Goal: Task Accomplishment & Management: Manage account settings

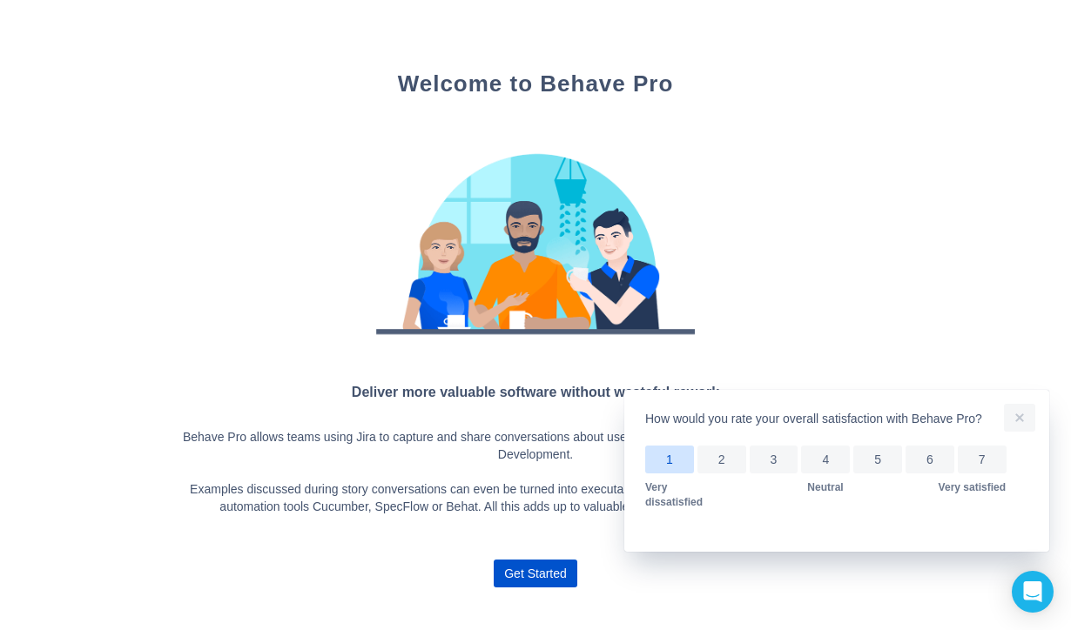
click at [659, 466] on button "1" at bounding box center [669, 460] width 49 height 28
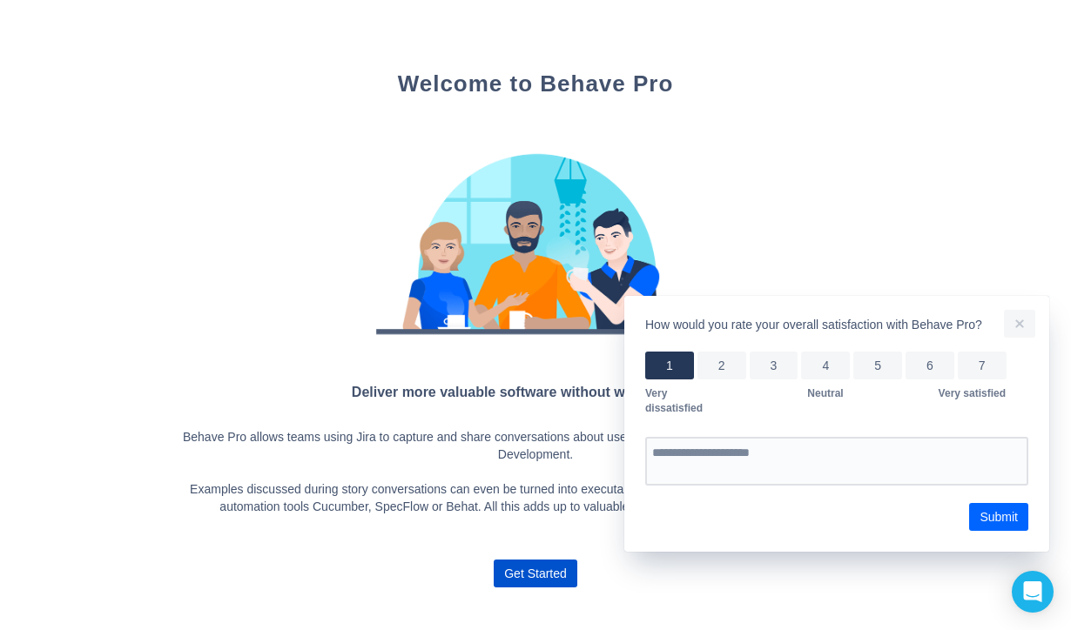
click at [998, 509] on span "Submit" at bounding box center [998, 517] width 38 height 28
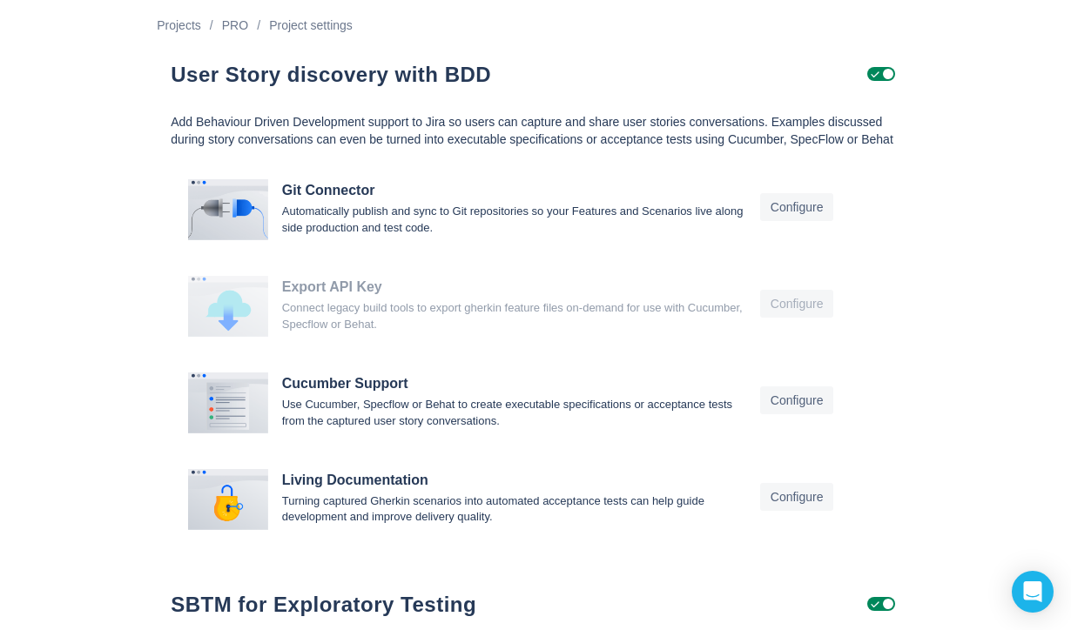
scroll to position [14, 0]
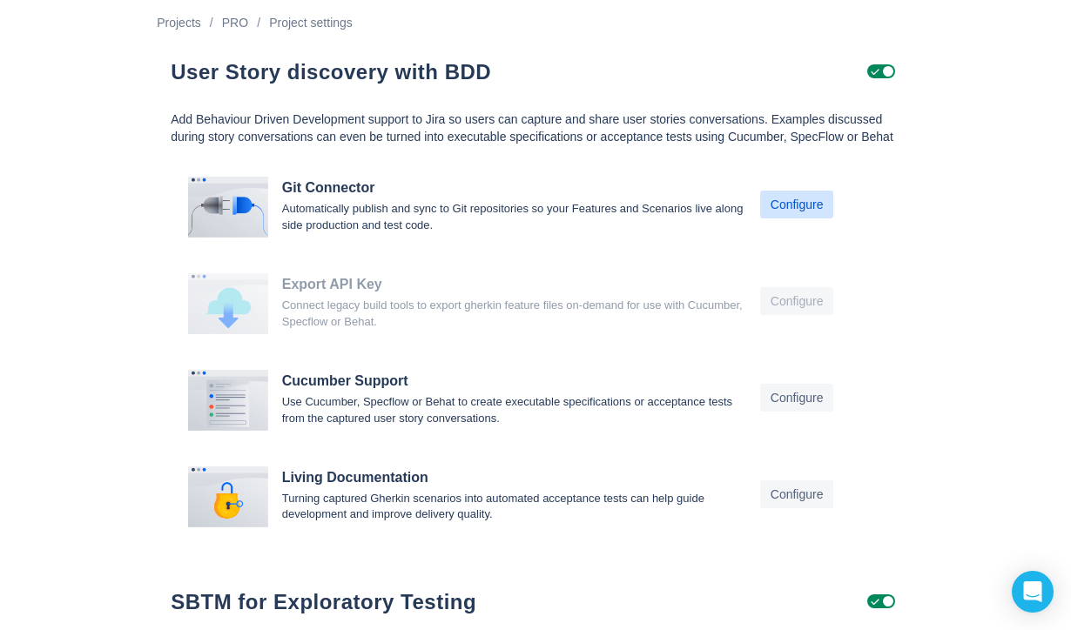
click at [785, 218] on span "Configure" at bounding box center [796, 205] width 53 height 28
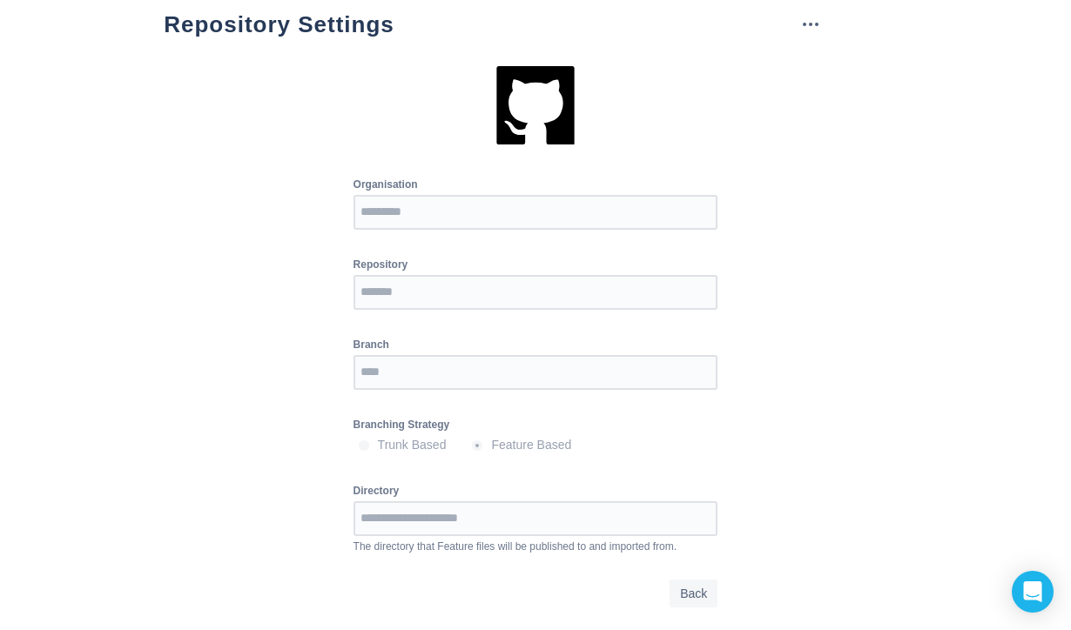
scroll to position [66, 0]
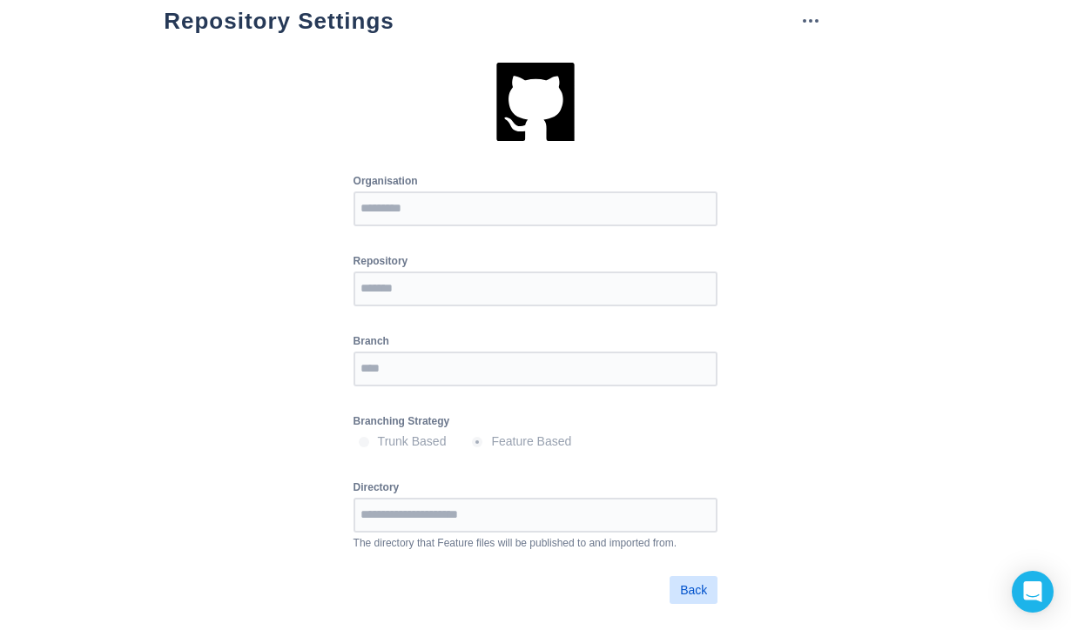
click at [702, 586] on span "Back" at bounding box center [693, 590] width 27 height 28
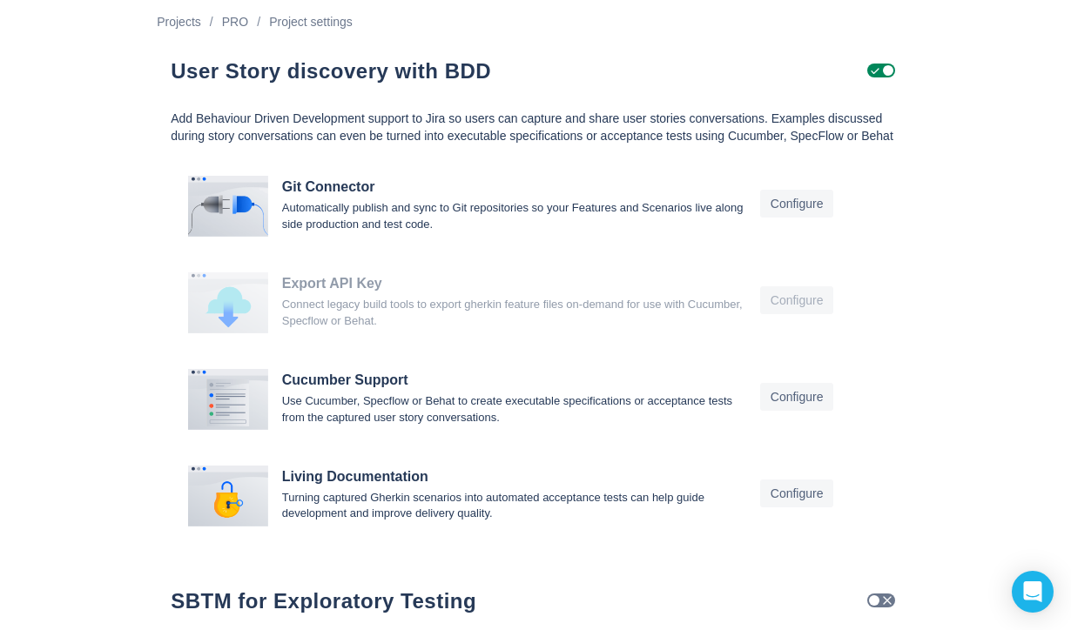
scroll to position [10, 0]
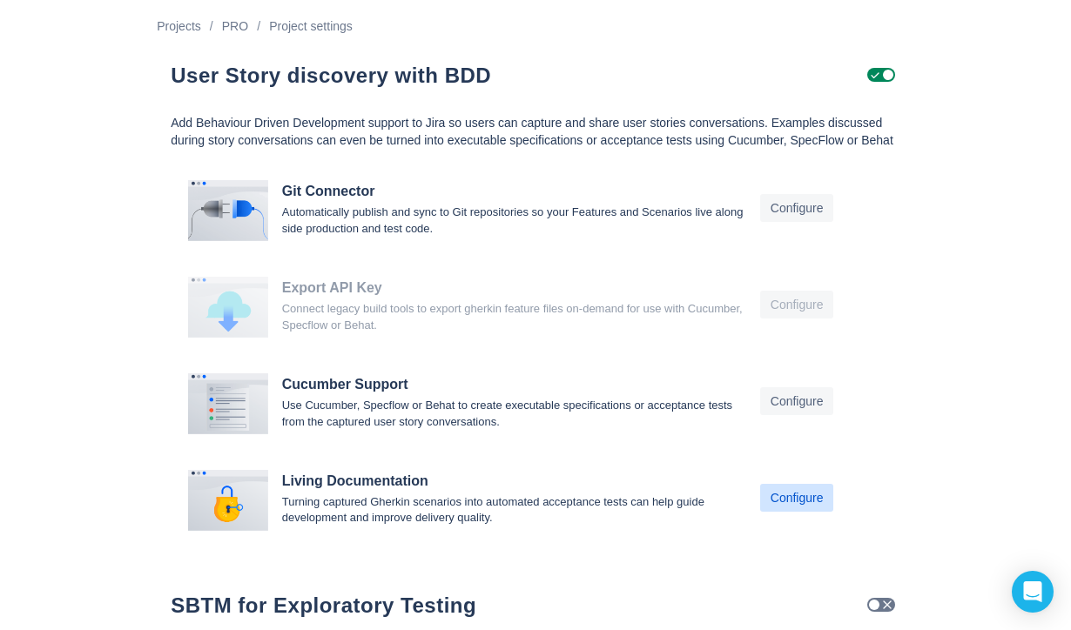
click at [788, 509] on span "Configure" at bounding box center [796, 498] width 53 height 28
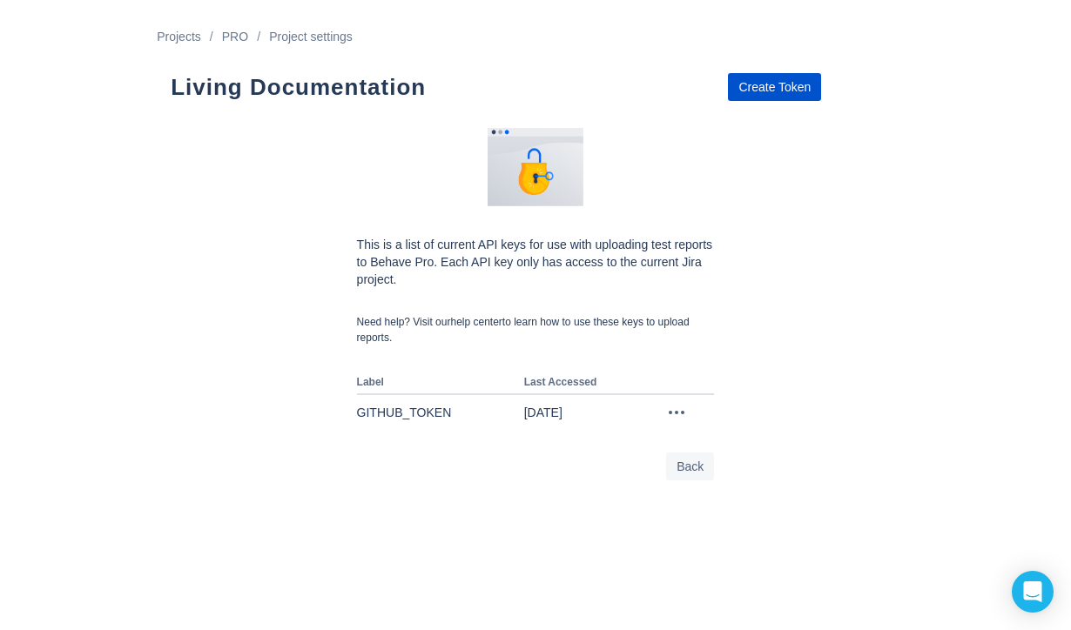
scroll to position [10, 0]
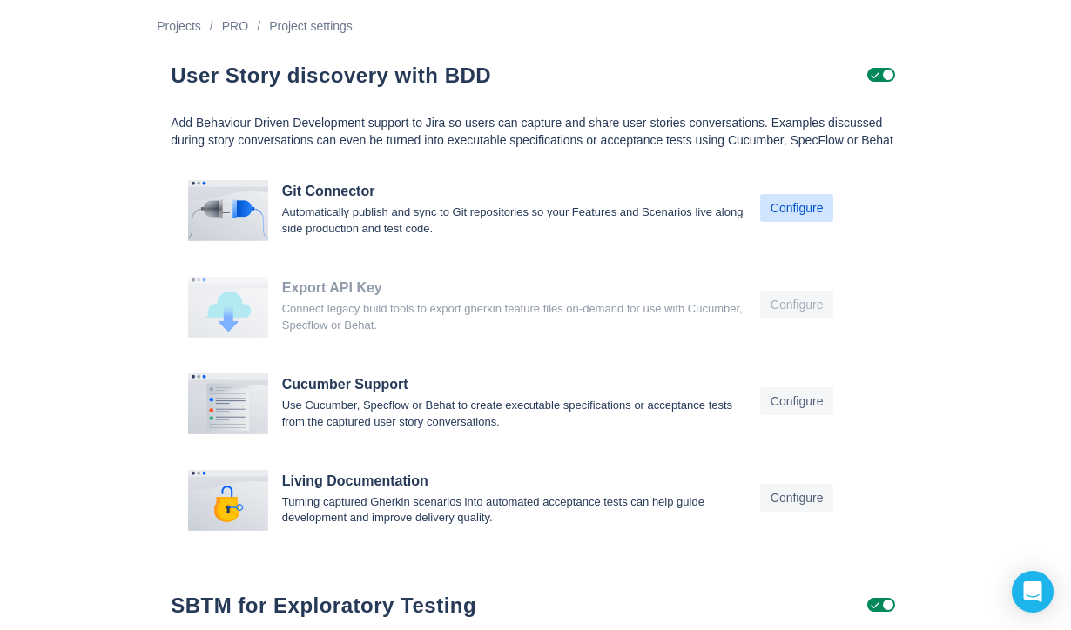
click at [789, 222] on span "Configure" at bounding box center [796, 208] width 53 height 28
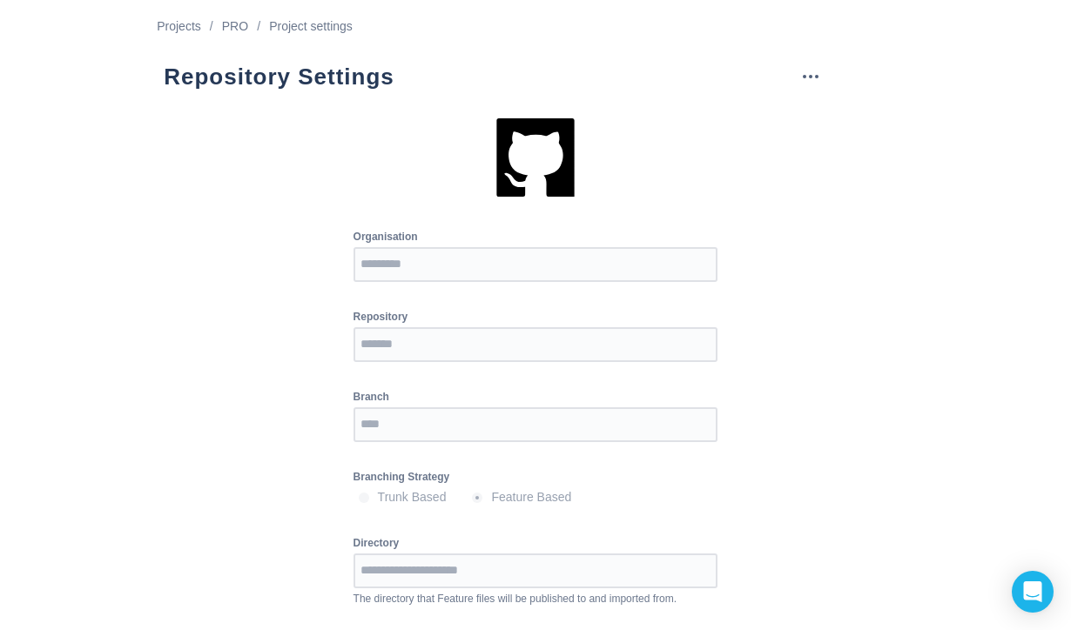
scroll to position [66, 0]
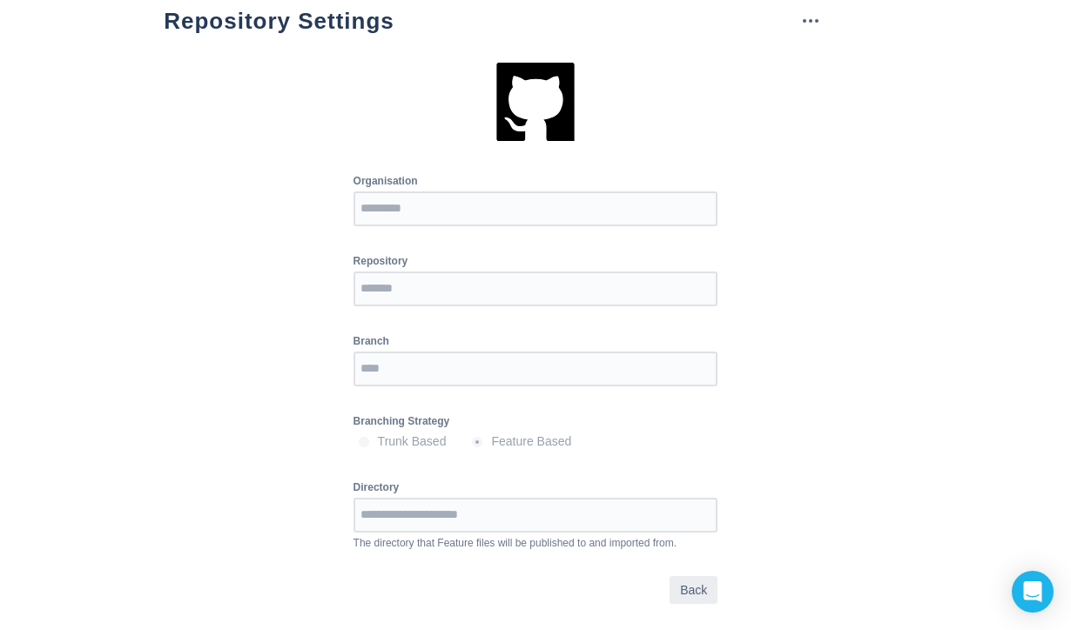
click at [691, 591] on span "Back" at bounding box center [693, 590] width 27 height 28
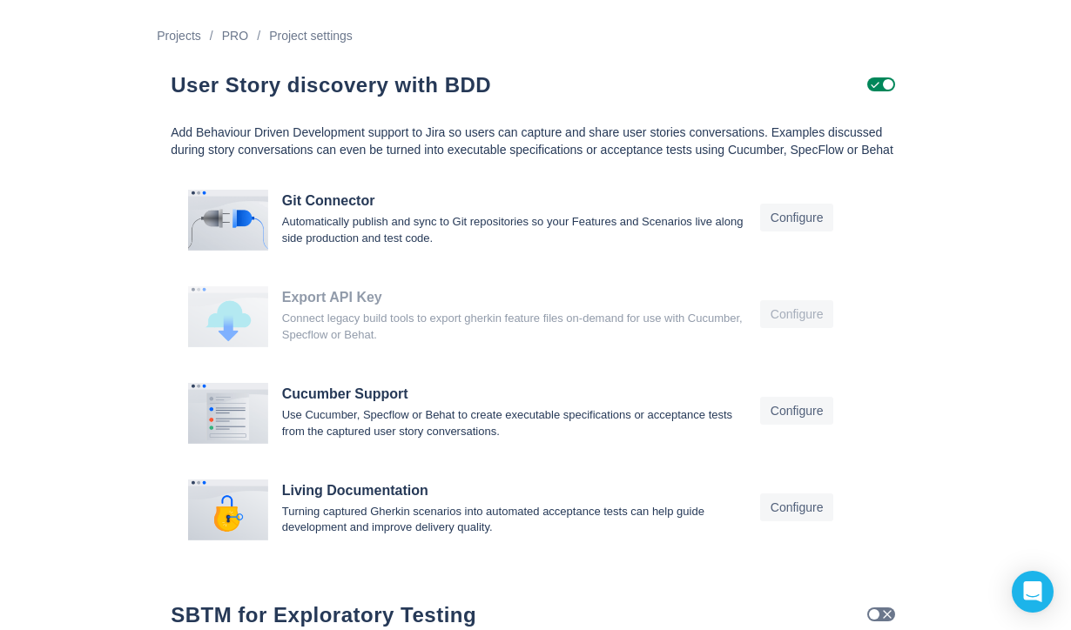
scroll to position [2, 0]
click at [799, 231] on span "Configure" at bounding box center [796, 217] width 53 height 28
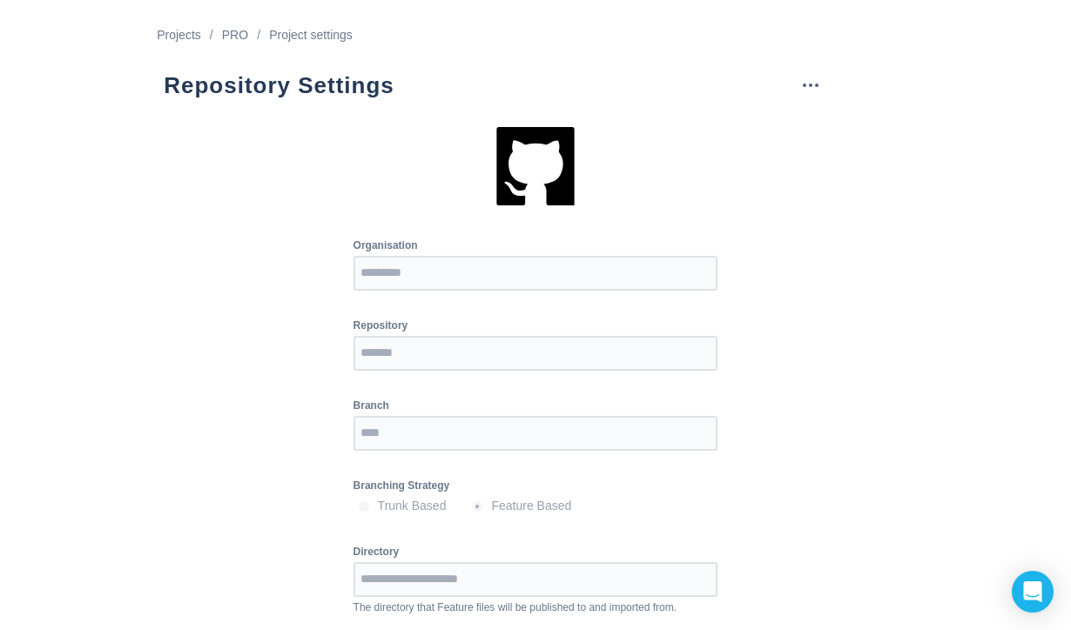
scroll to position [66, 0]
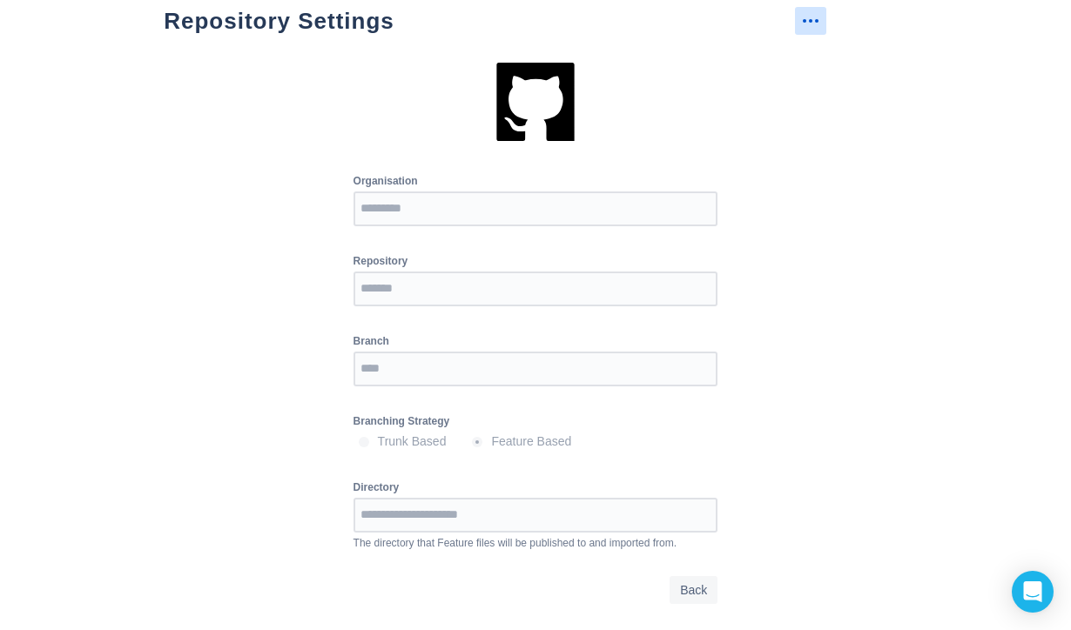
click at [800, 15] on span "more" at bounding box center [810, 20] width 21 height 21
click at [818, 52] on span "Resync" at bounding box center [825, 60] width 41 height 17
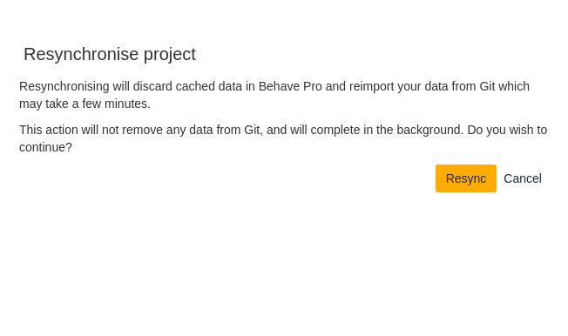
scroll to position [336, 568]
click at [526, 172] on link "Cancel" at bounding box center [522, 179] width 52 height 28
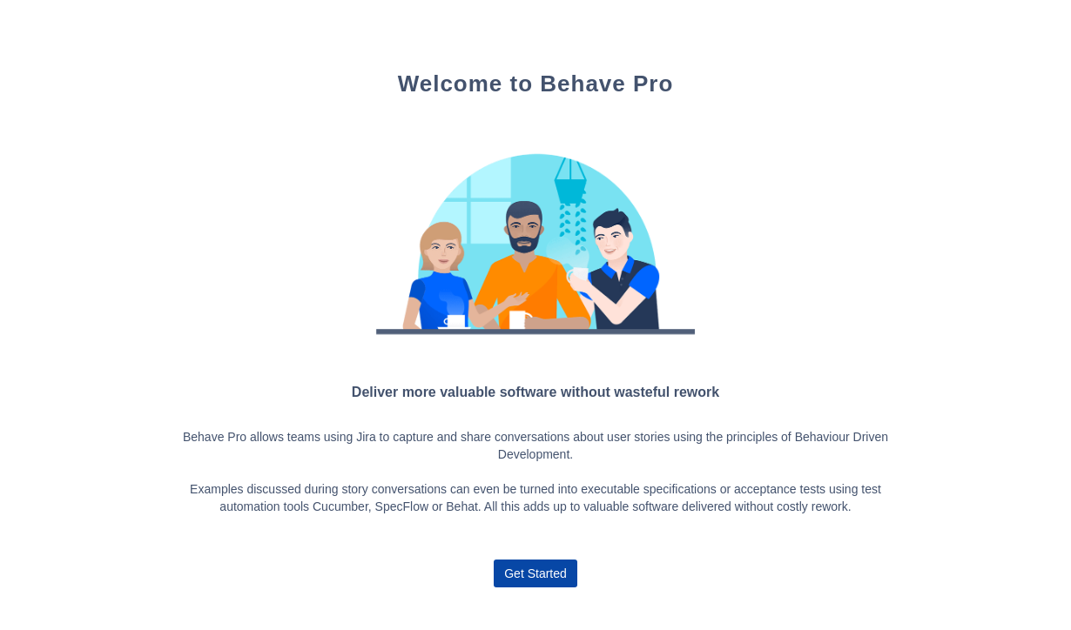
click at [535, 578] on span "Get Started" at bounding box center [535, 574] width 63 height 28
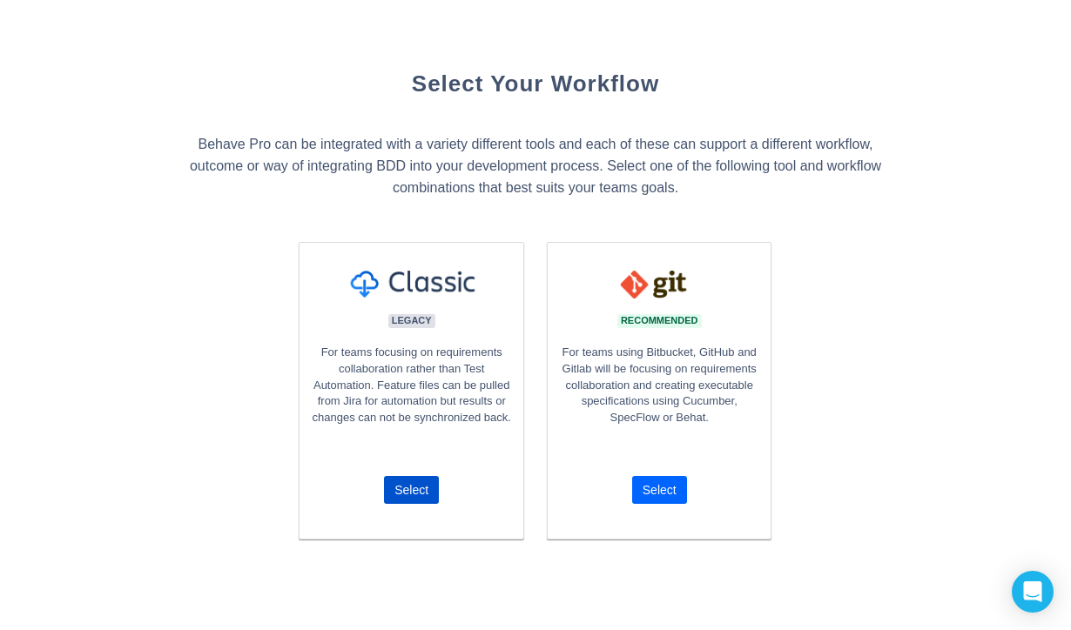
click at [649, 492] on span "Select" at bounding box center [659, 490] width 34 height 28
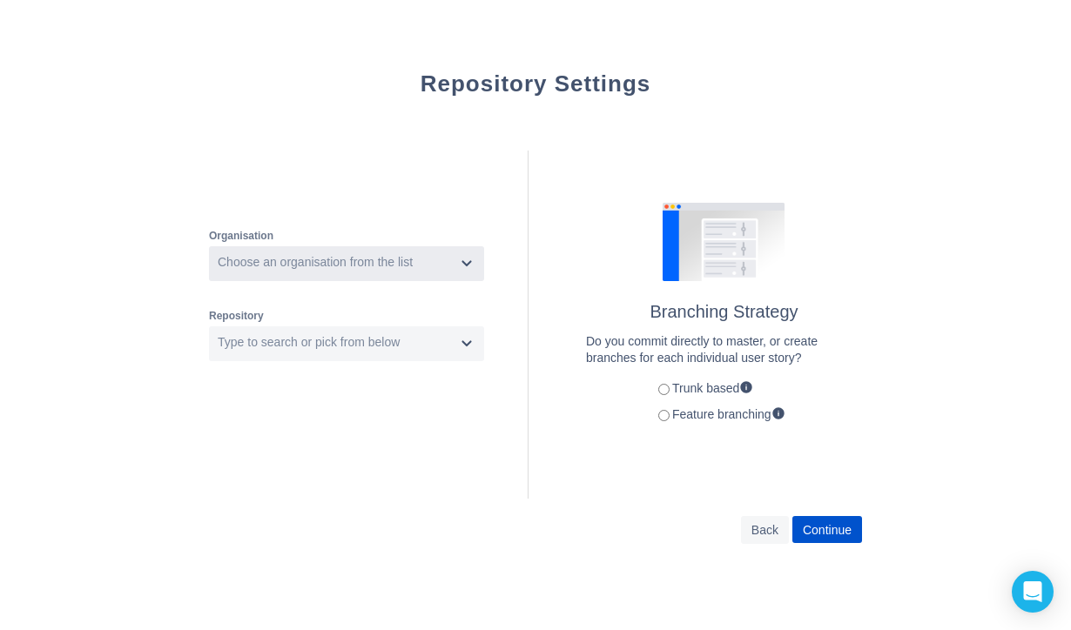
click at [363, 272] on div "Choose an organisation from the list" at bounding box center [333, 264] width 244 height 28
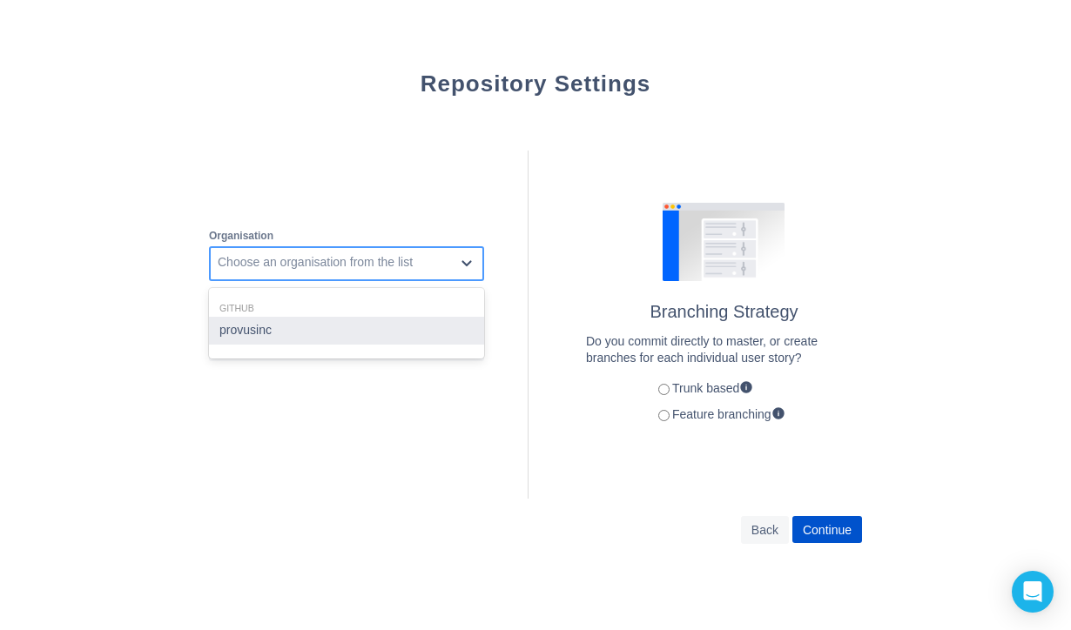
click at [324, 325] on div "provusinc" at bounding box center [346, 331] width 275 height 28
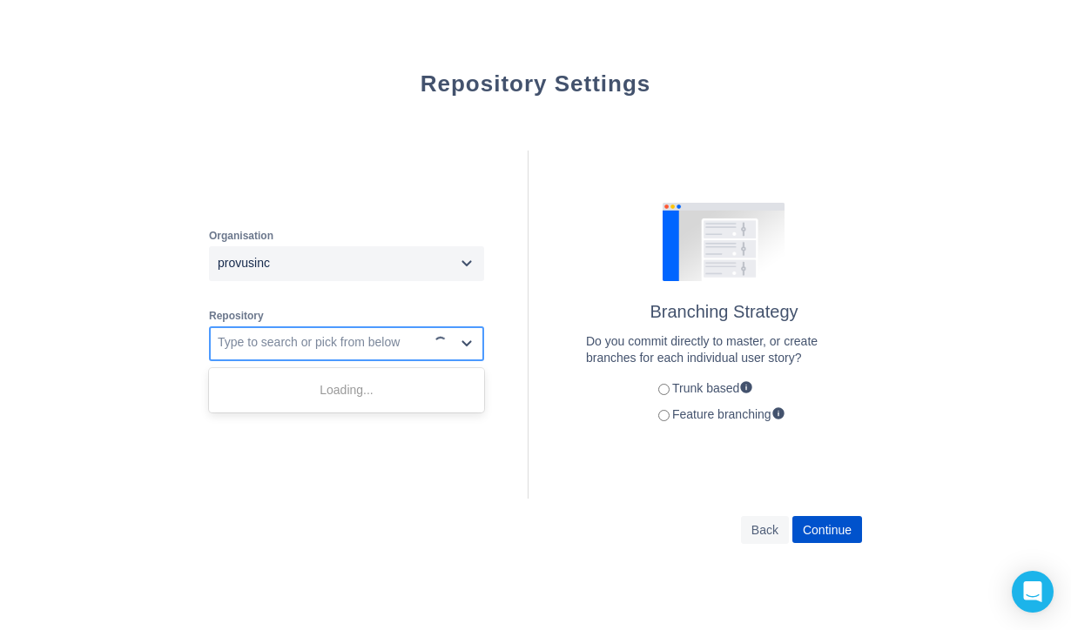
click at [314, 329] on div "Type to search or pick from below" at bounding box center [346, 343] width 275 height 35
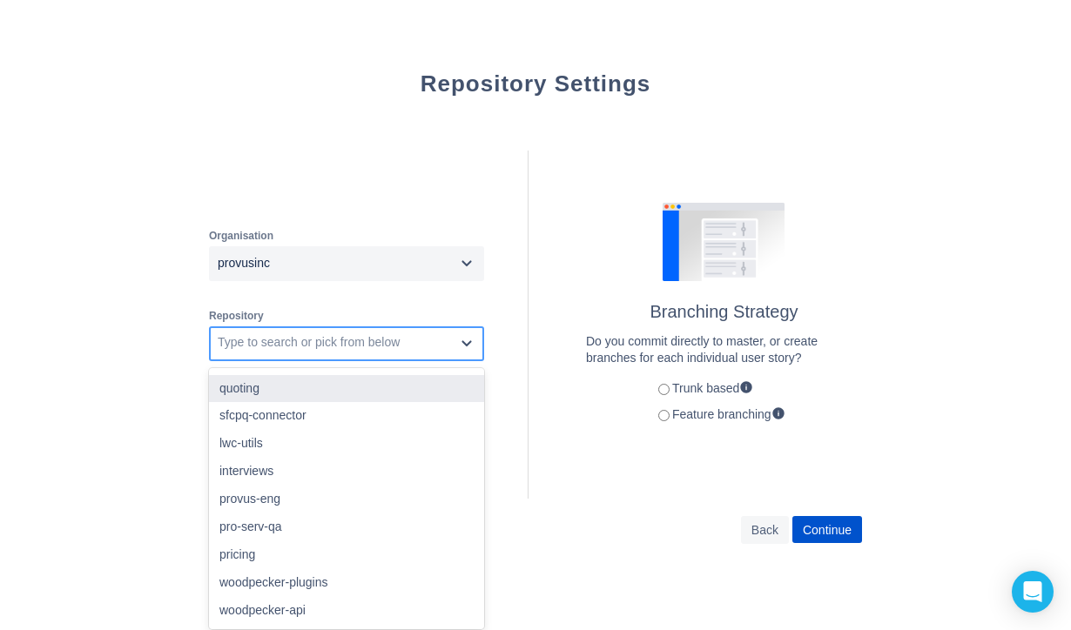
click at [296, 384] on div "quoting" at bounding box center [346, 389] width 275 height 28
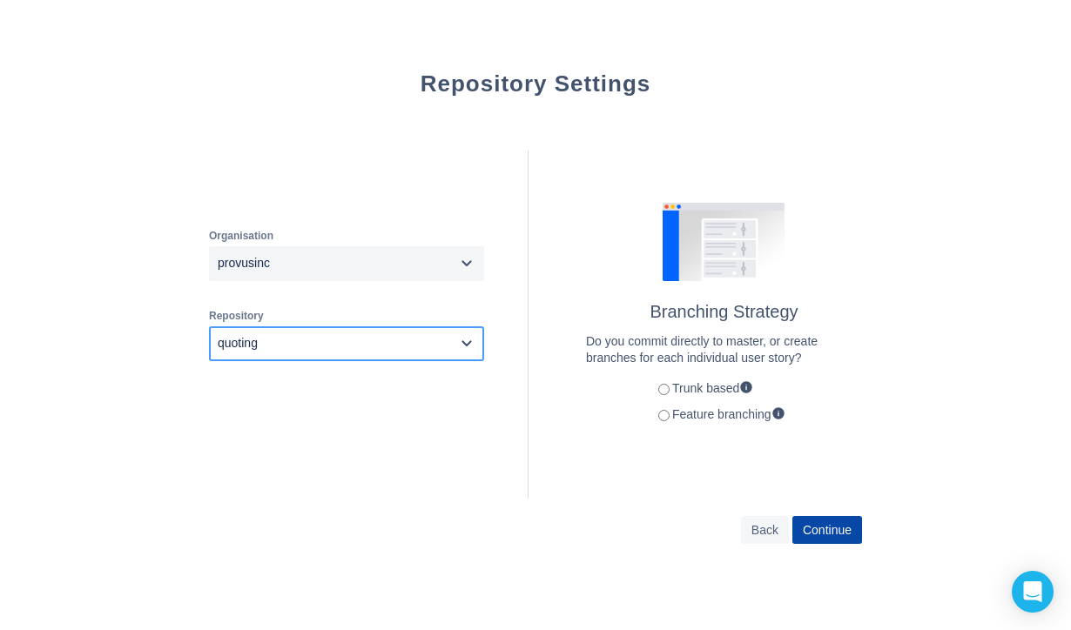
click at [841, 534] on span "Continue" at bounding box center [827, 530] width 49 height 28
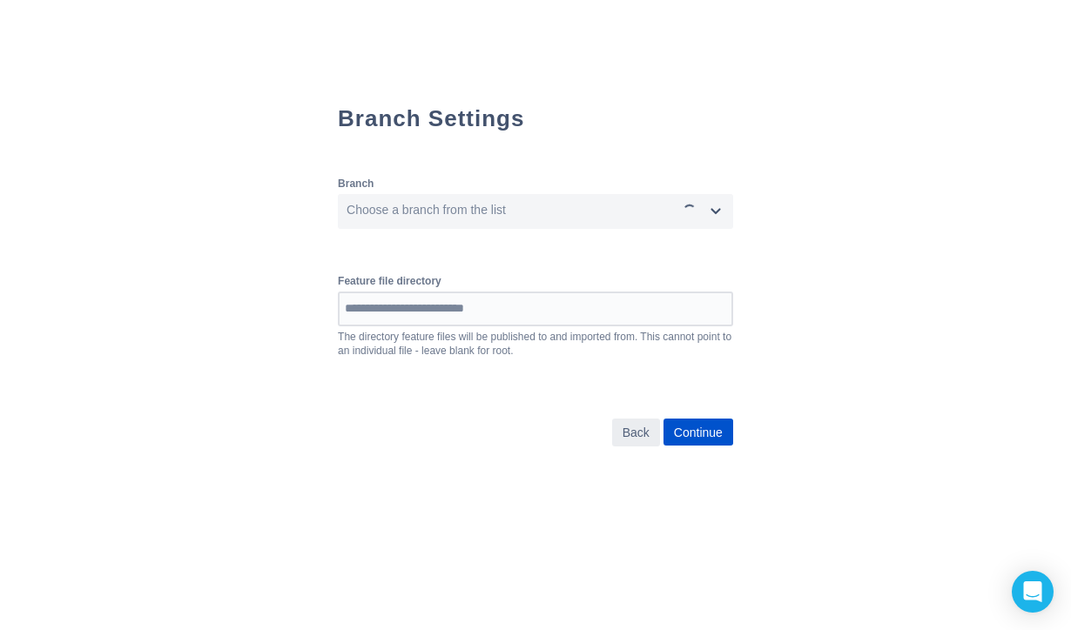
click at [640, 438] on span "Back" at bounding box center [635, 433] width 27 height 28
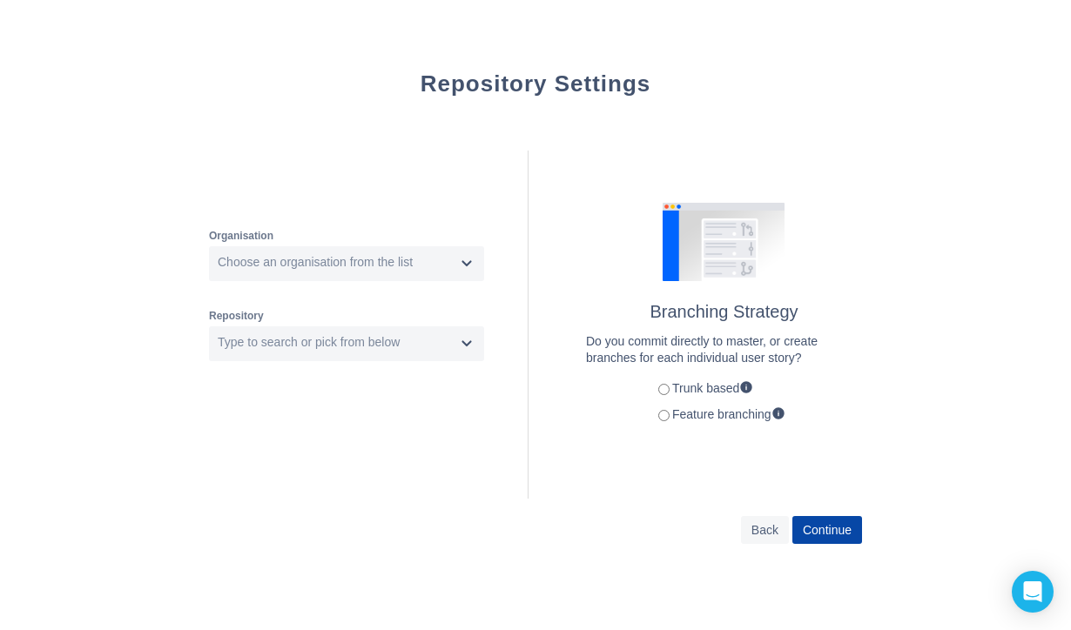
click at [812, 531] on span "Continue" at bounding box center [827, 530] width 49 height 28
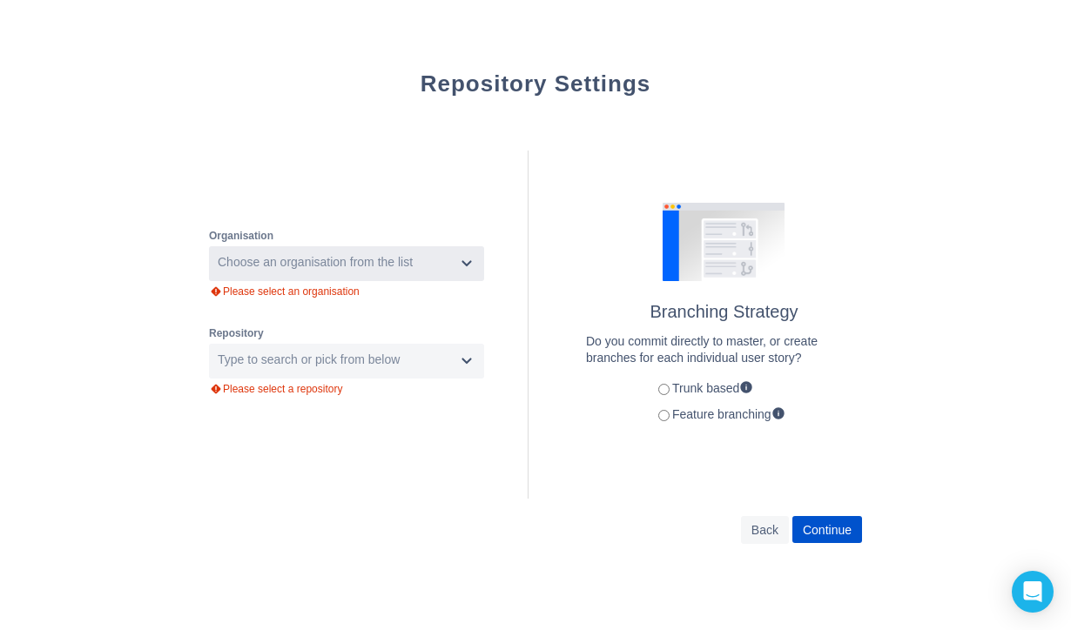
click at [376, 259] on div "Choose an organisation from the list" at bounding box center [315, 262] width 195 height 17
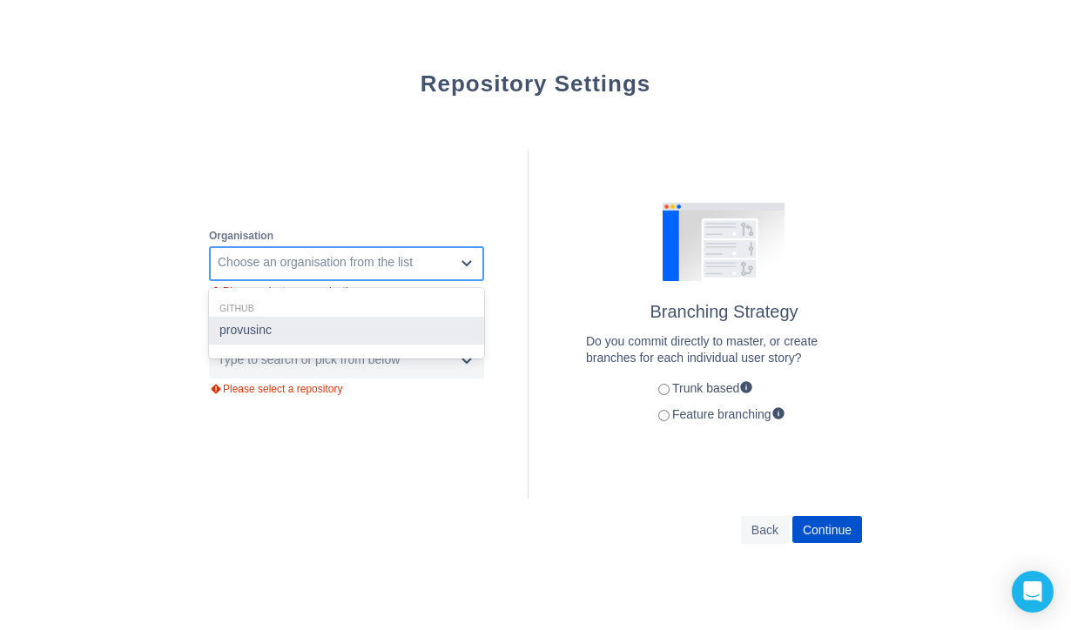
click at [333, 329] on div "provusinc" at bounding box center [346, 331] width 275 height 28
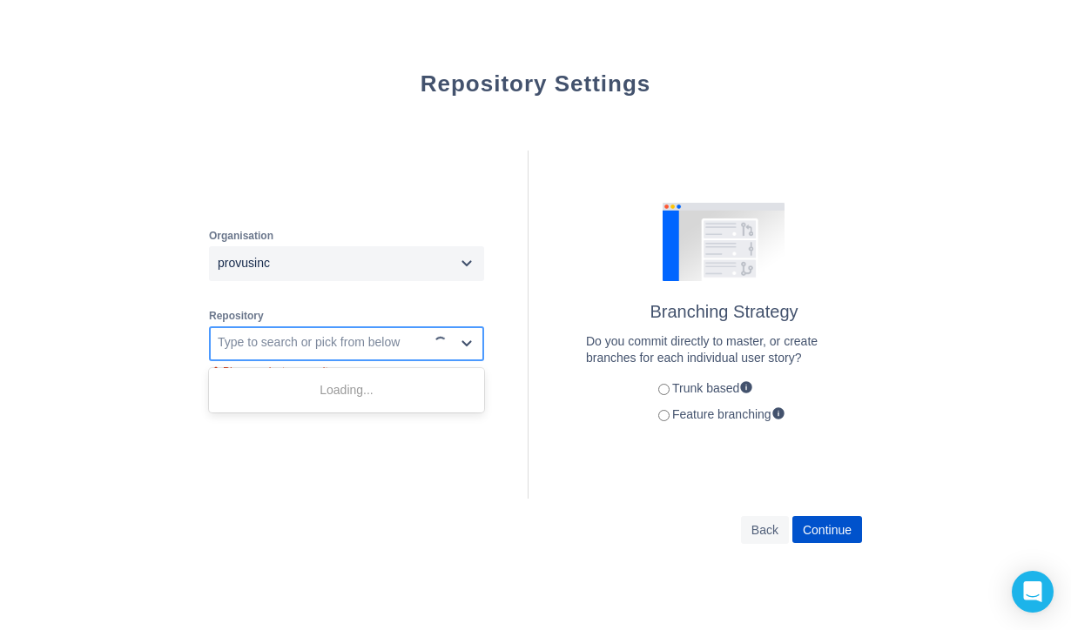
click at [328, 346] on div "Type to search or pick from below" at bounding box center [309, 342] width 182 height 17
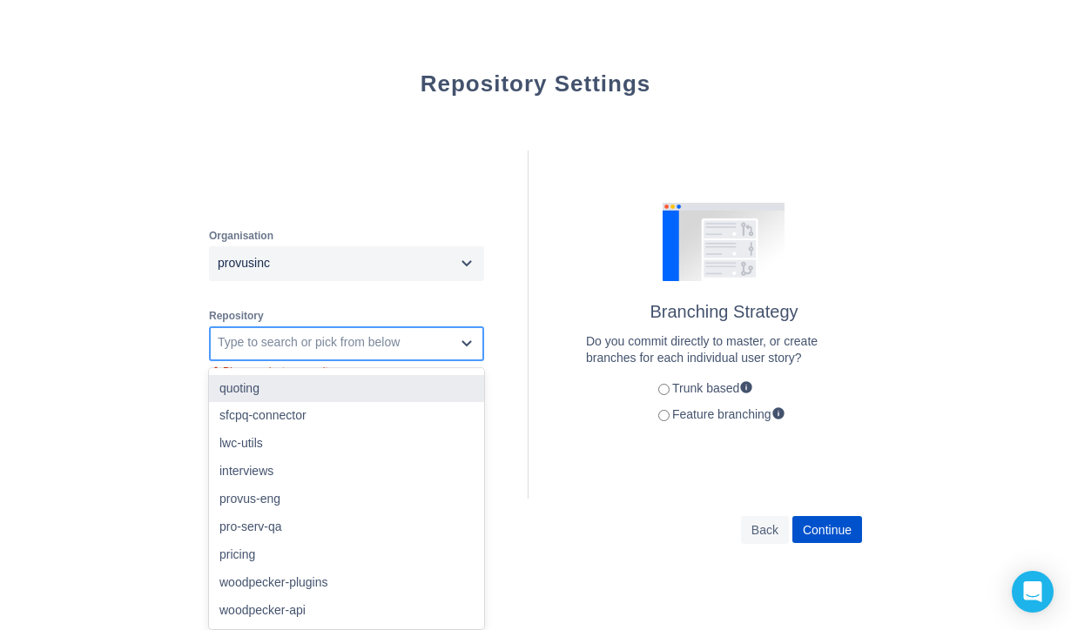
click at [332, 393] on div "quoting" at bounding box center [346, 389] width 275 height 28
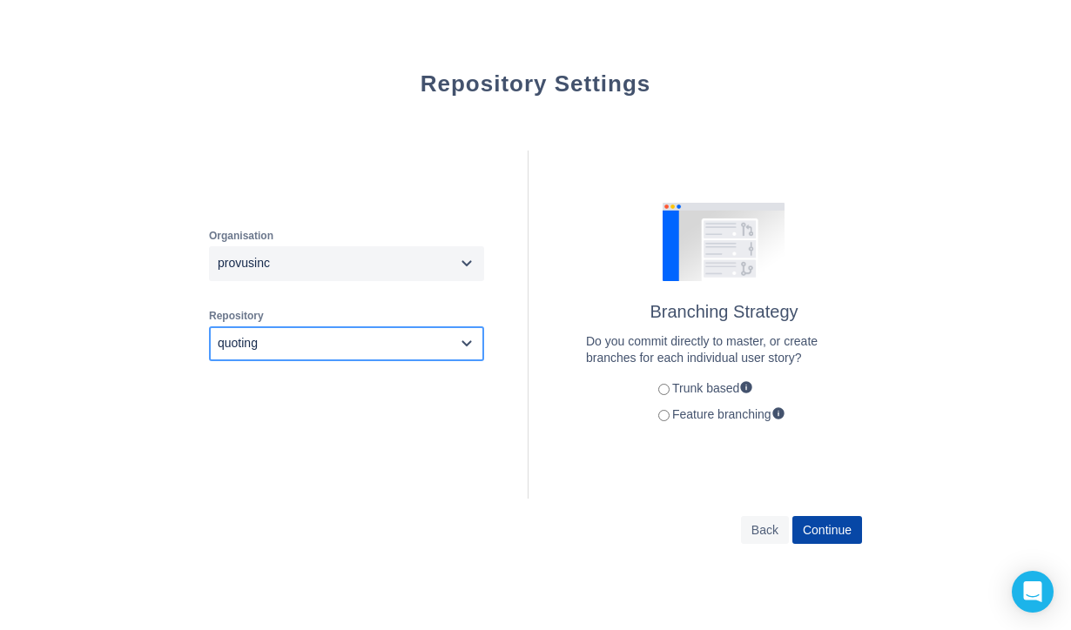
click at [847, 528] on span "Continue" at bounding box center [827, 530] width 49 height 28
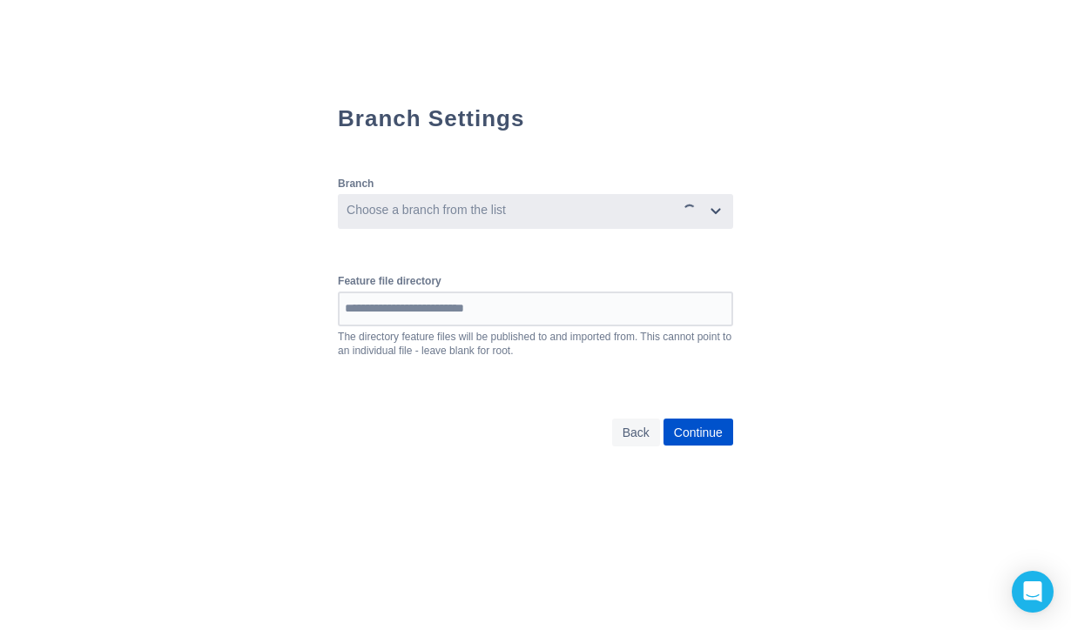
click at [630, 221] on div "Choose a branch from the list" at bounding box center [508, 212] width 336 height 28
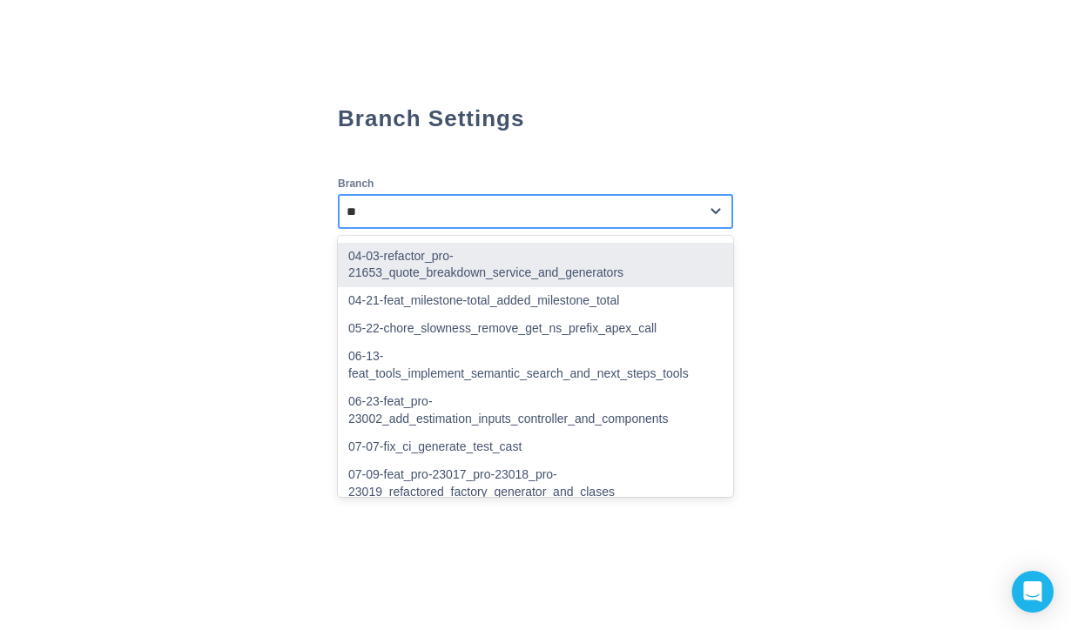
type input "***"
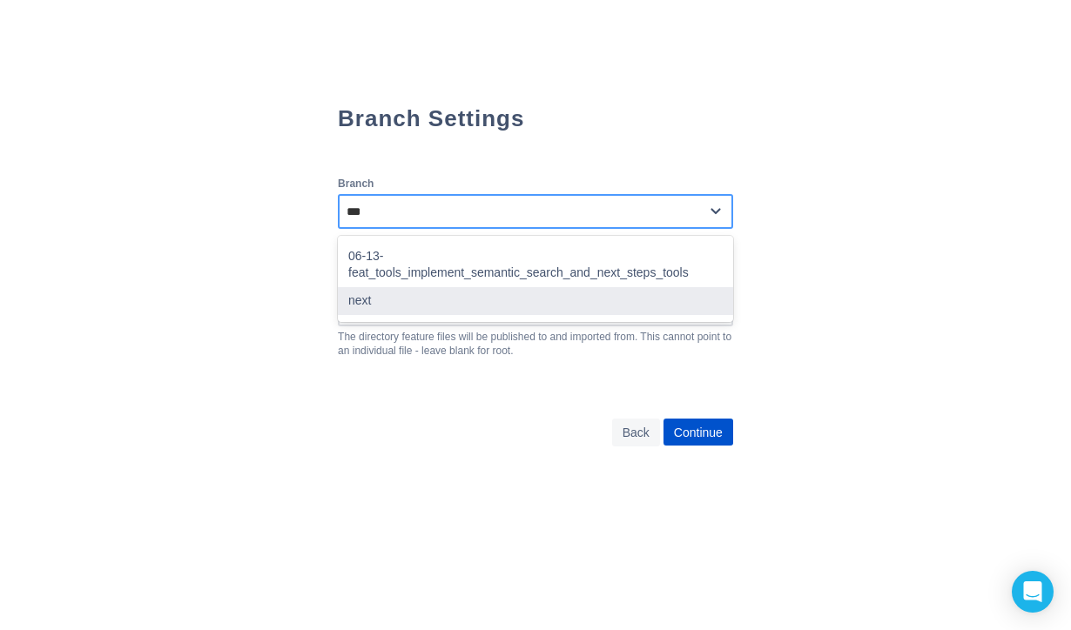
click at [559, 288] on div "next" at bounding box center [535, 301] width 395 height 28
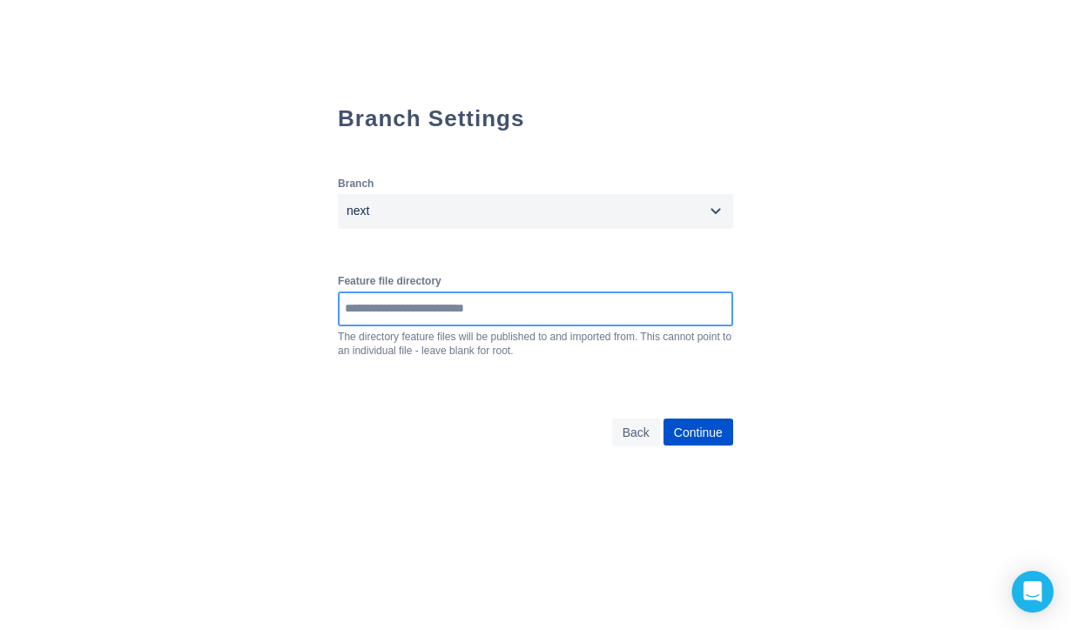
click at [518, 315] on input at bounding box center [536, 308] width 392 height 31
click at [409, 309] on input at bounding box center [536, 308] width 392 height 31
paste input "**********"
type input "**********"
click at [683, 425] on button "Continue" at bounding box center [698, 433] width 70 height 28
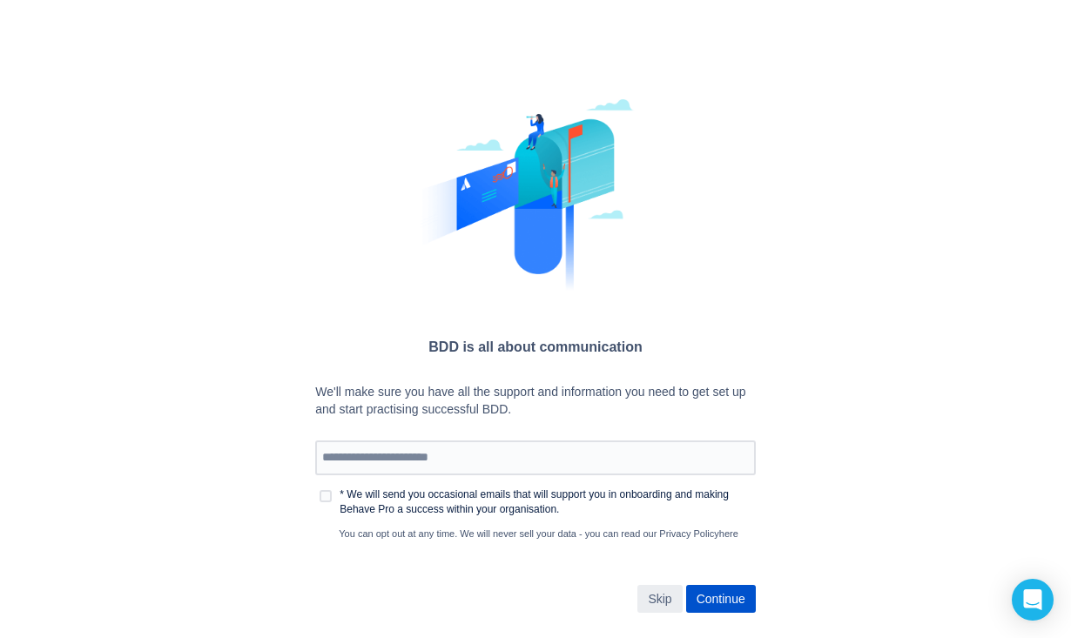
click at [656, 594] on span "Skip" at bounding box center [659, 599] width 30 height 28
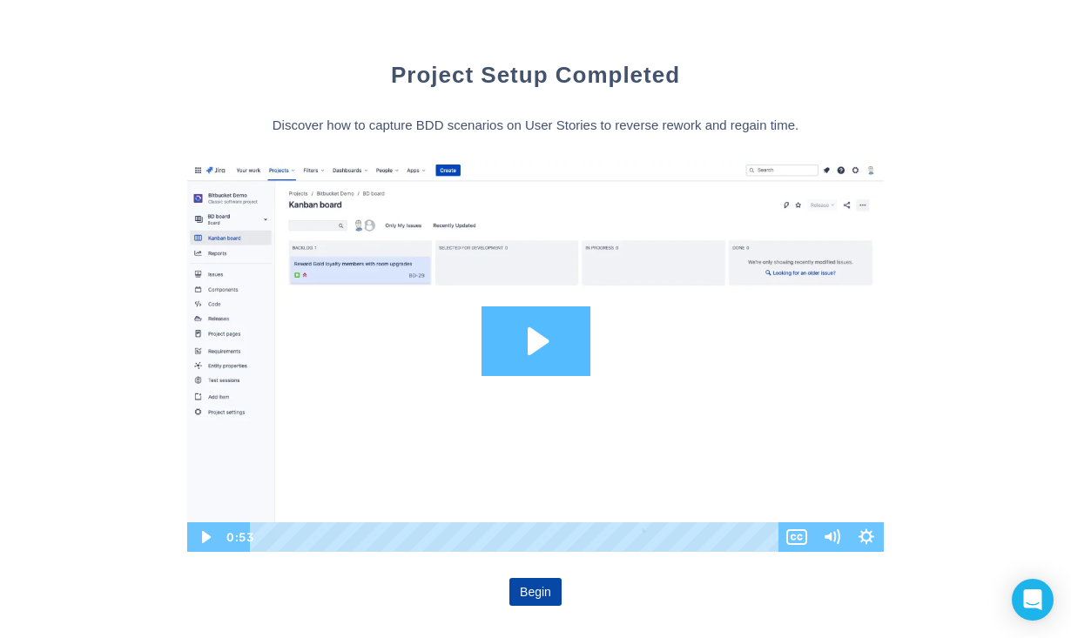
click at [527, 592] on span "Begin" at bounding box center [535, 592] width 31 height 28
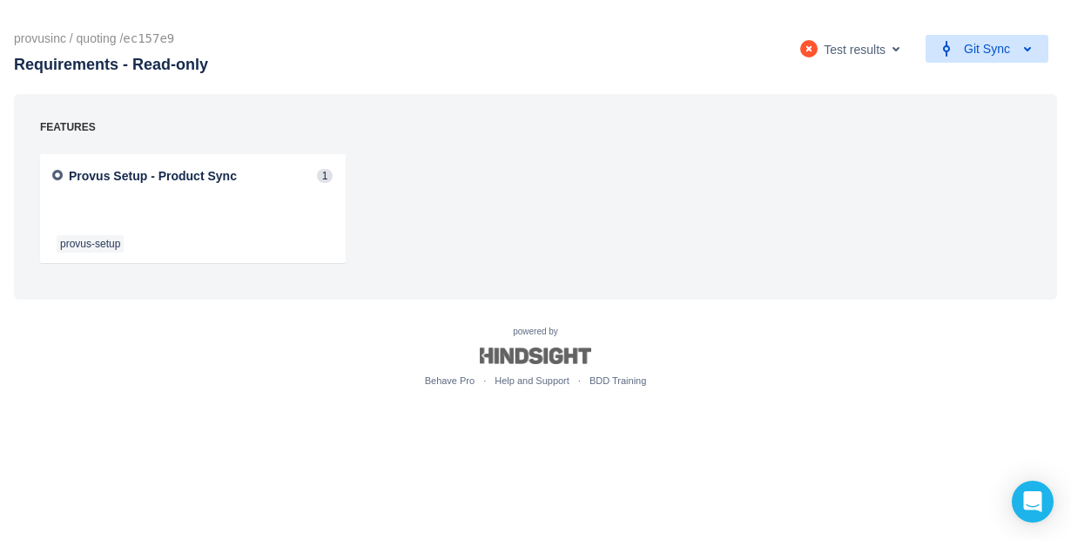
click at [1006, 49] on span "Git Sync" at bounding box center [987, 49] width 46 height 28
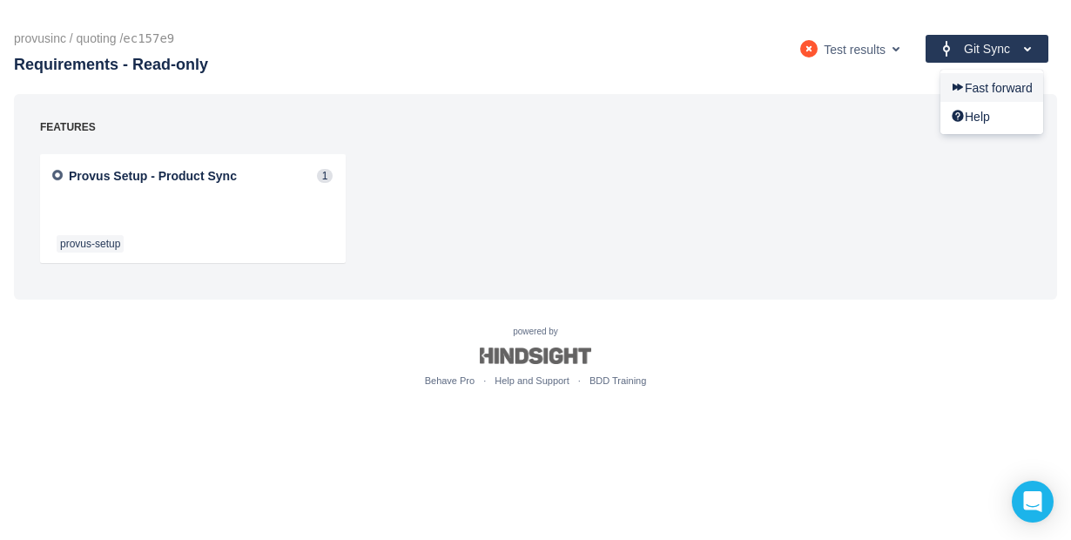
click at [997, 83] on span "Fast forward" at bounding box center [992, 88] width 82 height 16
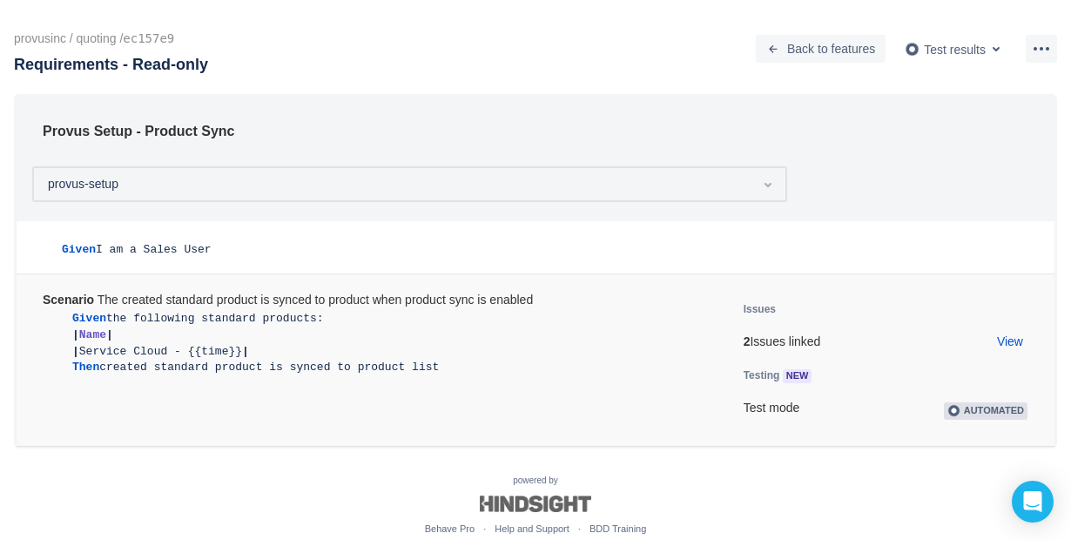
scroll to position [26, 0]
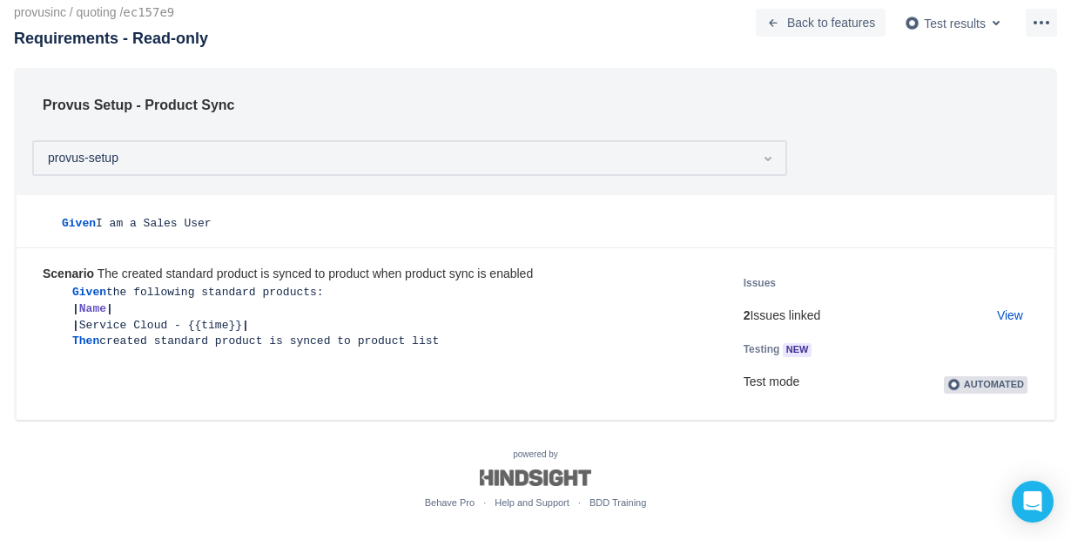
click at [822, 502] on ul "Behave Pro Help and Support BDD Training" at bounding box center [535, 502] width 1071 height 16
click at [777, 23] on span "Back to features" at bounding box center [821, 23] width 116 height 28
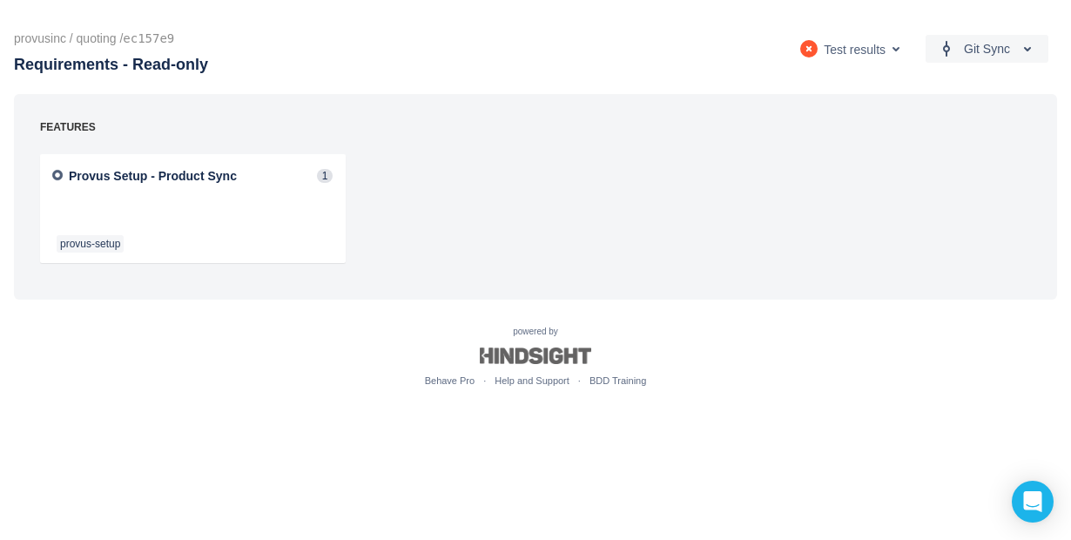
click at [492, 212] on div "FEATURES Provus Setup - Product Sync 1 provus-setup" at bounding box center [528, 196] width 1005 height 153
click at [803, 415] on div "provusinc / quoting / ec157e9 Requirements - Read-only Git Sync Test results FE…" at bounding box center [535, 209] width 1071 height 419
click at [414, 239] on div "FEATURES Provus Setup - Product Sync 1 provus-setup" at bounding box center [528, 196] width 1005 height 153
click at [425, 228] on div "FEATURES Provus Setup - Product Sync 1 provus-setup" at bounding box center [528, 196] width 1005 height 153
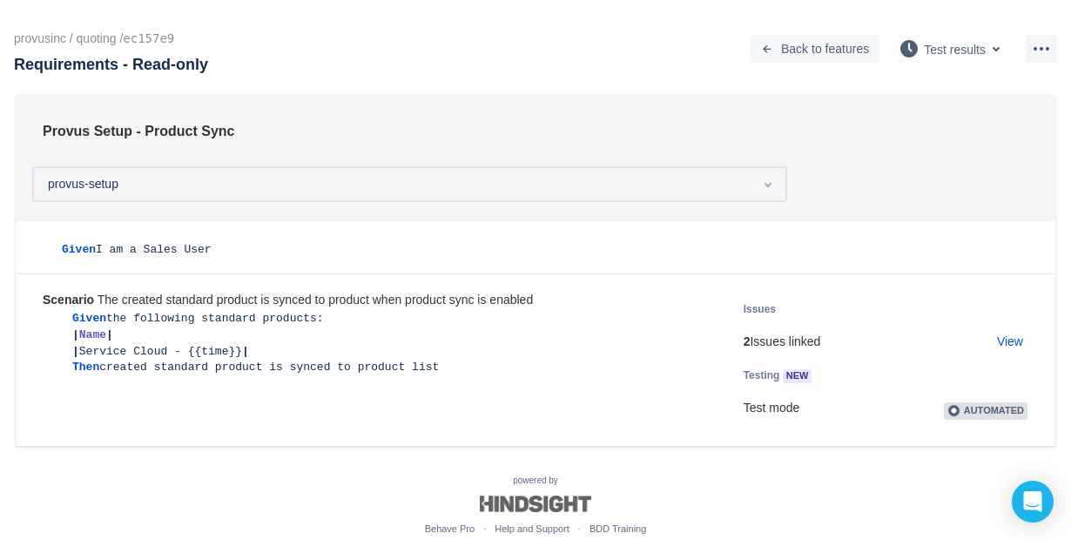
click at [287, 187] on div "provus-setup" at bounding box center [409, 184] width 755 height 36
click at [666, 261] on div "Given I am a Sales User" at bounding box center [536, 242] width 1038 height 42
click at [694, 346] on div "| Service Cloud - {{time}} |" at bounding box center [383, 352] width 622 height 17
click at [791, 379] on span "NEW" at bounding box center [798, 376] width 30 height 10
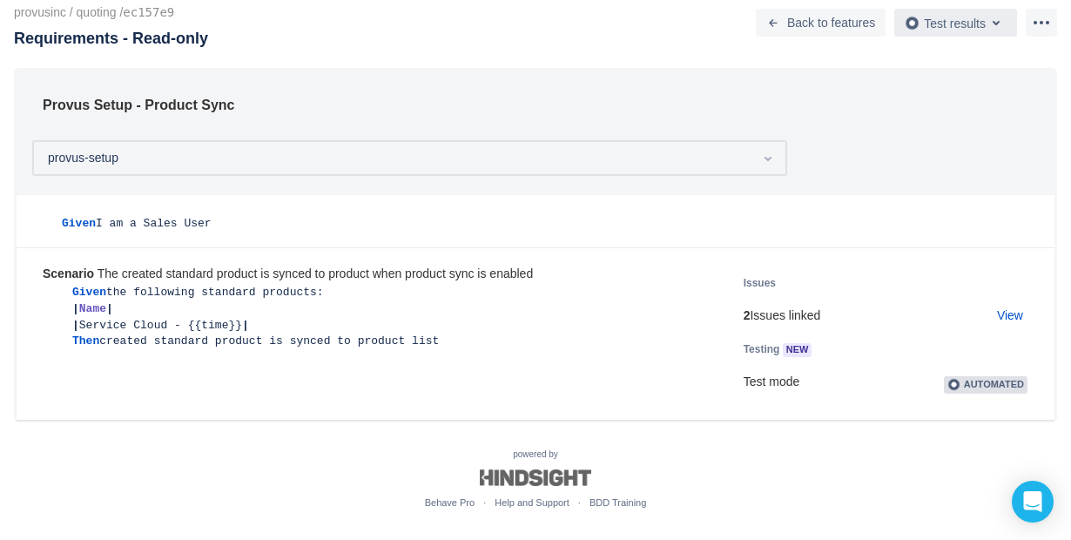
click at [995, 17] on span "button" at bounding box center [995, 22] width 21 height 21
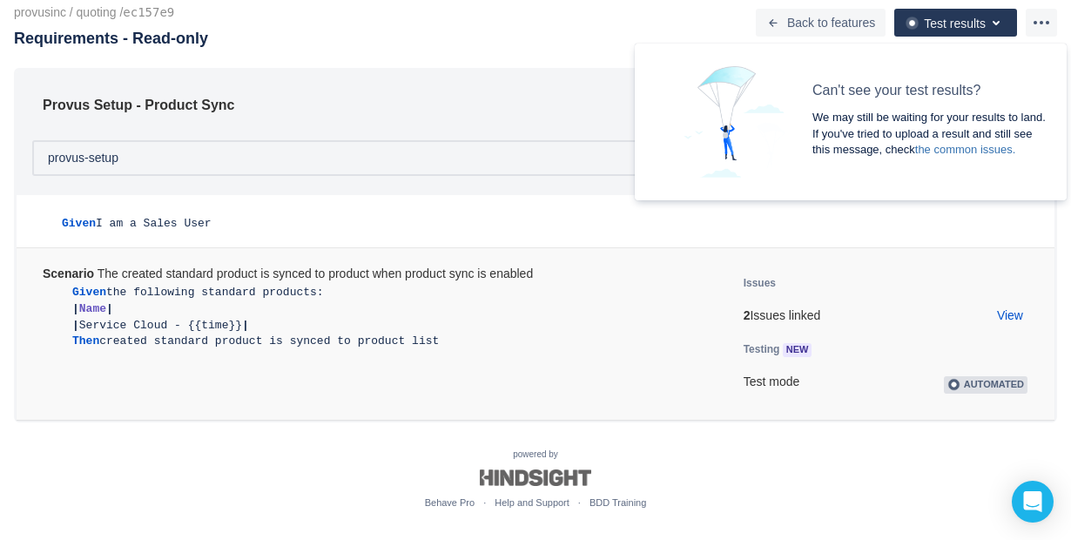
click at [939, 276] on h5 "Issues" at bounding box center [856, 282] width 227 height 17
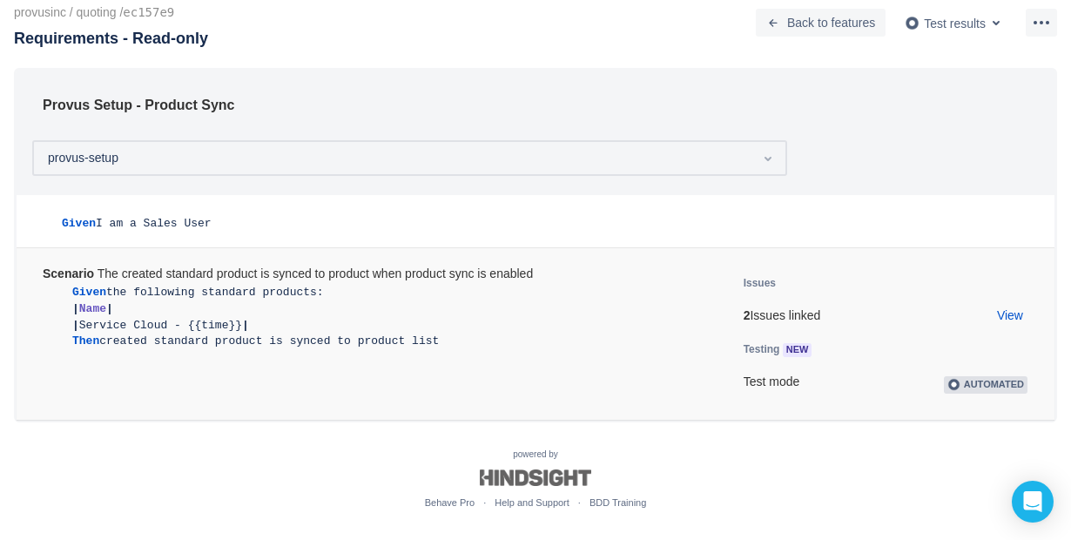
click at [975, 385] on span "Automated" at bounding box center [994, 384] width 60 height 10
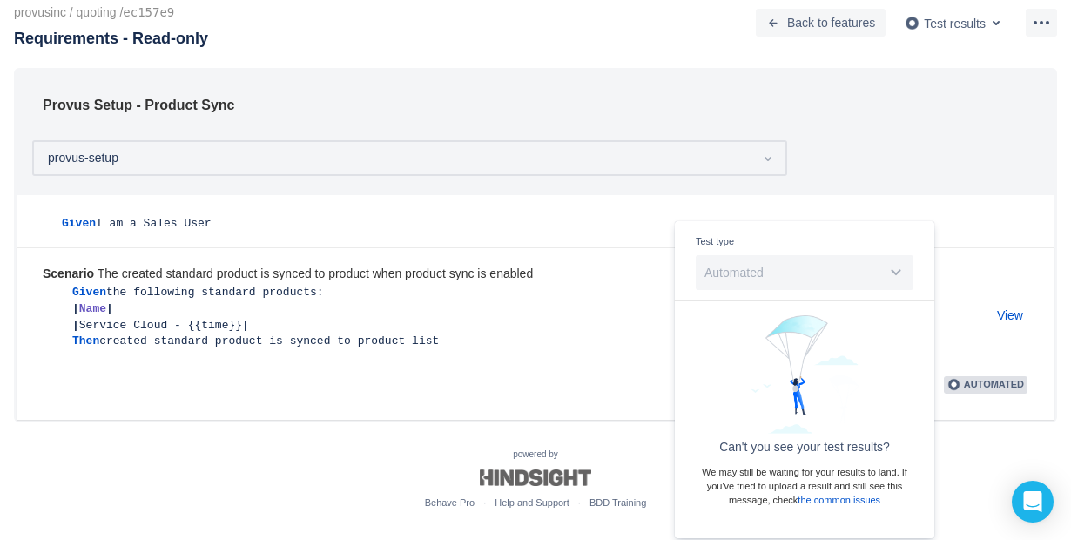
click at [986, 496] on ul "Behave Pro Help and Support BDD Training" at bounding box center [535, 502] width 1071 height 16
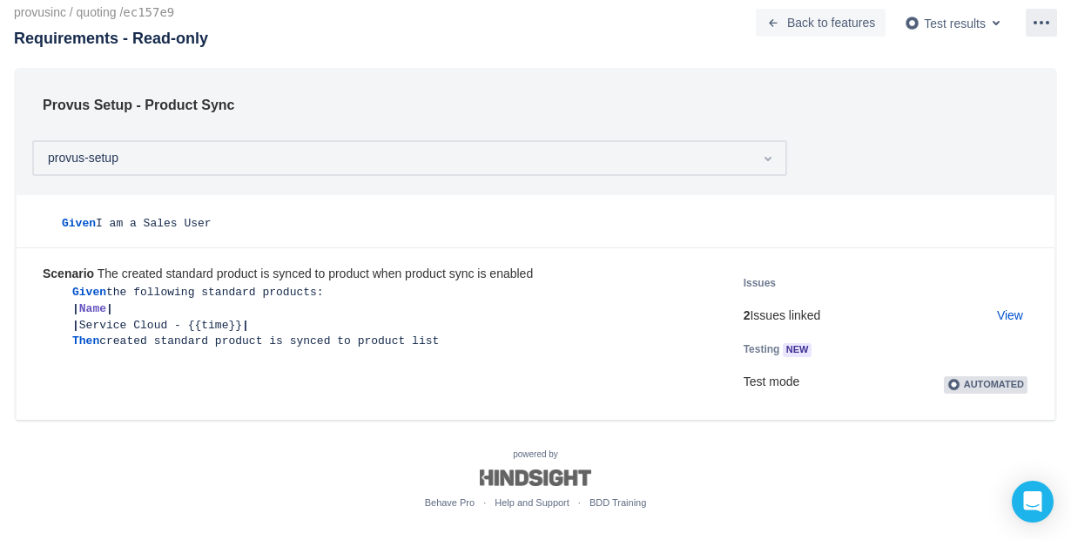
click at [1047, 29] on span "more" at bounding box center [1041, 22] width 21 height 21
click at [932, 49] on span "Copy share link" at bounding box center [991, 61] width 119 height 29
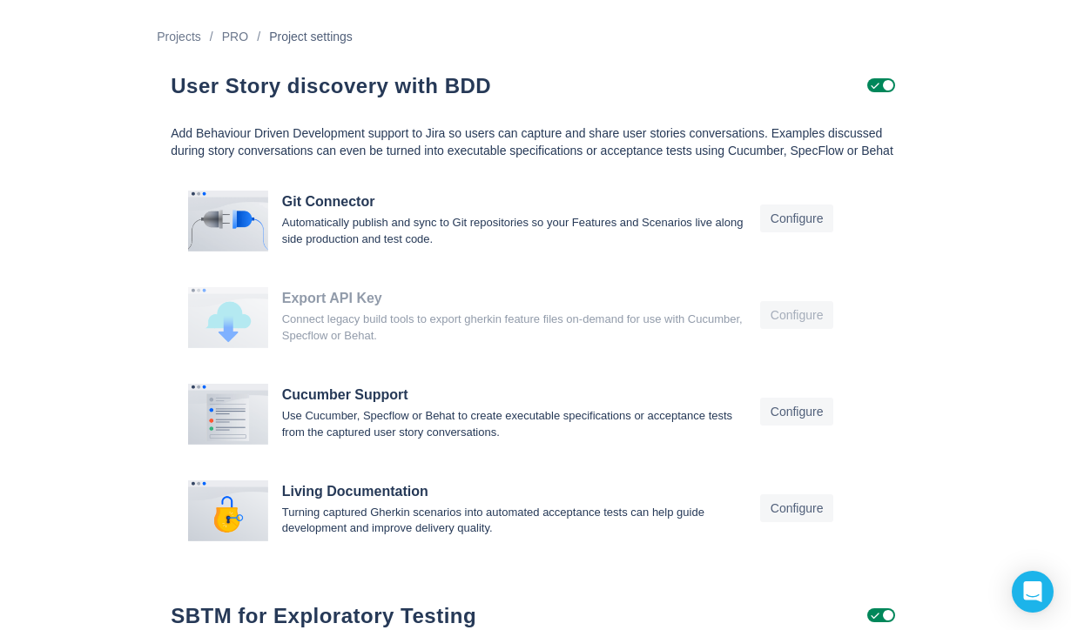
click at [327, 40] on span "Project settings" at bounding box center [311, 36] width 84 height 21
click at [480, 84] on h1 "User Story discovery with BDD" at bounding box center [473, 86] width 605 height 26
click at [875, 91] on span "Uncheck" at bounding box center [875, 85] width 14 height 14
click at [494, 35] on div "Projects / PRO / Project settings" at bounding box center [535, 36] width 757 height 21
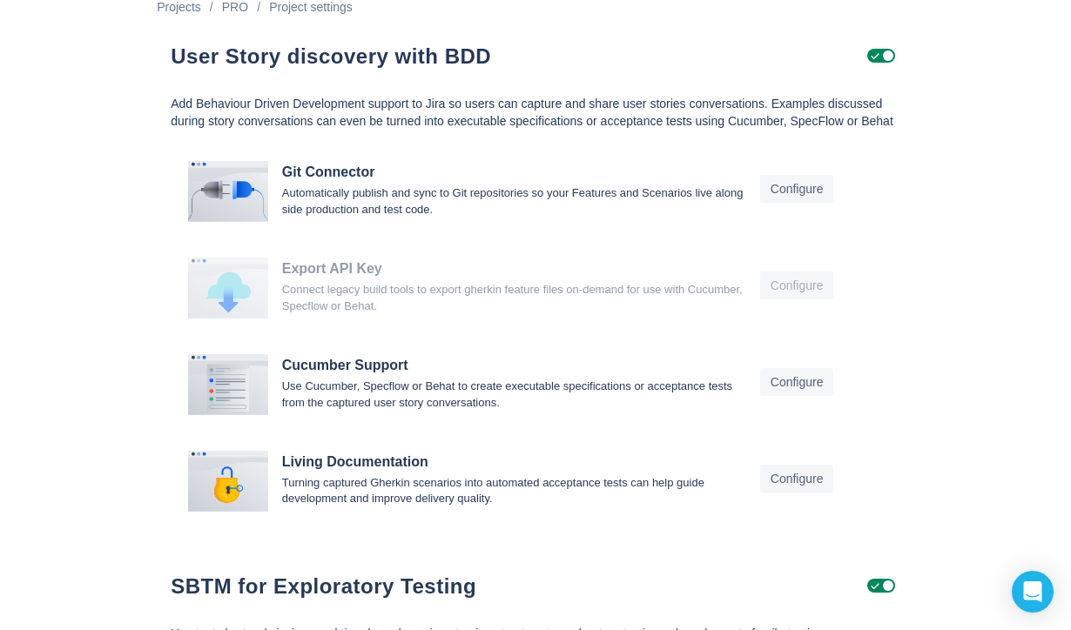
scroll to position [35, 0]
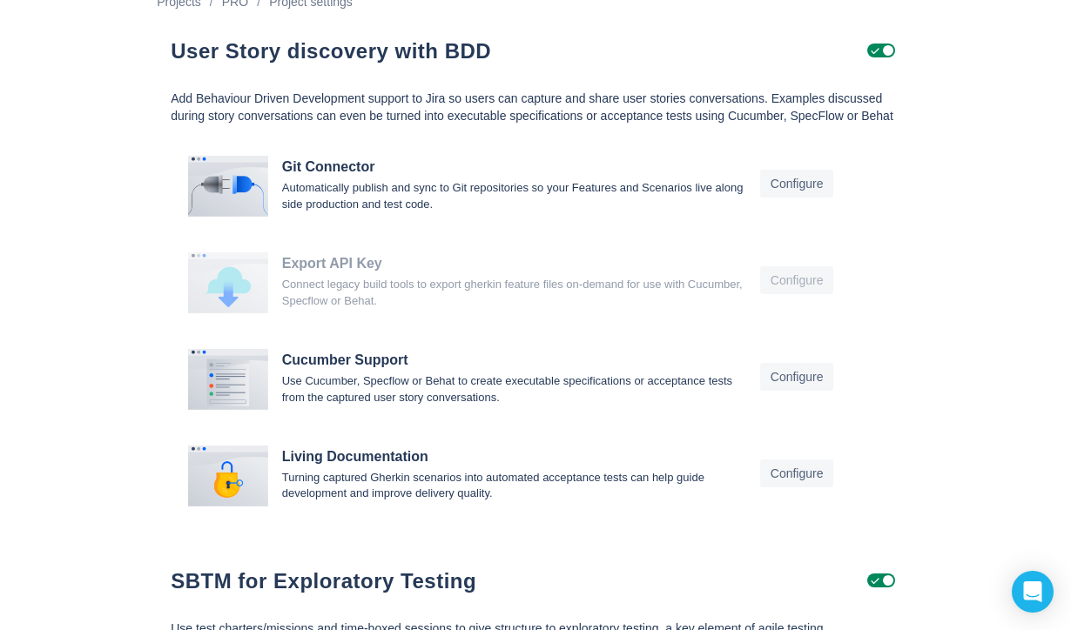
click at [541, 309] on p "Connect legacy build tools to export gherkin feature files on-demand for use wi…" at bounding box center [514, 293] width 464 height 32
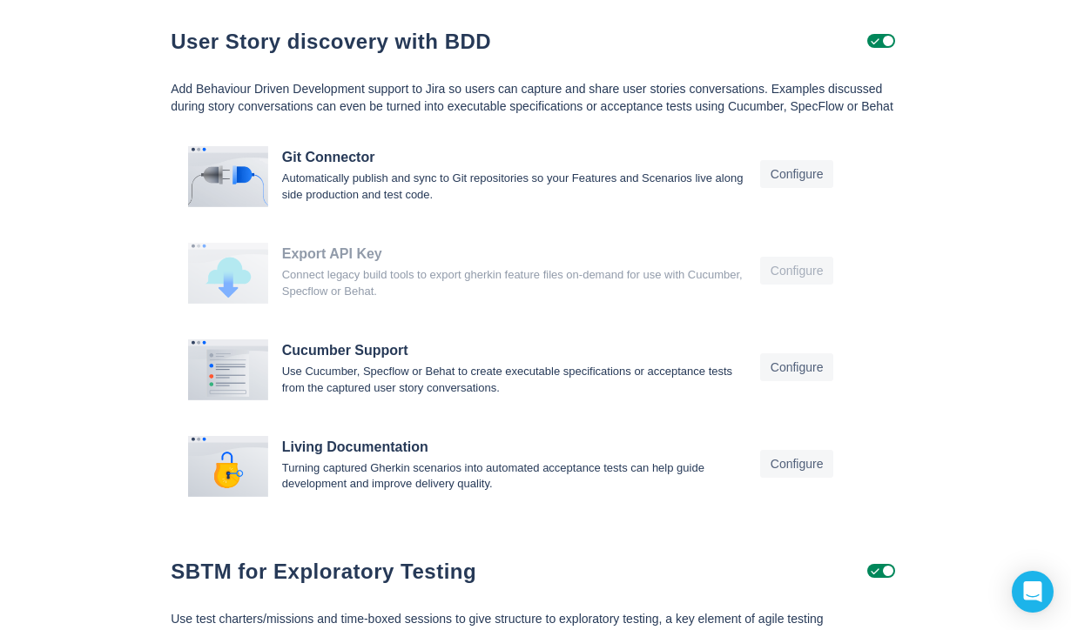
scroll to position [46, 0]
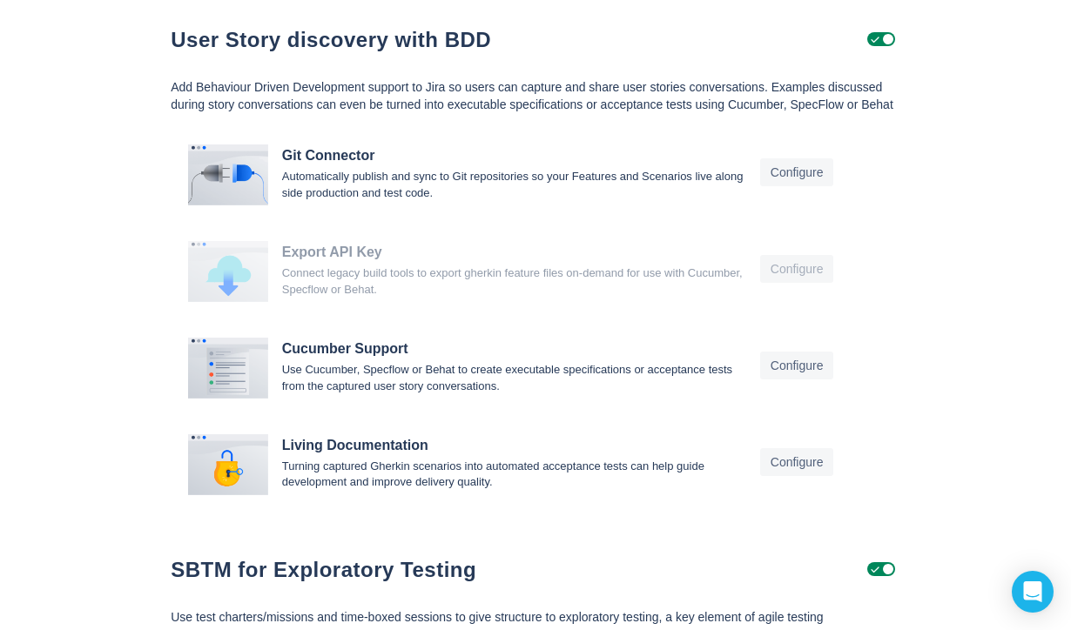
click at [856, 280] on div "Configure" at bounding box center [812, 269] width 105 height 56
click at [621, 296] on p "Connect legacy build tools to export gherkin feature files on-demand for use wi…" at bounding box center [514, 282] width 464 height 32
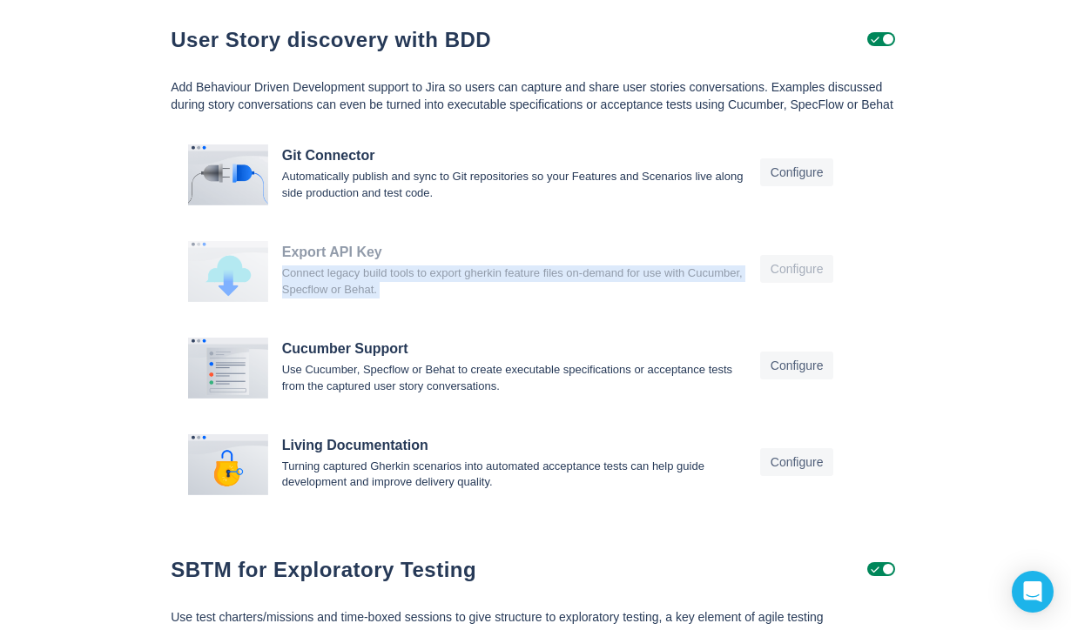
click at [621, 296] on p "Connect legacy build tools to export gherkin feature files on-demand for use wi…" at bounding box center [514, 282] width 464 height 32
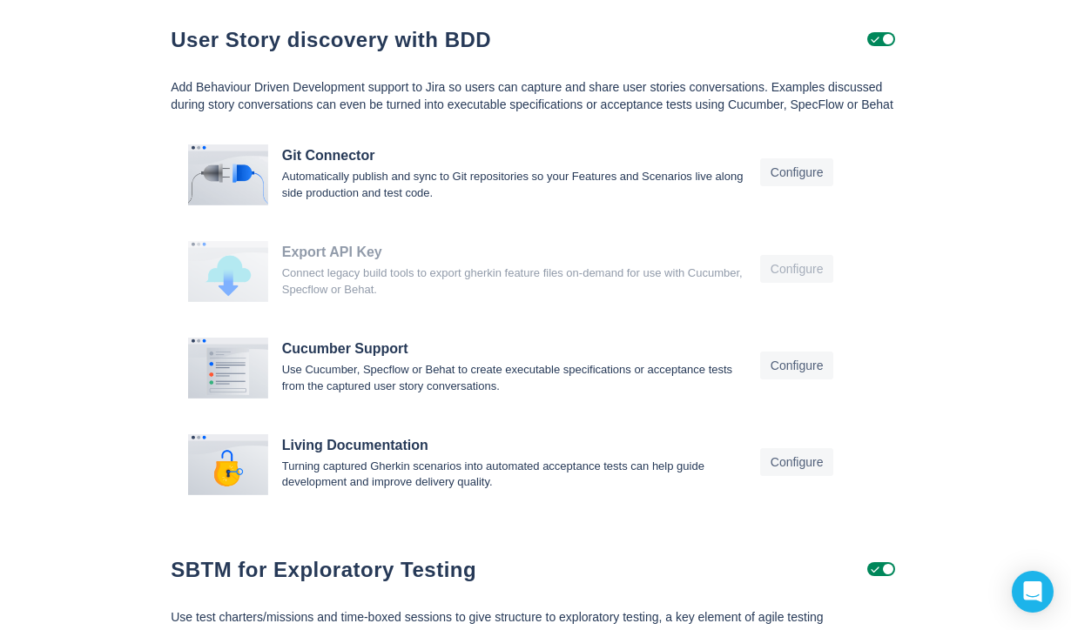
click at [623, 339] on div "Git Connector Automatically publish and sync to Git repositories so your Featur…" at bounding box center [536, 323] width 730 height 356
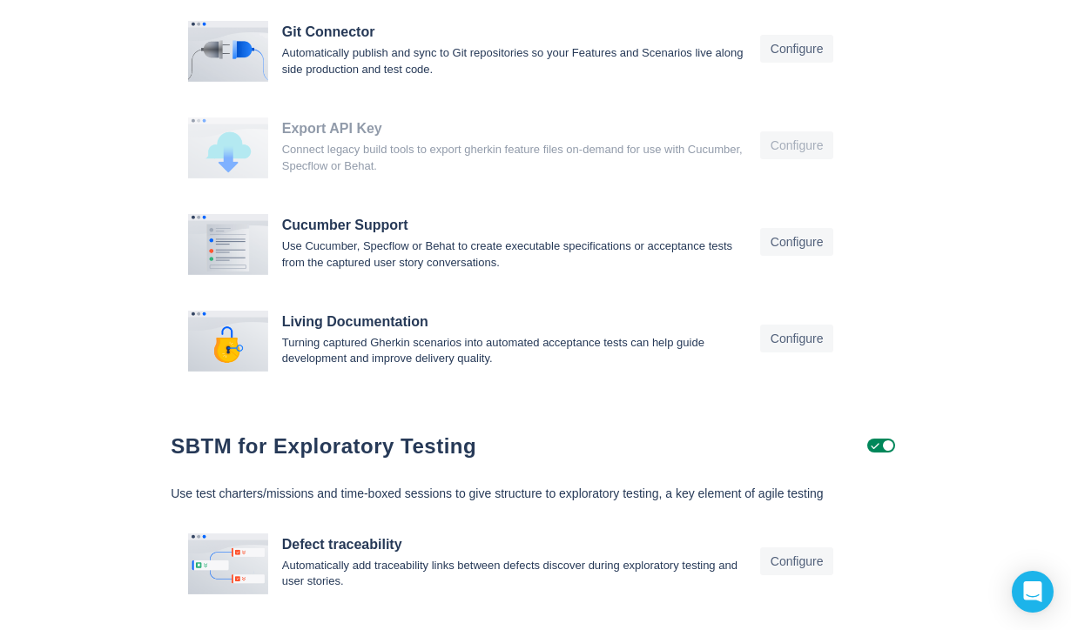
scroll to position [0, 0]
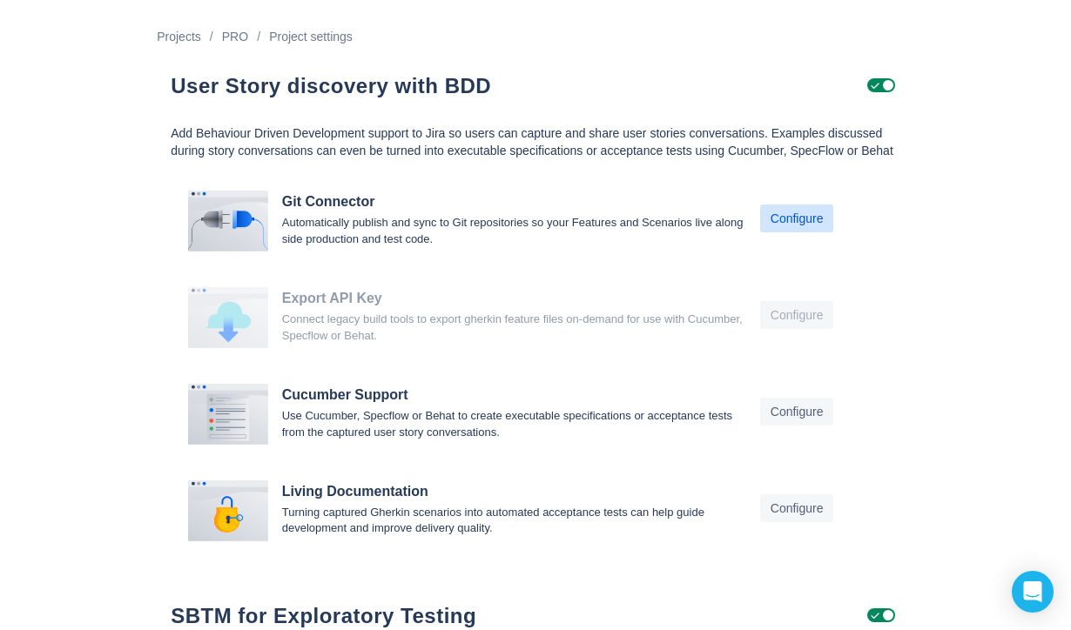
click at [802, 232] on span "Configure" at bounding box center [796, 219] width 53 height 28
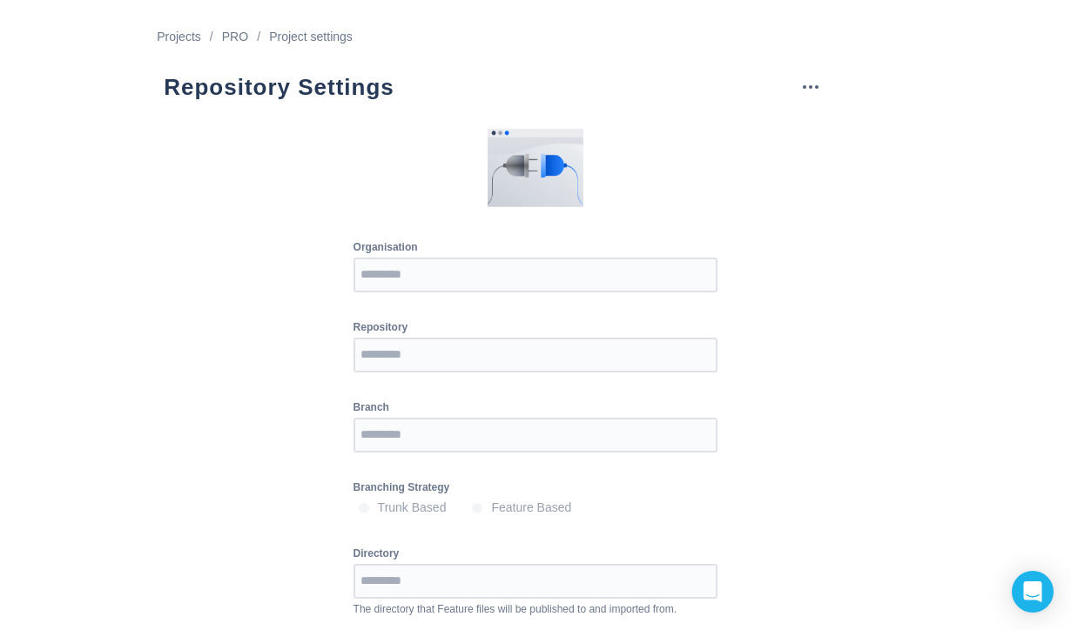
scroll to position [66, 0]
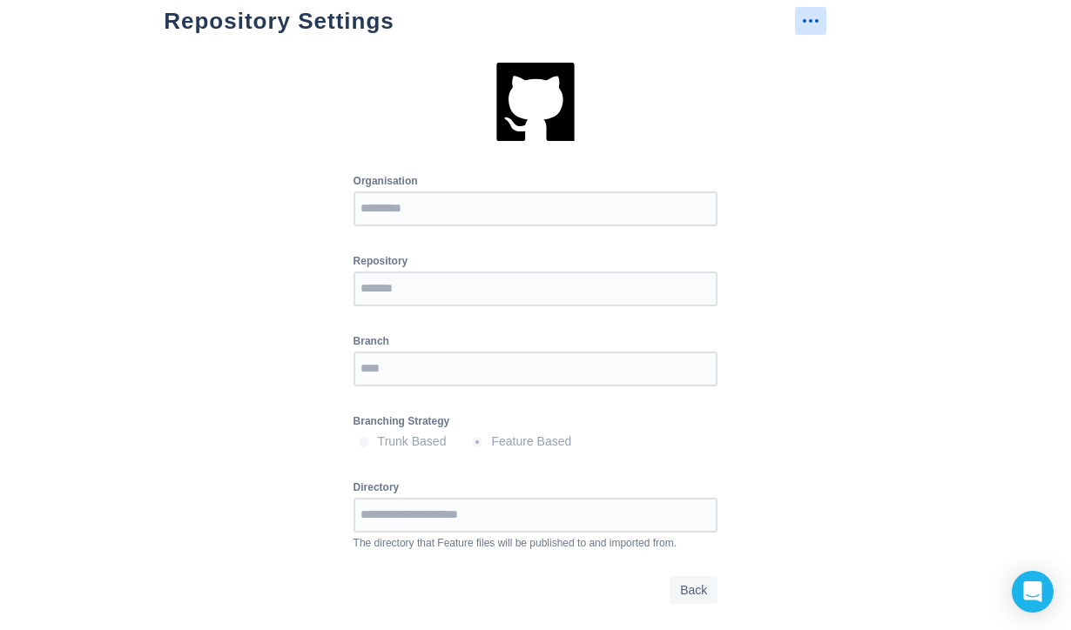
click at [810, 29] on span "more" at bounding box center [810, 20] width 21 height 21
click at [697, 582] on span "Back" at bounding box center [693, 590] width 27 height 28
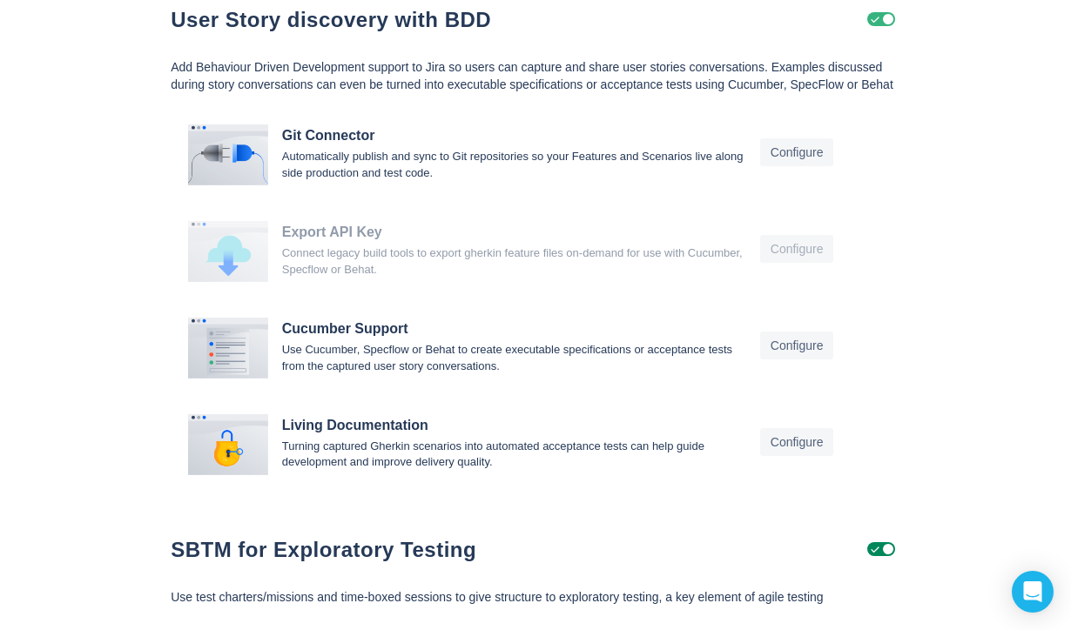
click at [876, 20] on span "Uncheck" at bounding box center [875, 19] width 14 height 14
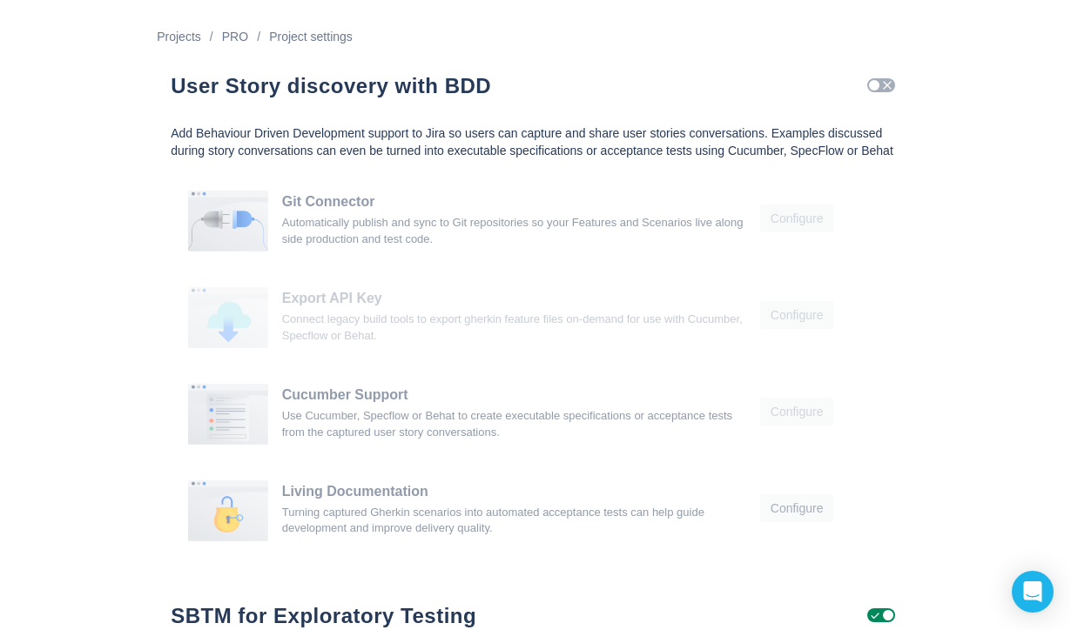
click at [888, 83] on span "Check" at bounding box center [887, 85] width 14 height 14
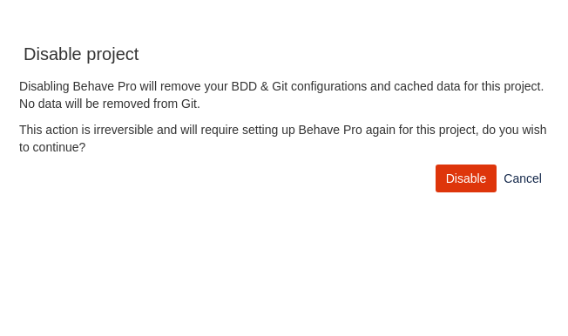
scroll to position [336, 568]
click at [516, 174] on link "Cancel" at bounding box center [522, 179] width 52 height 28
click at [480, 184] on span "Disable" at bounding box center [466, 179] width 41 height 28
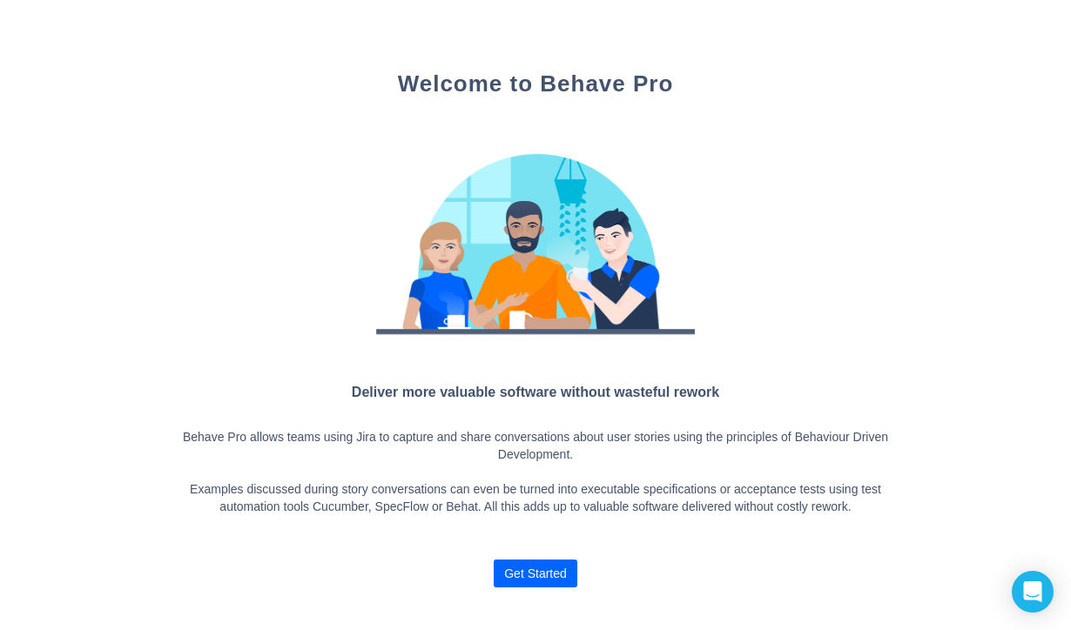
click at [537, 567] on span "Get Started" at bounding box center [535, 574] width 63 height 28
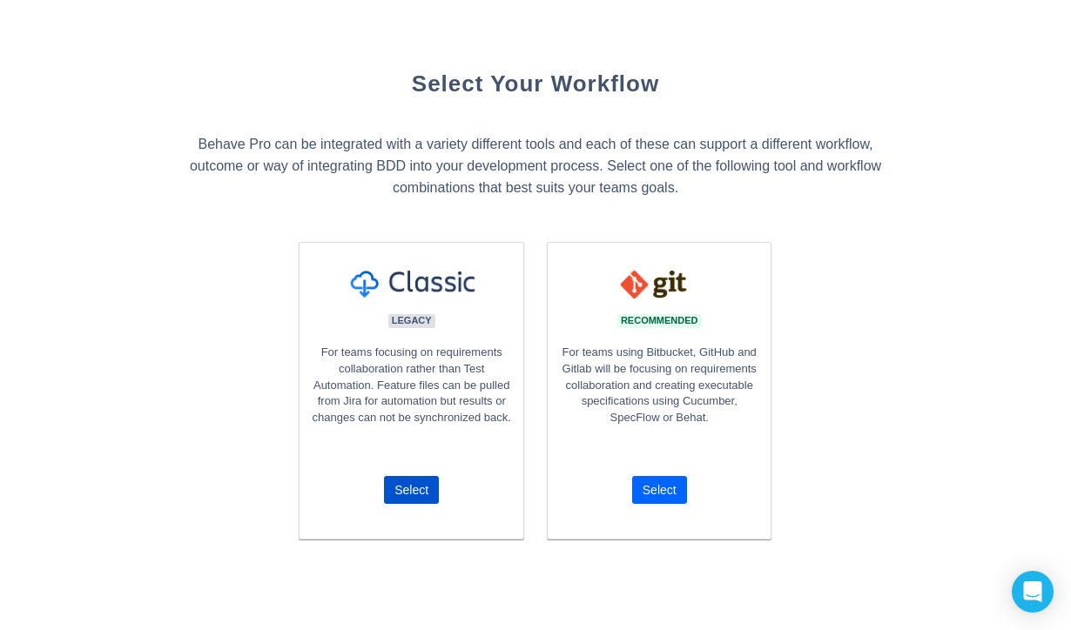
click at [668, 500] on span "Select" at bounding box center [659, 490] width 34 height 28
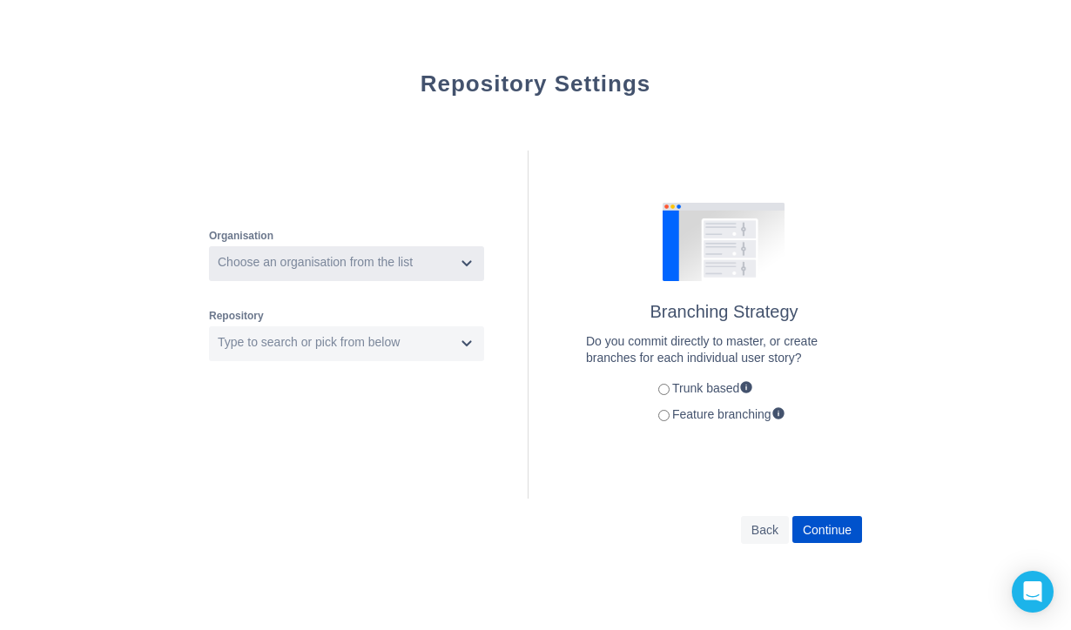
click at [411, 267] on div "Choose an organisation from the list" at bounding box center [315, 262] width 195 height 17
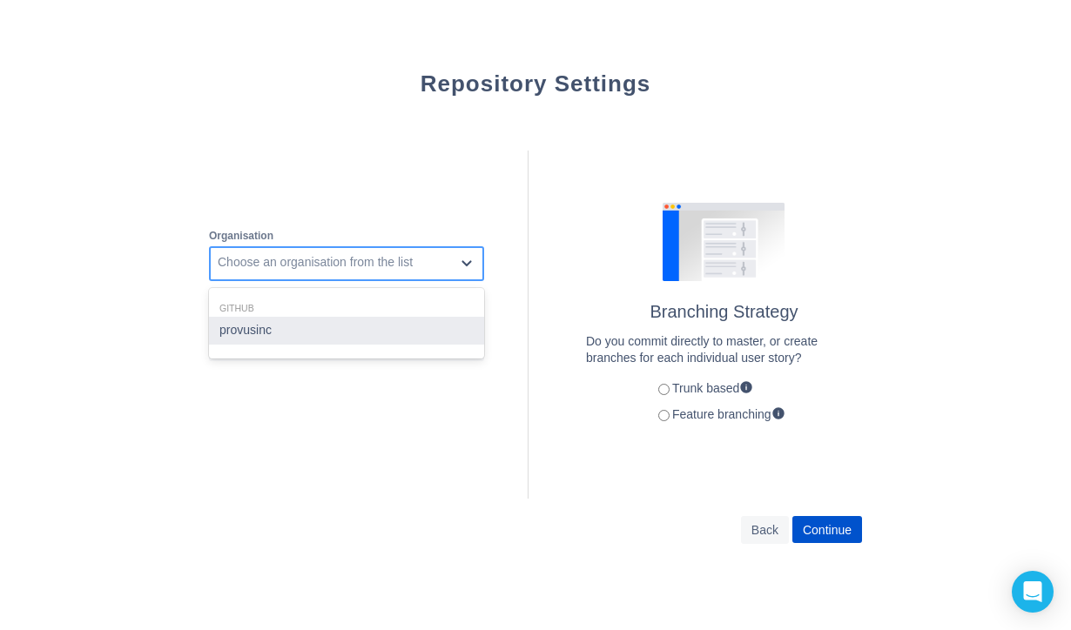
click at [332, 319] on div "provusinc" at bounding box center [346, 331] width 275 height 28
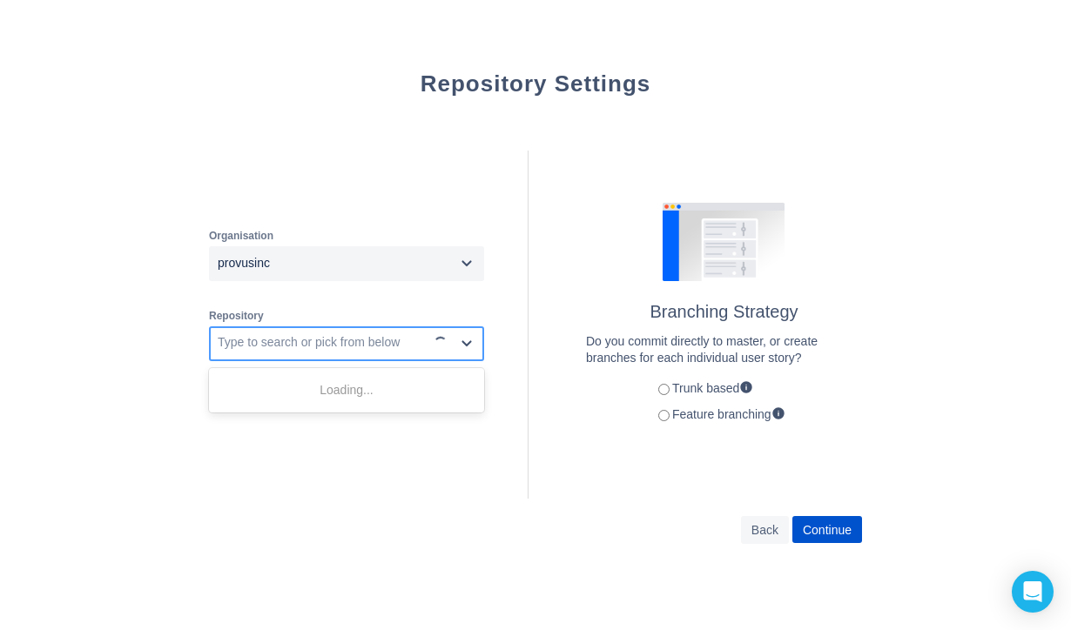
click at [311, 334] on div "Type to search or pick from below" at bounding box center [319, 344] width 216 height 28
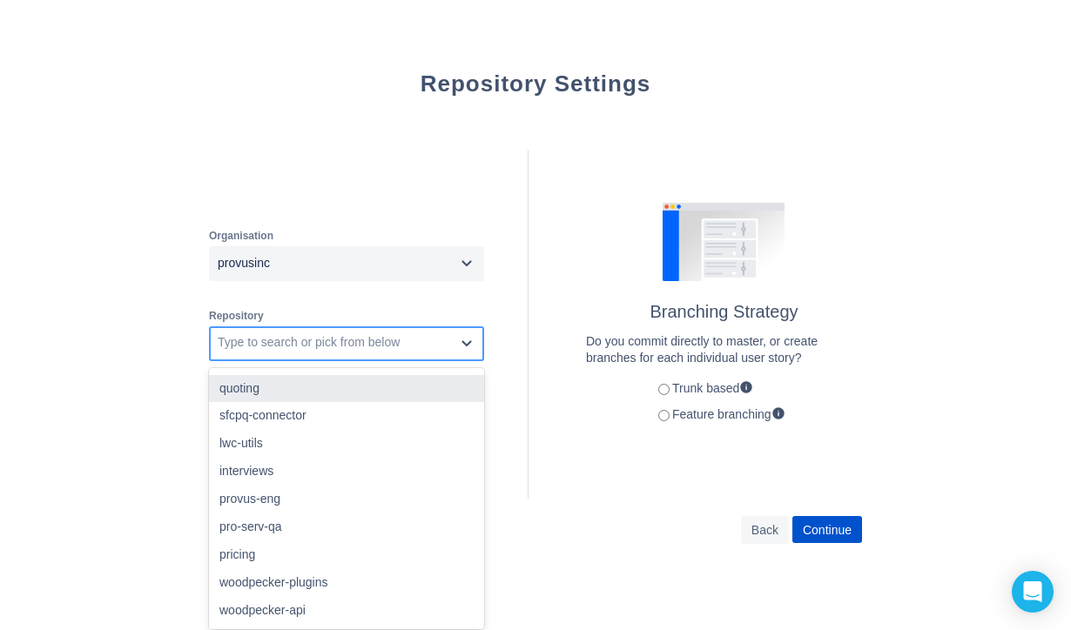
click at [313, 380] on div "quoting" at bounding box center [346, 389] width 275 height 28
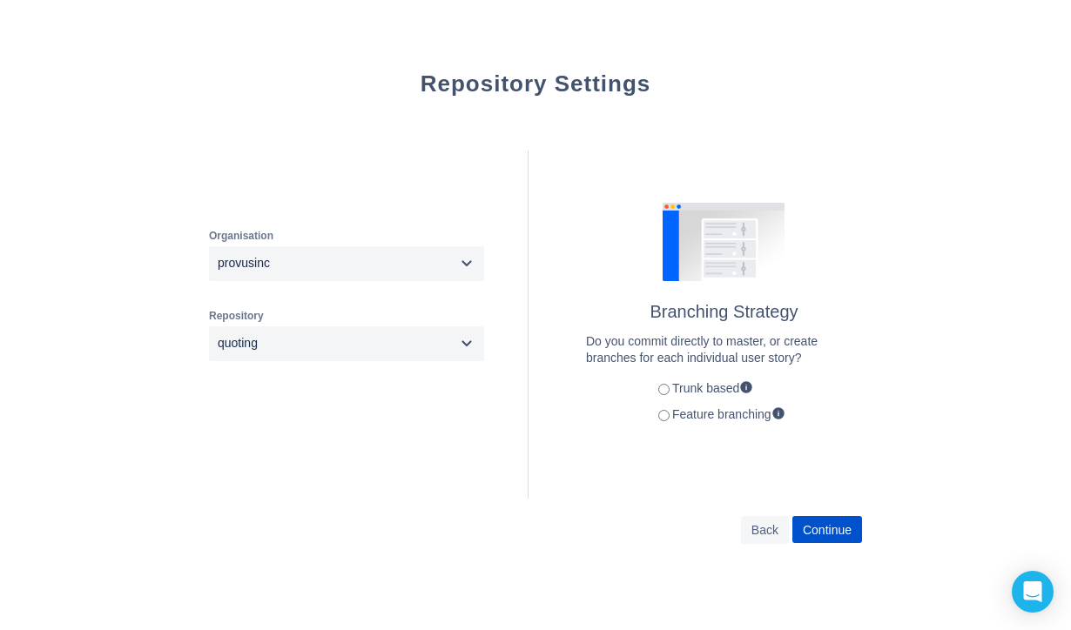
click at [720, 417] on label "Feature branching" at bounding box center [718, 414] width 134 height 14
click at [843, 536] on span "Continue" at bounding box center [827, 530] width 49 height 28
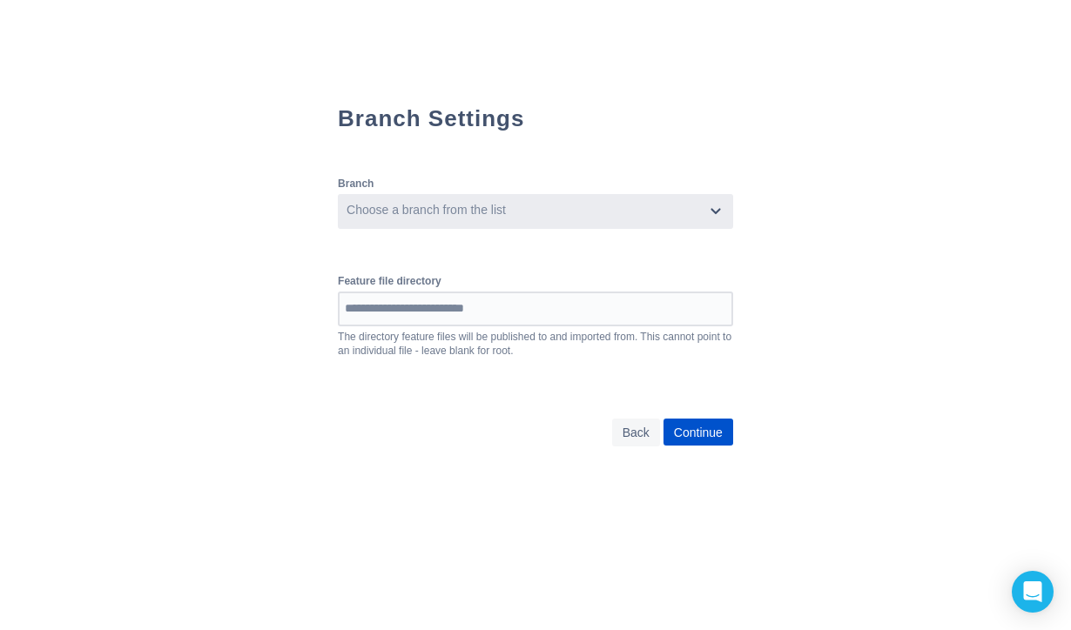
click at [552, 220] on div "Choose a branch from the list" at bounding box center [522, 212] width 364 height 28
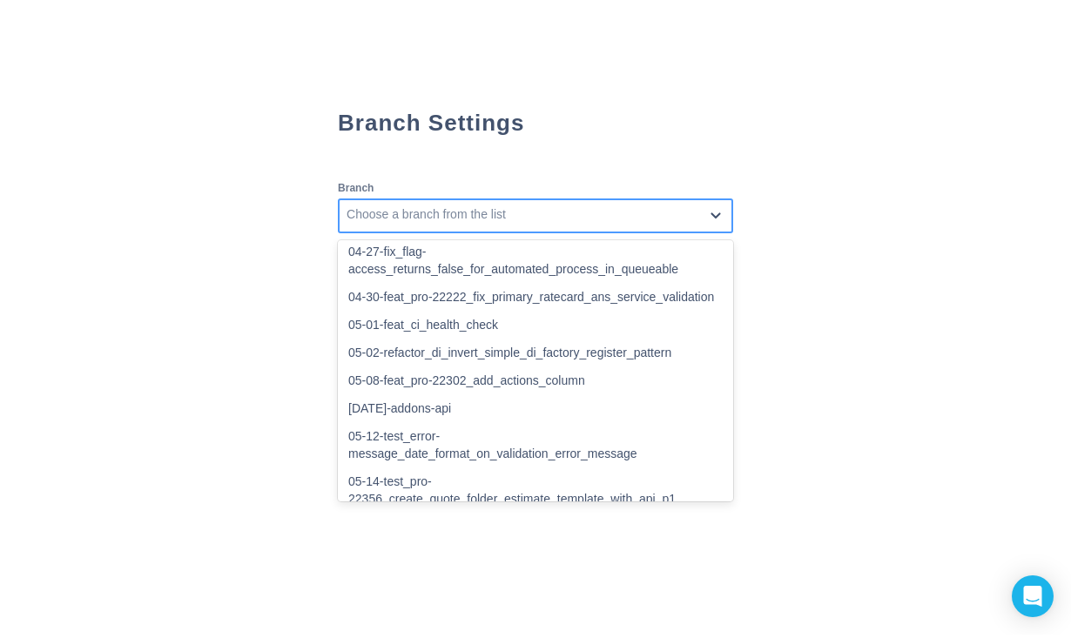
scroll to position [1201, 0]
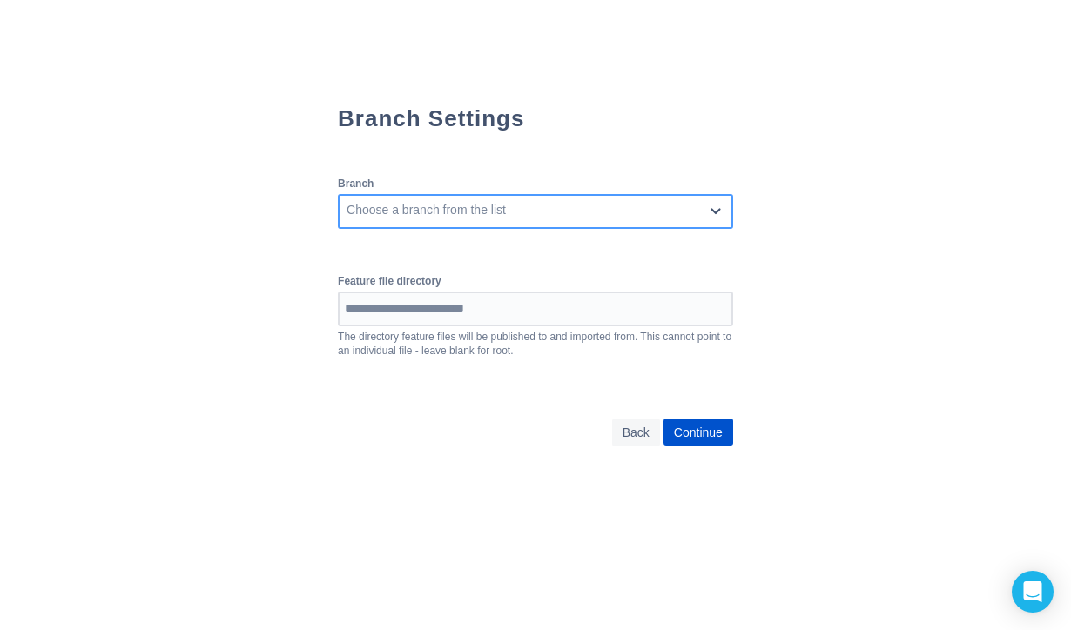
click at [461, 218] on div "Choose a branch from the list" at bounding box center [425, 210] width 159 height 17
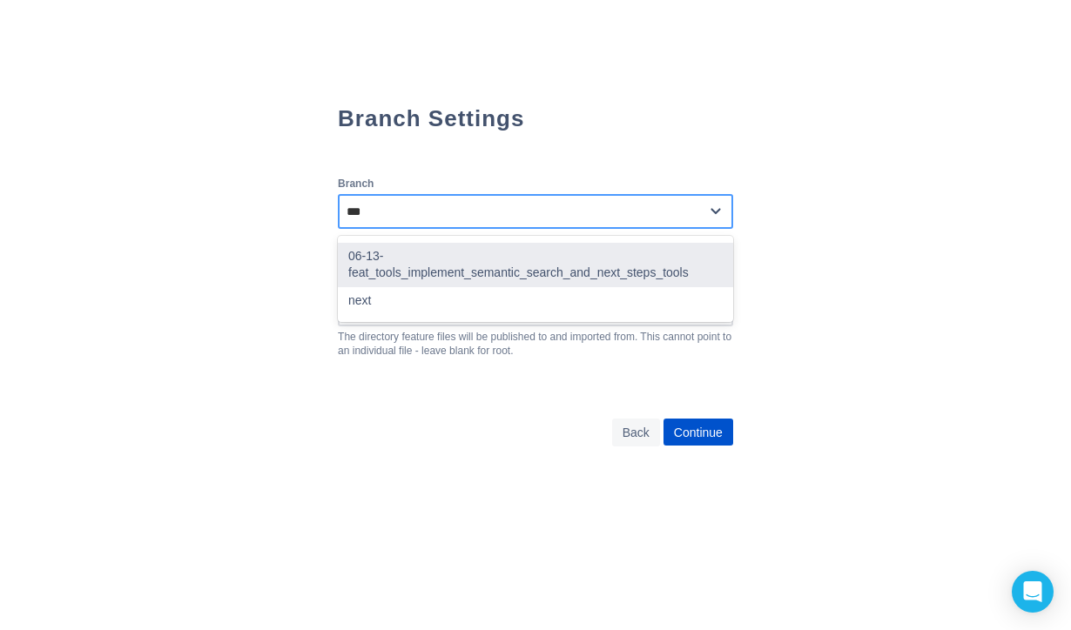
type input "****"
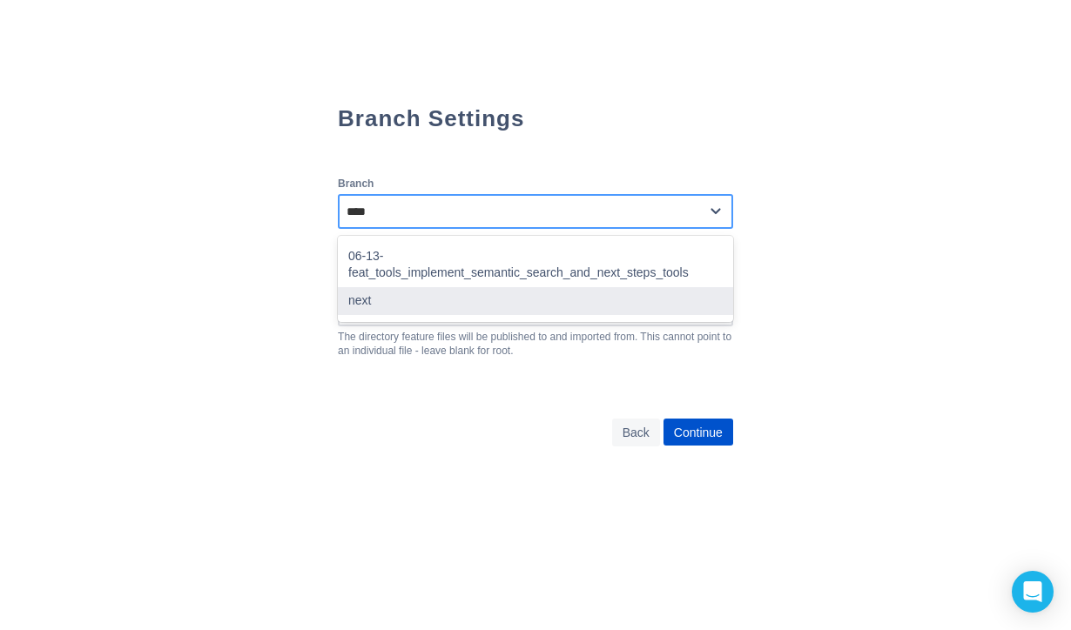
click at [396, 287] on div "next" at bounding box center [535, 301] width 395 height 28
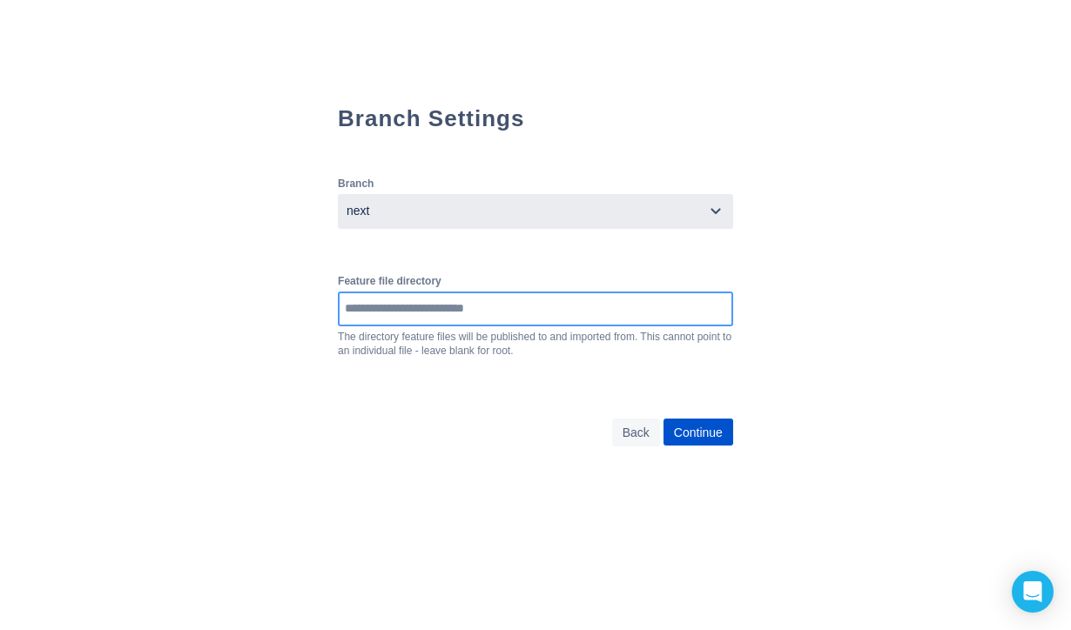
click at [395, 312] on input at bounding box center [536, 308] width 392 height 31
click at [347, 308] on input at bounding box center [536, 308] width 392 height 31
paste input "**********"
type input "**********"
click at [723, 441] on span "Continue" at bounding box center [698, 433] width 49 height 28
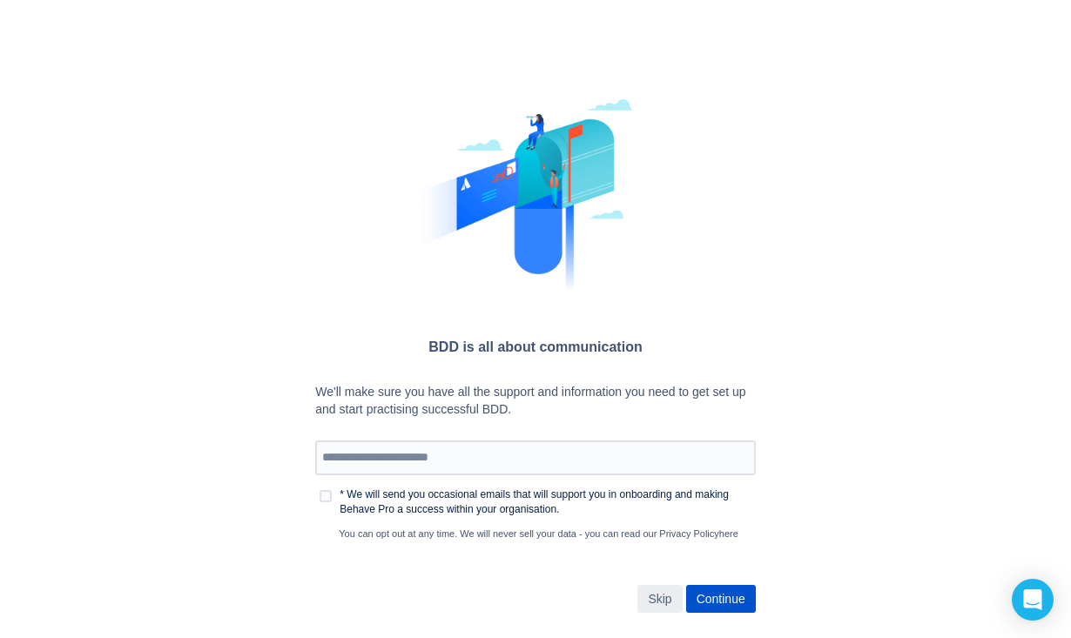
click at [667, 607] on span "Skip" at bounding box center [660, 599] width 24 height 28
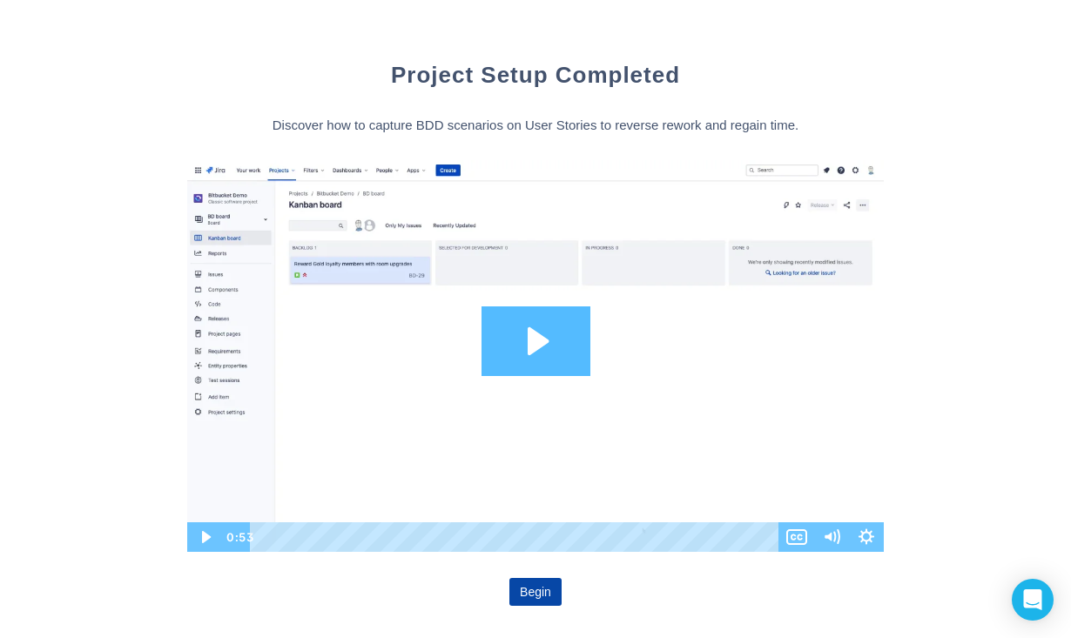
click at [545, 600] on span "Begin" at bounding box center [535, 592] width 31 height 28
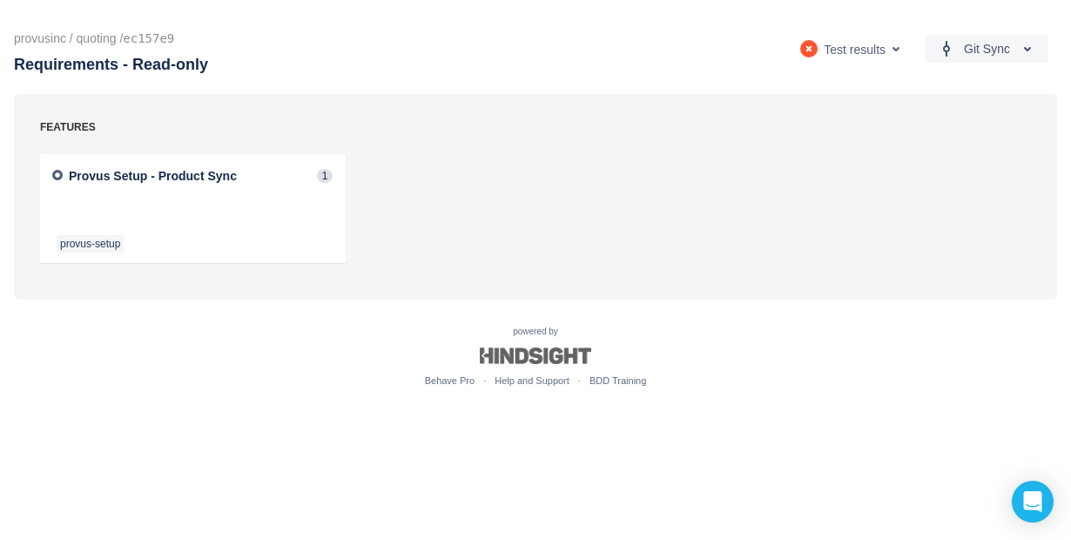
click at [442, 50] on div "Git Sync Test results" at bounding box center [712, 49] width 690 height 28
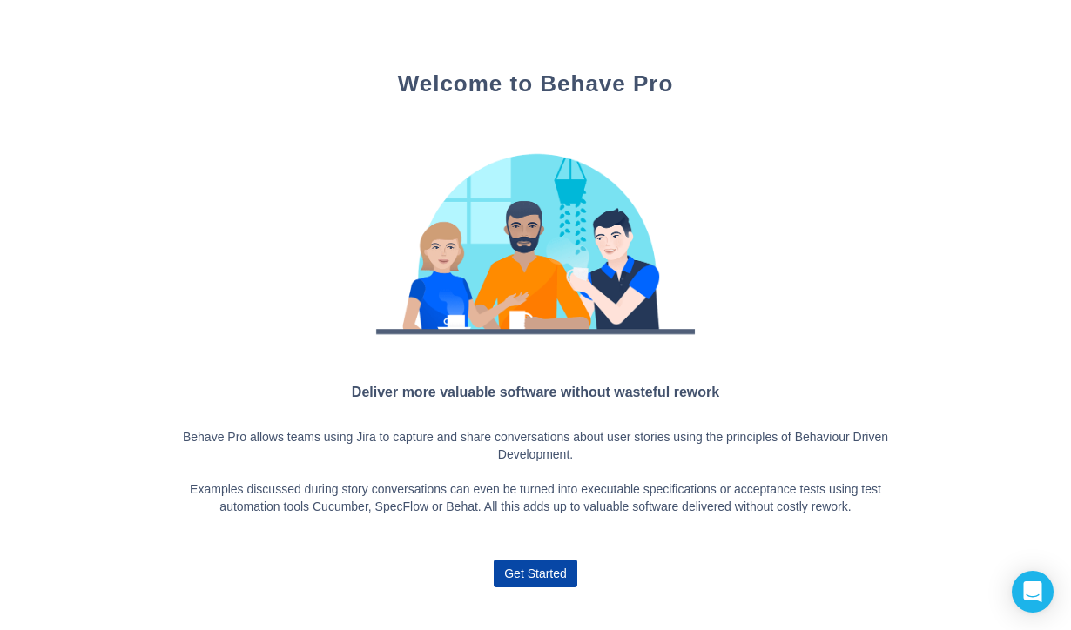
click at [562, 561] on span "Get Started" at bounding box center [535, 574] width 63 height 28
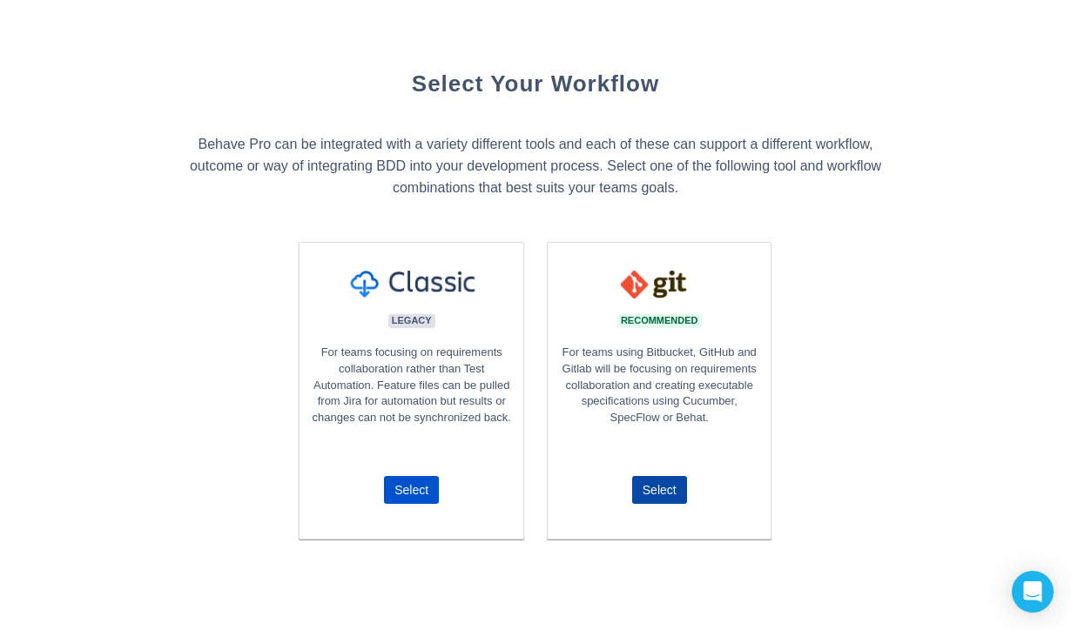
click at [655, 502] on span "Select" at bounding box center [659, 490] width 34 height 28
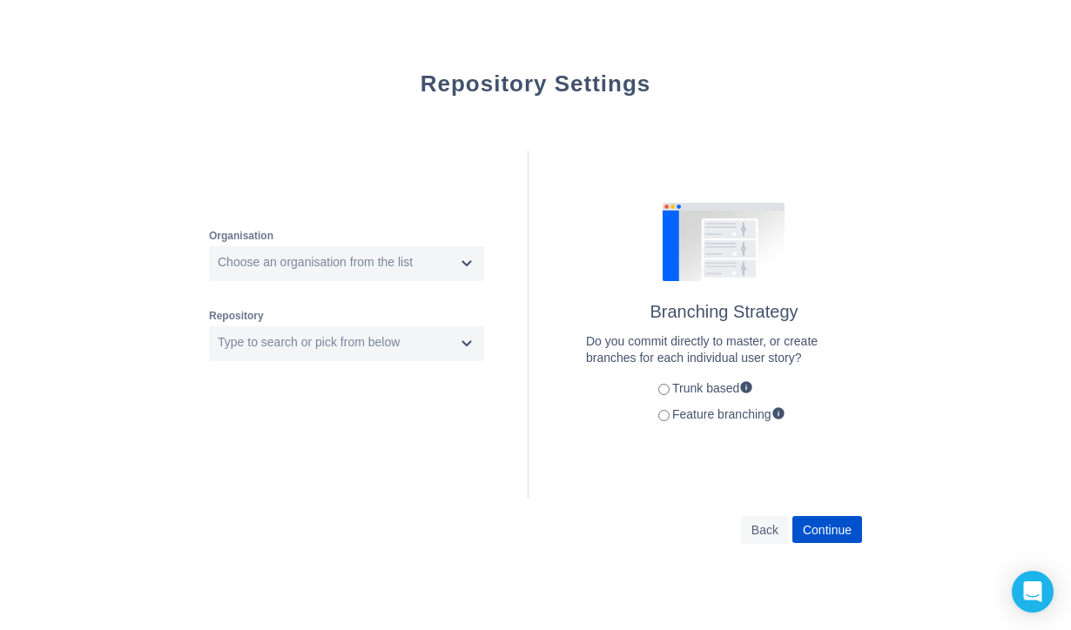
click at [693, 417] on label "Feature branching" at bounding box center [718, 414] width 134 height 14
click at [434, 272] on div "Choose an organisation from the list" at bounding box center [333, 264] width 244 height 28
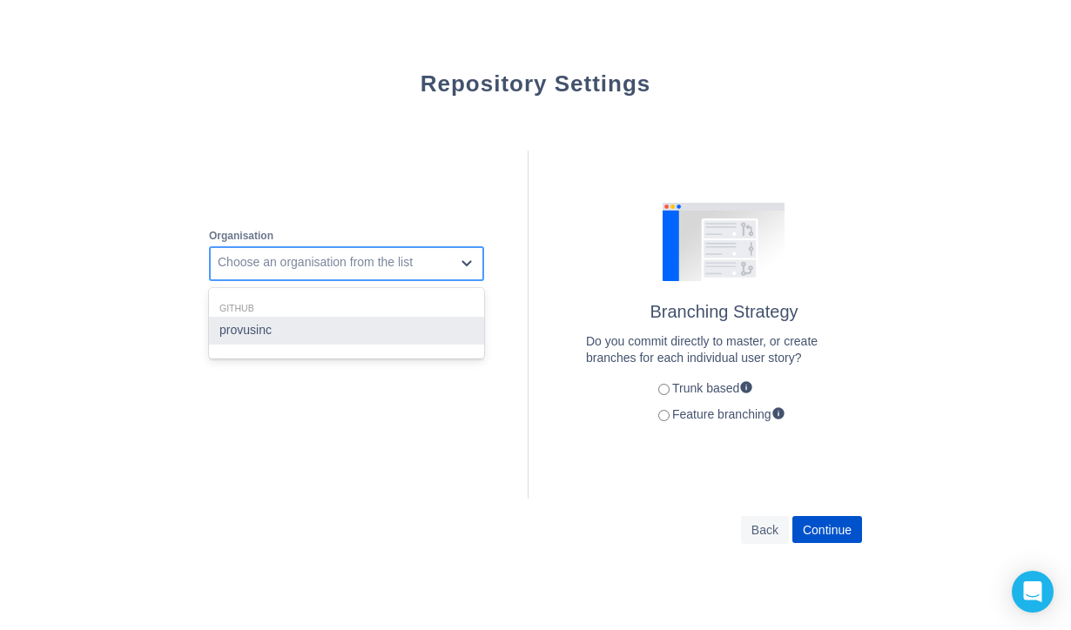
click at [376, 323] on div "provusinc" at bounding box center [346, 331] width 275 height 28
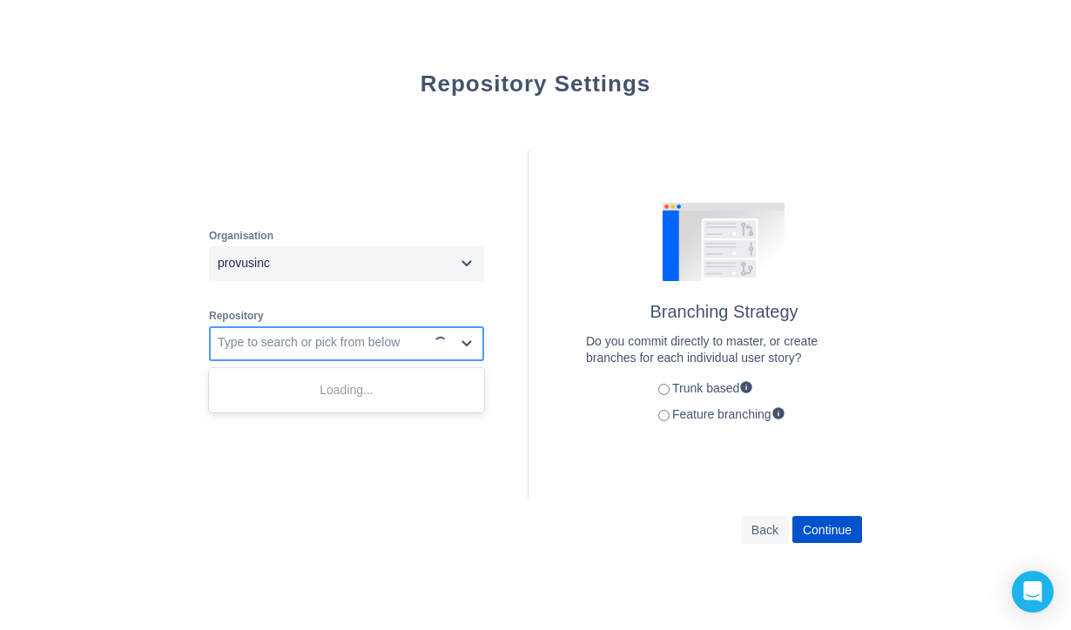
click at [353, 344] on div "Type to search or pick from below" at bounding box center [309, 342] width 182 height 17
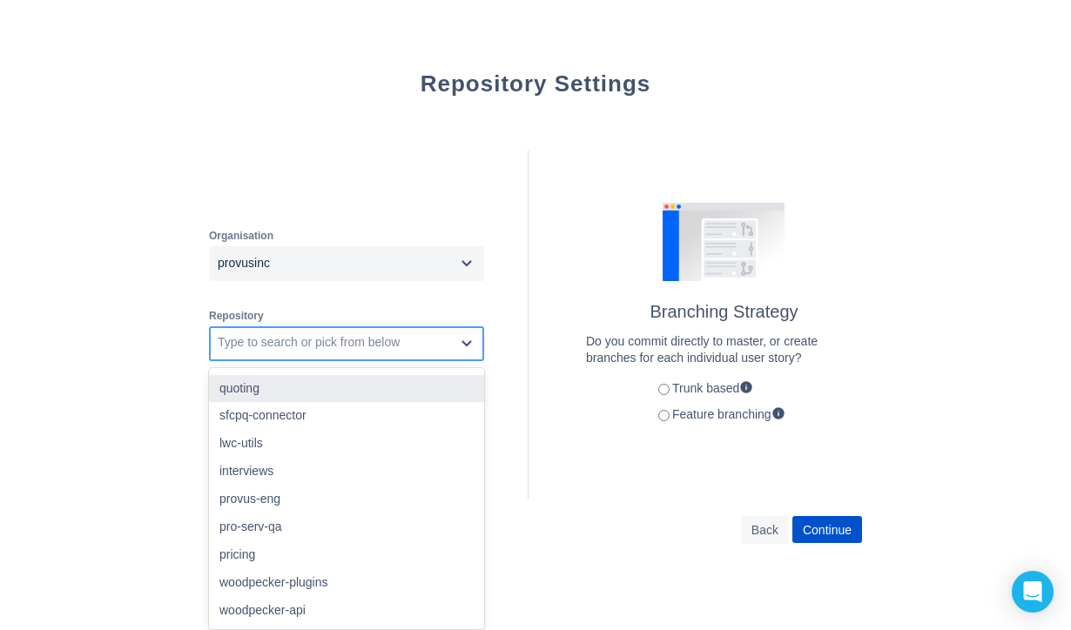
click at [313, 387] on div "quoting" at bounding box center [346, 389] width 275 height 28
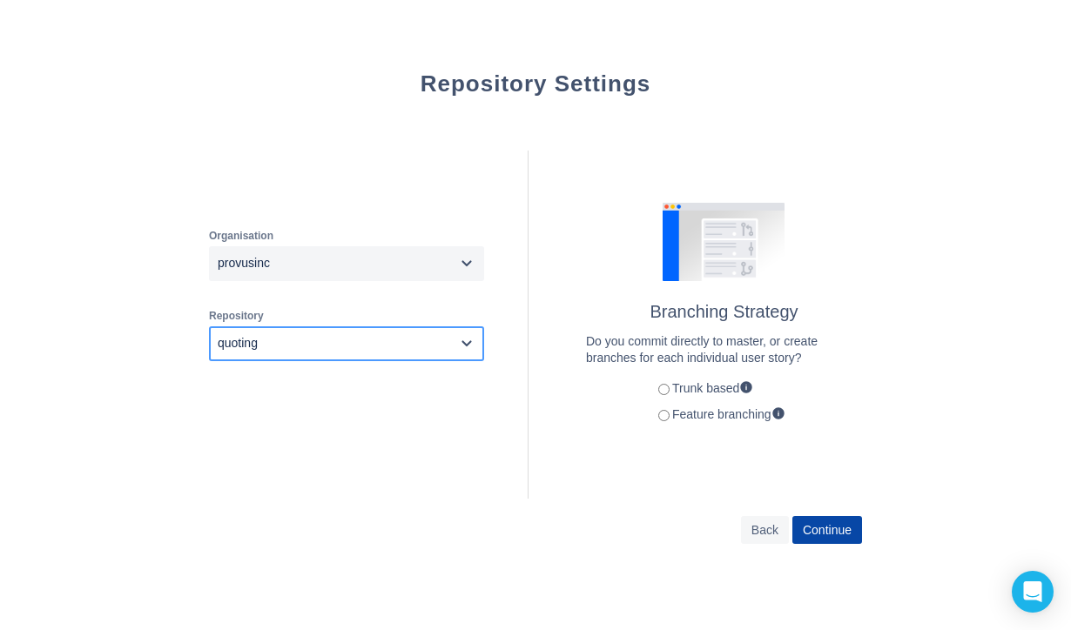
click at [824, 523] on span "Continue" at bounding box center [827, 530] width 49 height 28
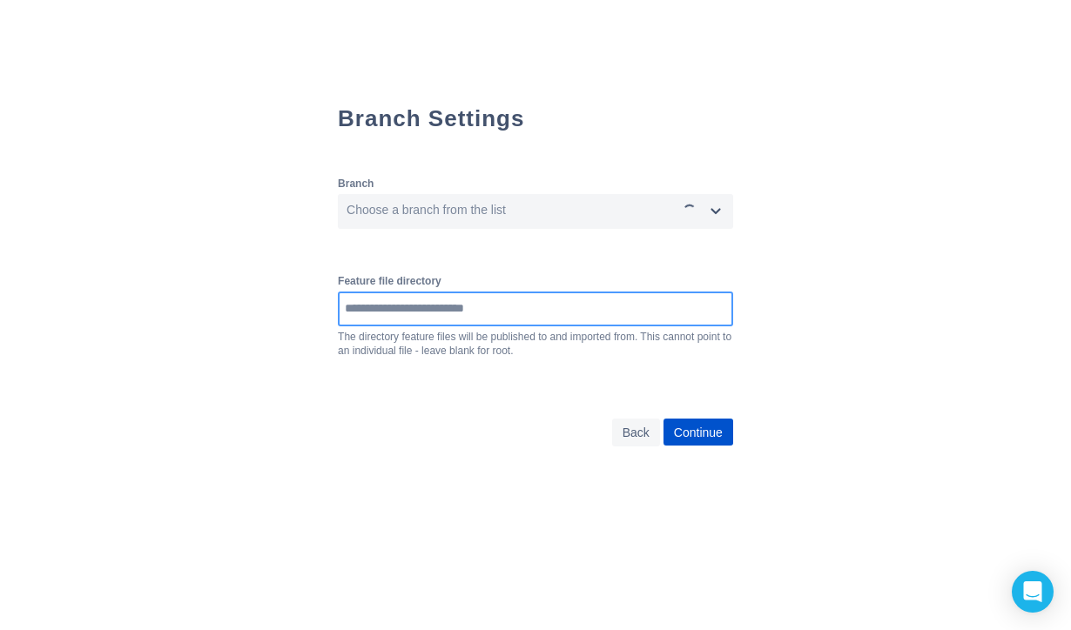
click at [575, 305] on input at bounding box center [536, 308] width 392 height 31
click at [376, 311] on input at bounding box center [536, 308] width 392 height 31
click at [442, 197] on div "Choose a branch from the list" at bounding box center [535, 211] width 395 height 35
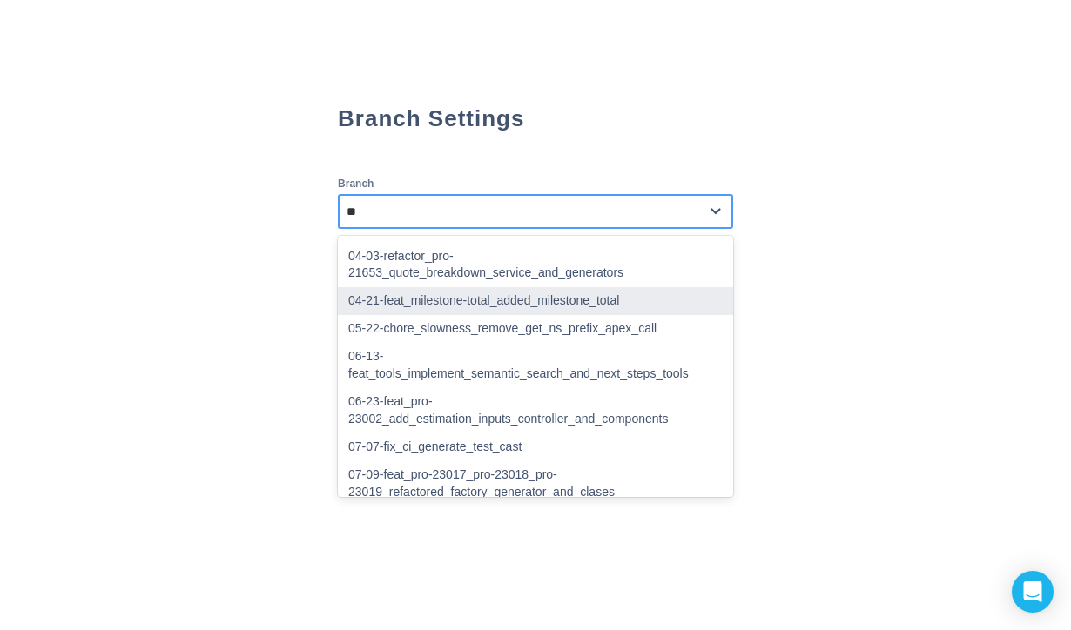
type input "***"
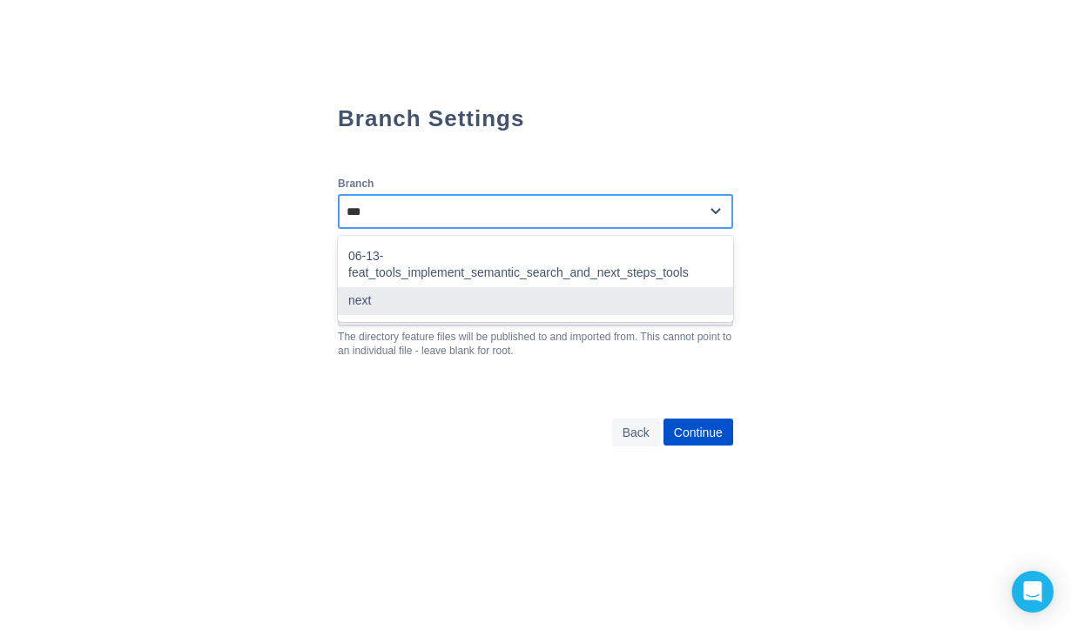
click at [397, 287] on div "next" at bounding box center [535, 301] width 395 height 28
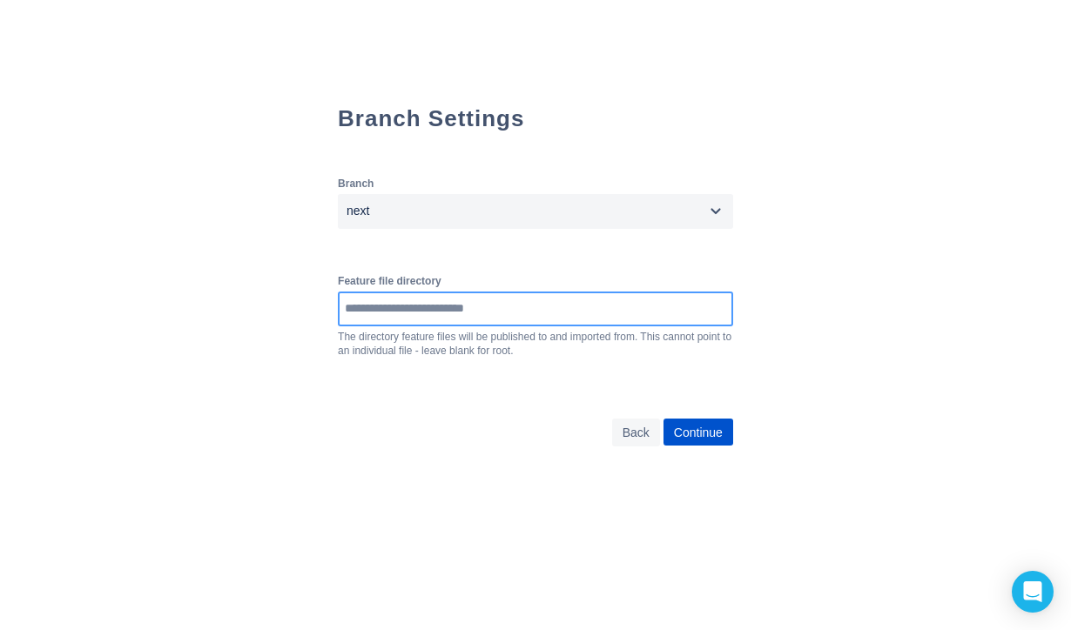
click at [393, 305] on input at bounding box center [536, 308] width 392 height 31
paste input "**********"
type input "**********"
click at [703, 426] on span "Continue" at bounding box center [698, 433] width 49 height 28
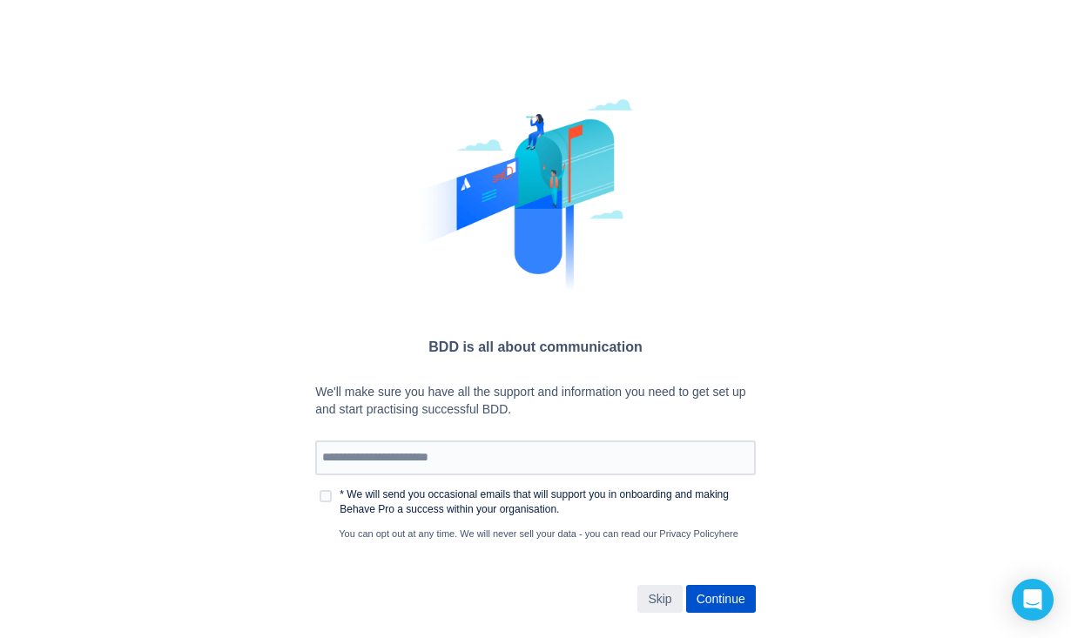
click at [662, 595] on span "Skip" at bounding box center [660, 599] width 24 height 28
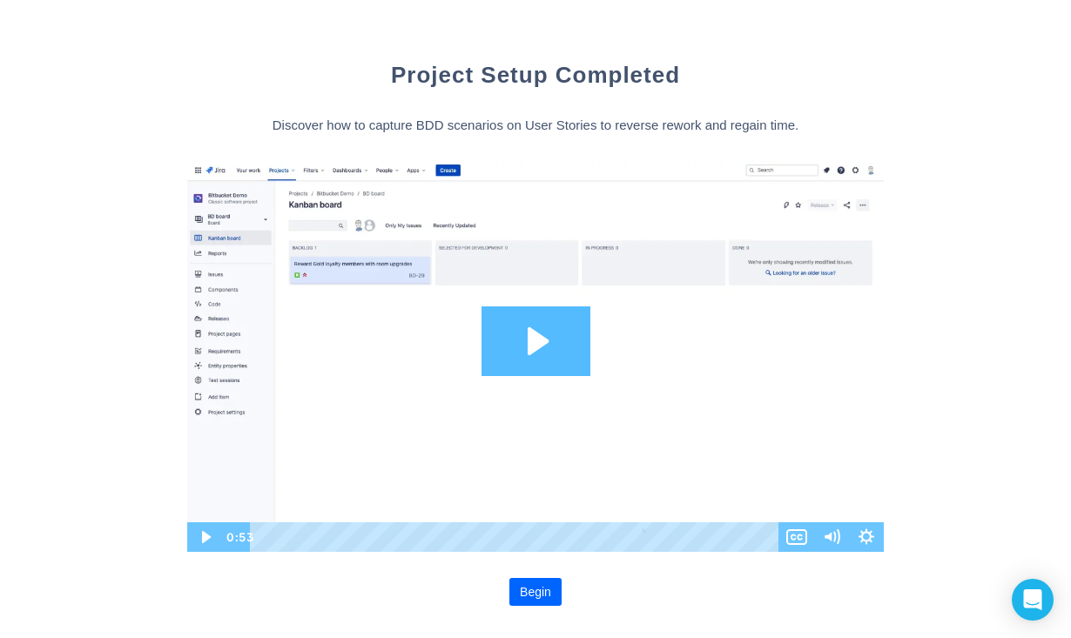
click at [529, 589] on span "Begin" at bounding box center [535, 592] width 31 height 28
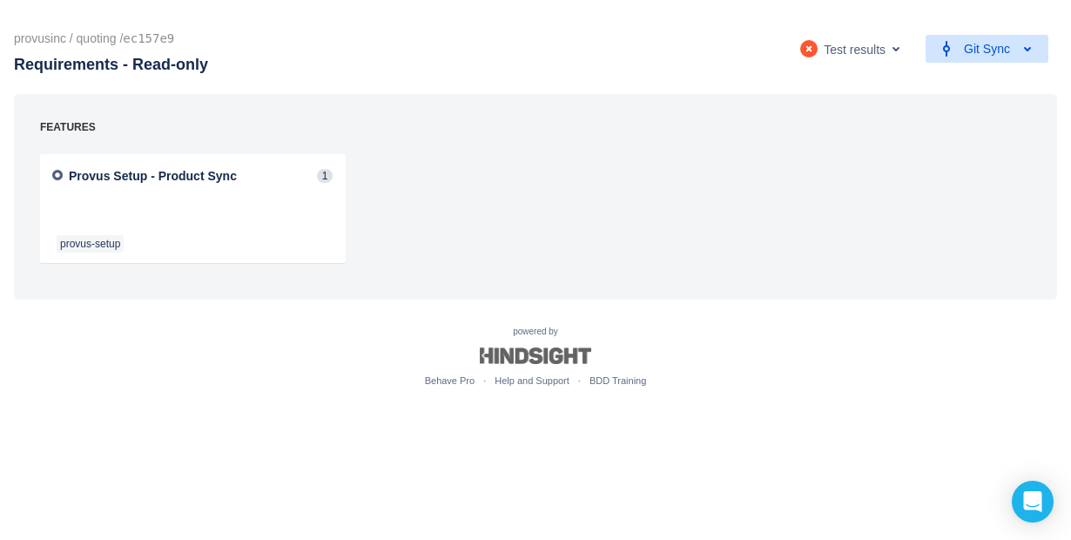
click at [1012, 51] on span "Git Sync" at bounding box center [986, 49] width 109 height 28
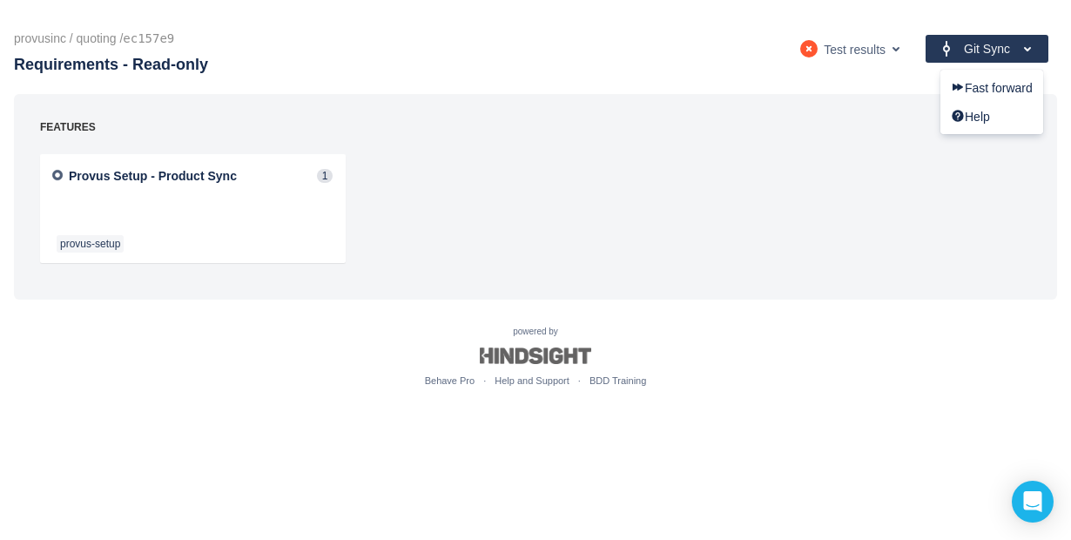
click at [965, 49] on span "Git Sync" at bounding box center [987, 49] width 46 height 28
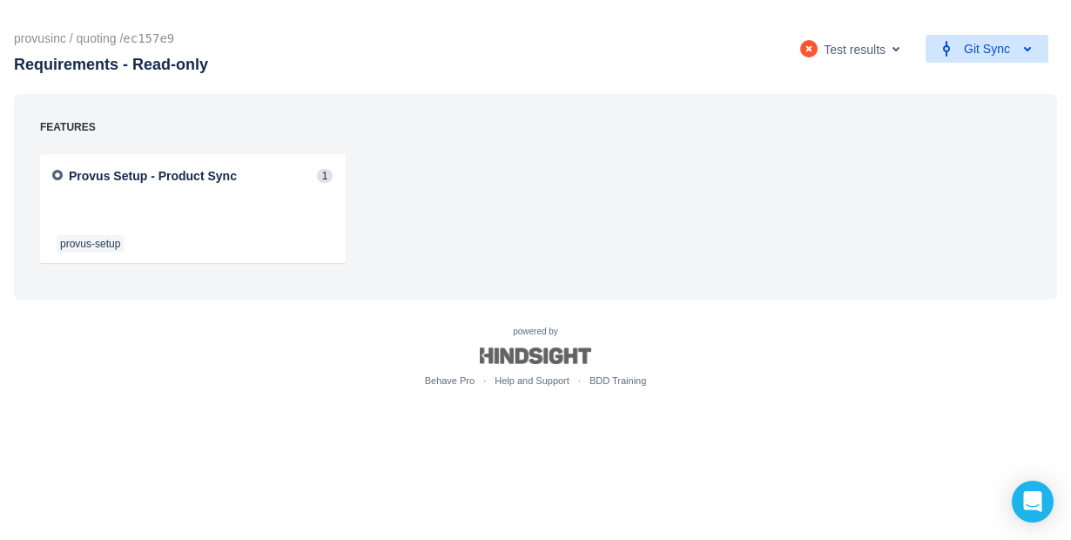
click at [945, 48] on span "button" at bounding box center [946, 48] width 21 height 21
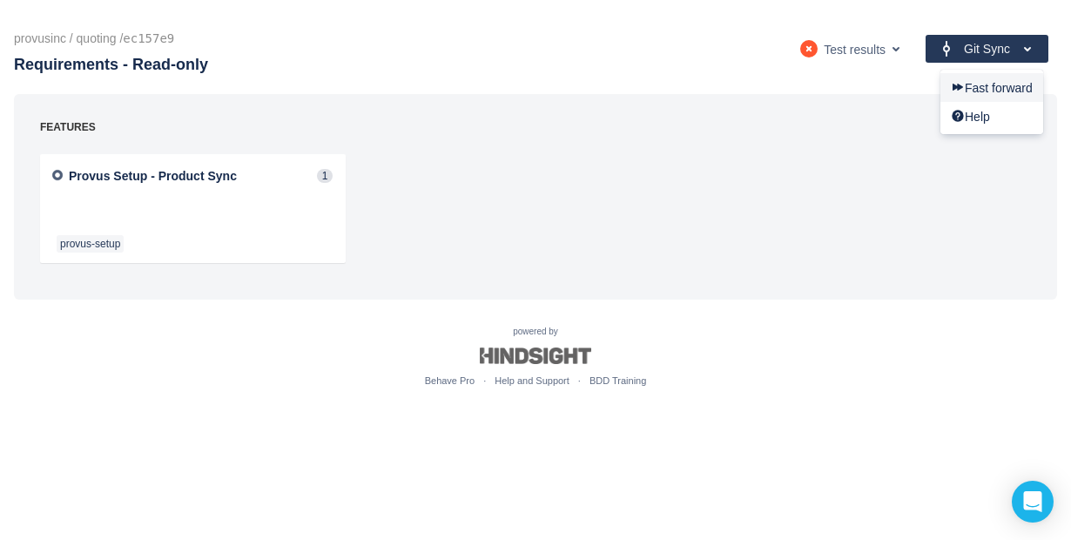
click at [992, 91] on span "Fast forward" at bounding box center [992, 88] width 82 height 16
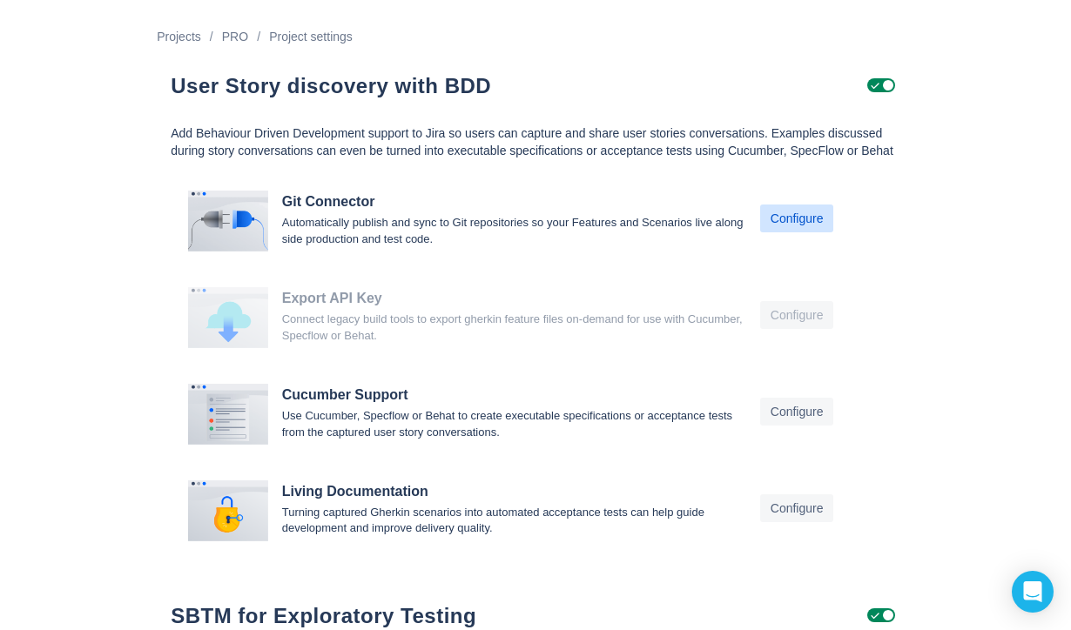
click at [798, 232] on span "Configure" at bounding box center [796, 219] width 53 height 28
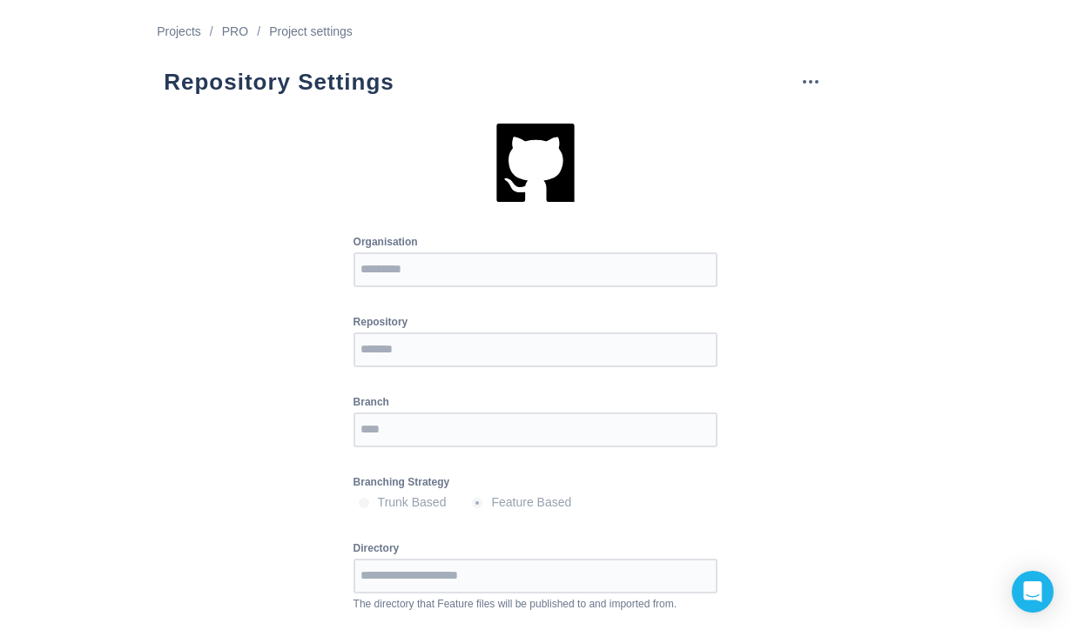
scroll to position [6, 0]
click at [810, 77] on span "more" at bounding box center [810, 81] width 21 height 21
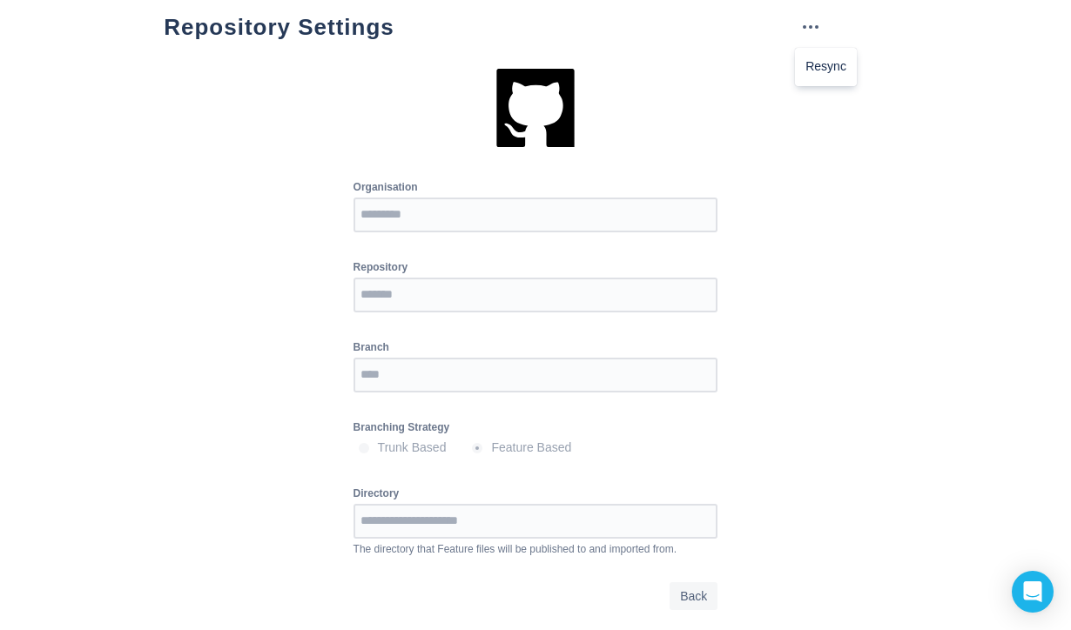
scroll to position [62, 0]
click at [900, 295] on div "Organisation Repository Branch Branching Strategy Trunk Based Feature Based Dir…" at bounding box center [535, 351] width 771 height 568
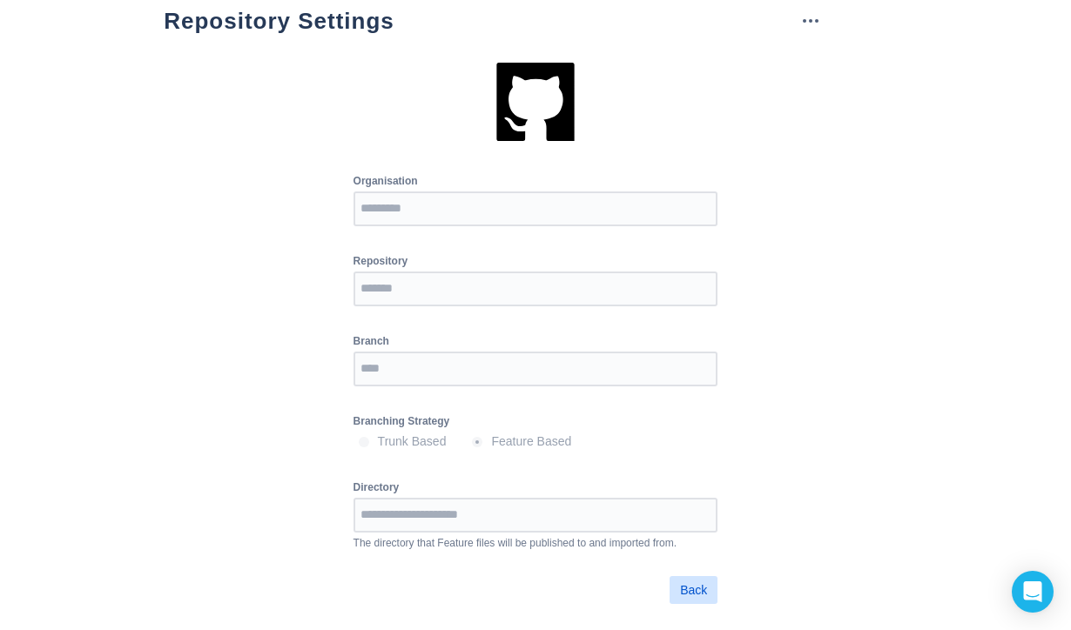
click at [695, 592] on span "Back" at bounding box center [693, 590] width 27 height 28
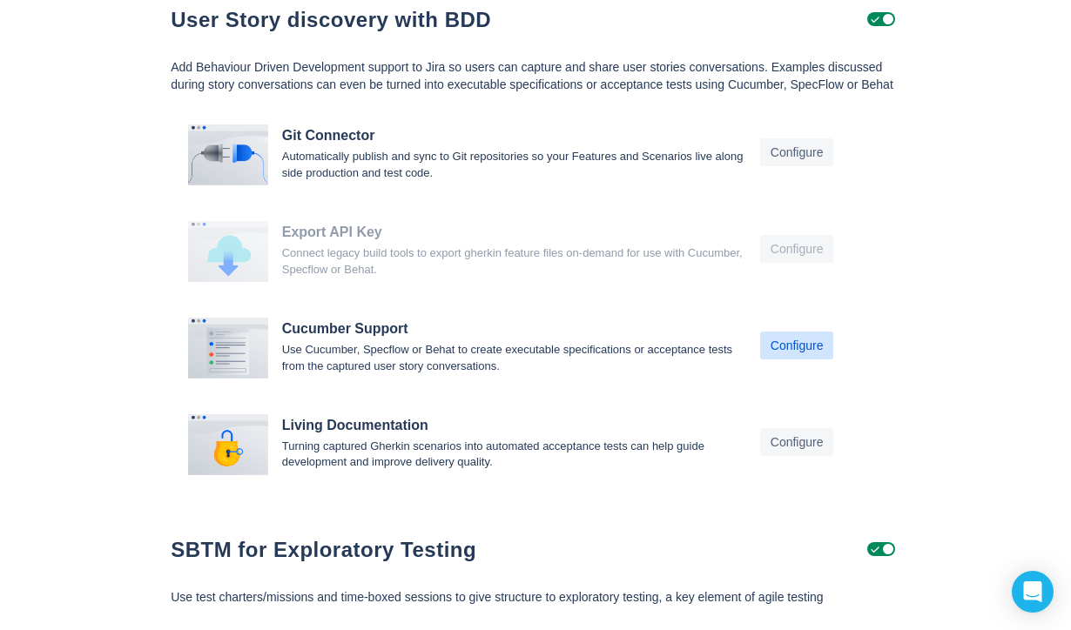
click at [784, 357] on span "Configure" at bounding box center [796, 346] width 53 height 28
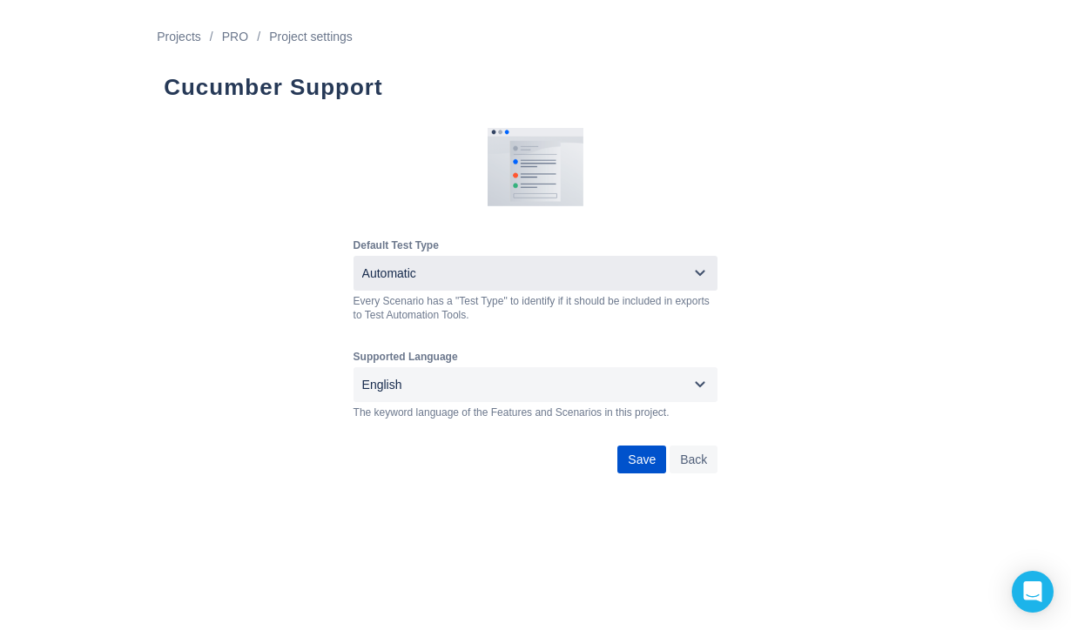
click at [632, 268] on div "Automatic" at bounding box center [521, 273] width 333 height 28
click at [804, 219] on div "Default Test Type Automatic Every Scenario has a "Test Type" to identify if it …" at bounding box center [535, 314] width 771 height 373
click at [646, 469] on span "Save" at bounding box center [642, 460] width 28 height 28
click at [676, 461] on span "Back" at bounding box center [693, 460] width 34 height 28
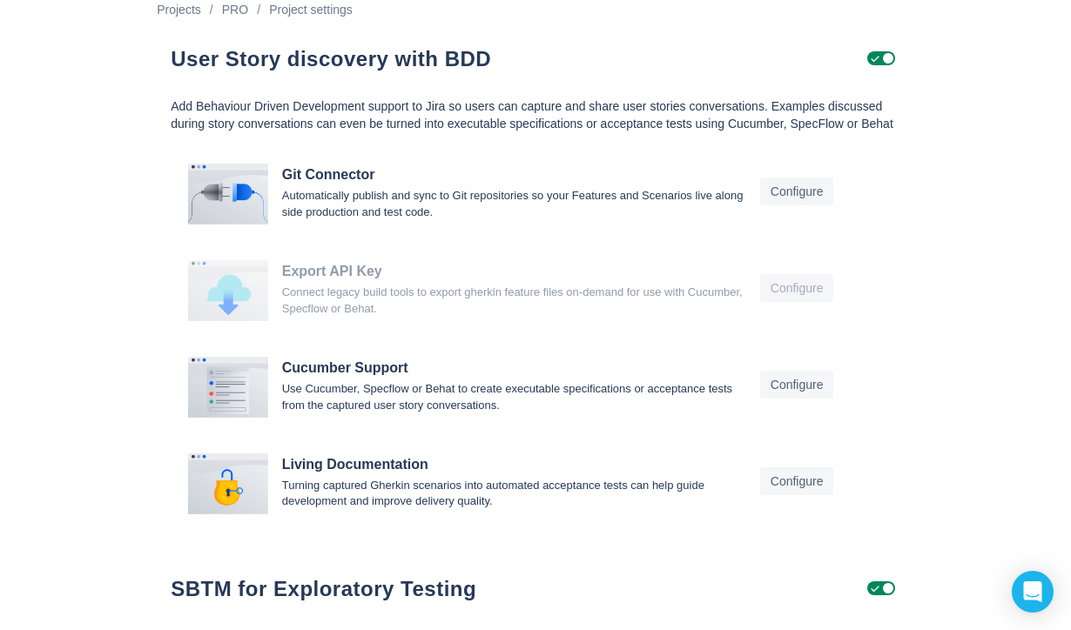
scroll to position [47, 0]
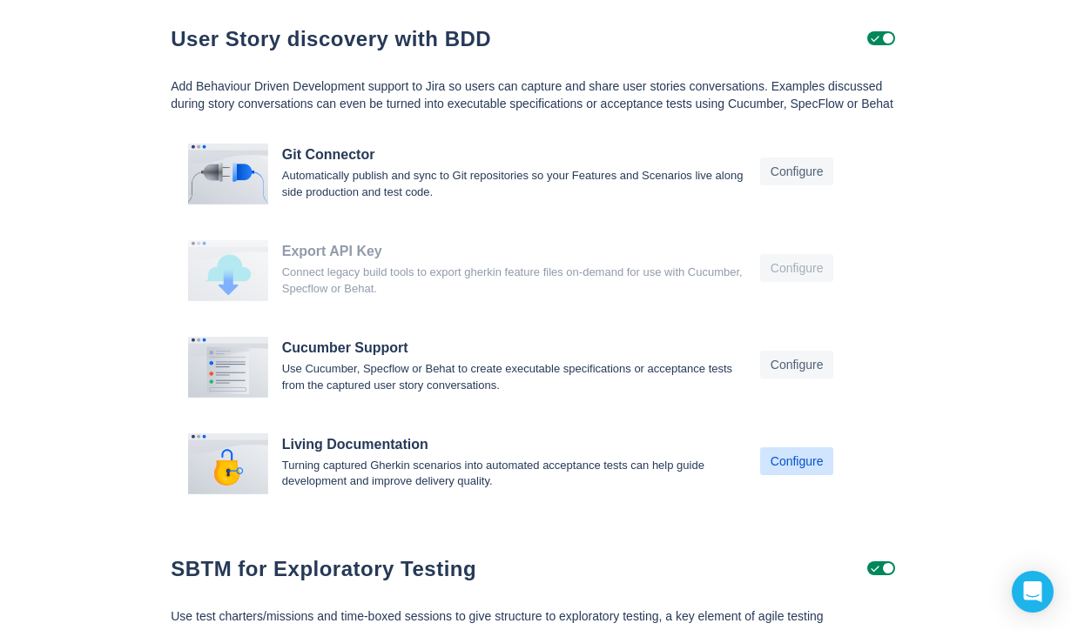
click at [799, 475] on span "Configure" at bounding box center [796, 461] width 53 height 28
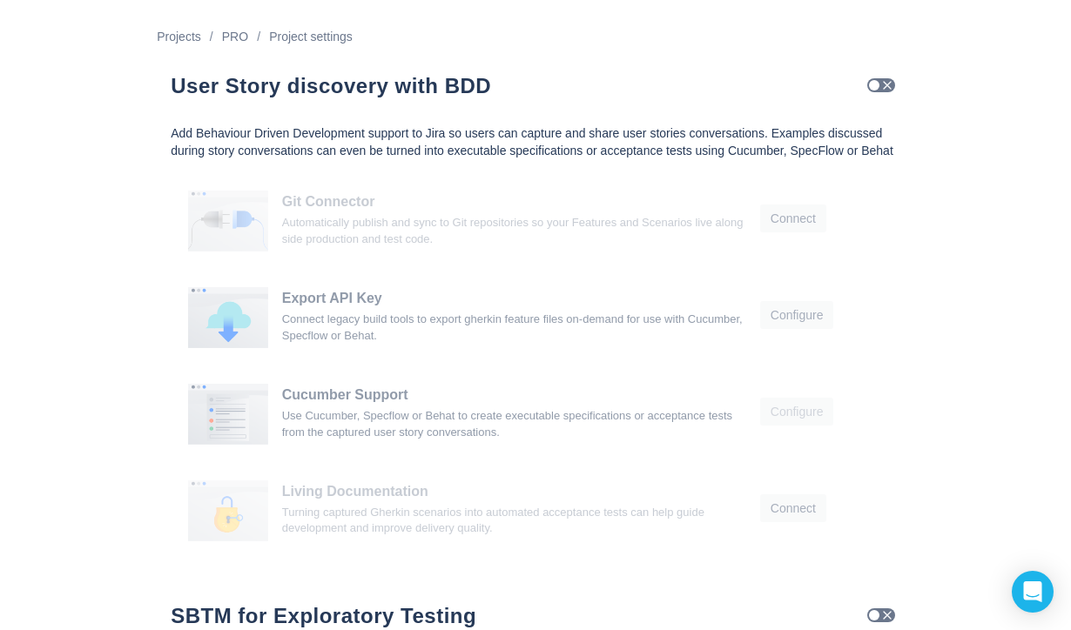
scroll to position [47, 0]
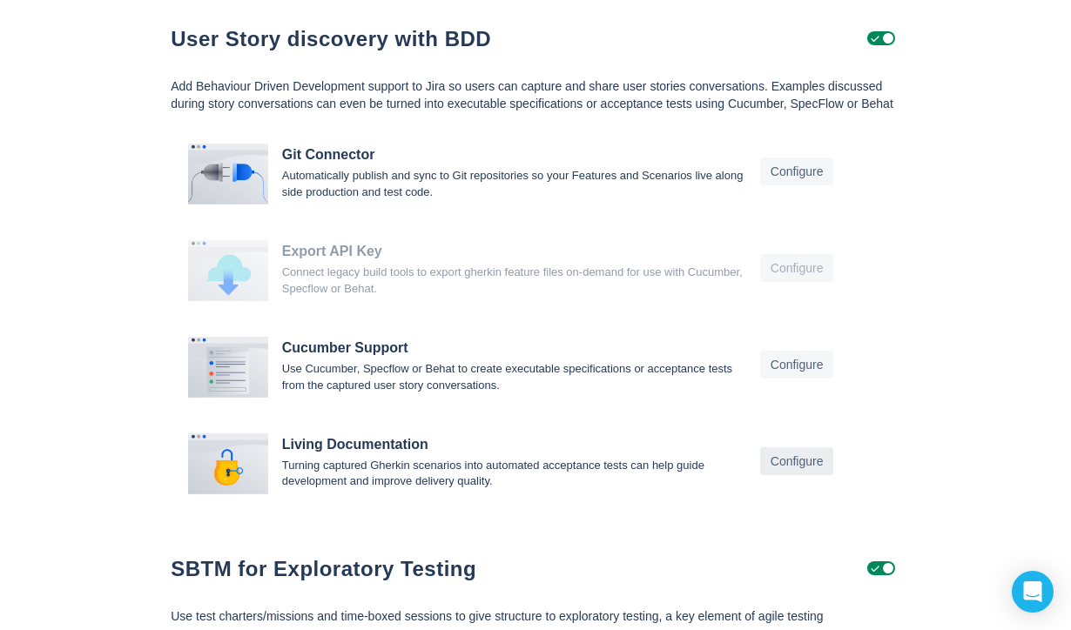
click at [790, 475] on span "Configure" at bounding box center [796, 461] width 53 height 28
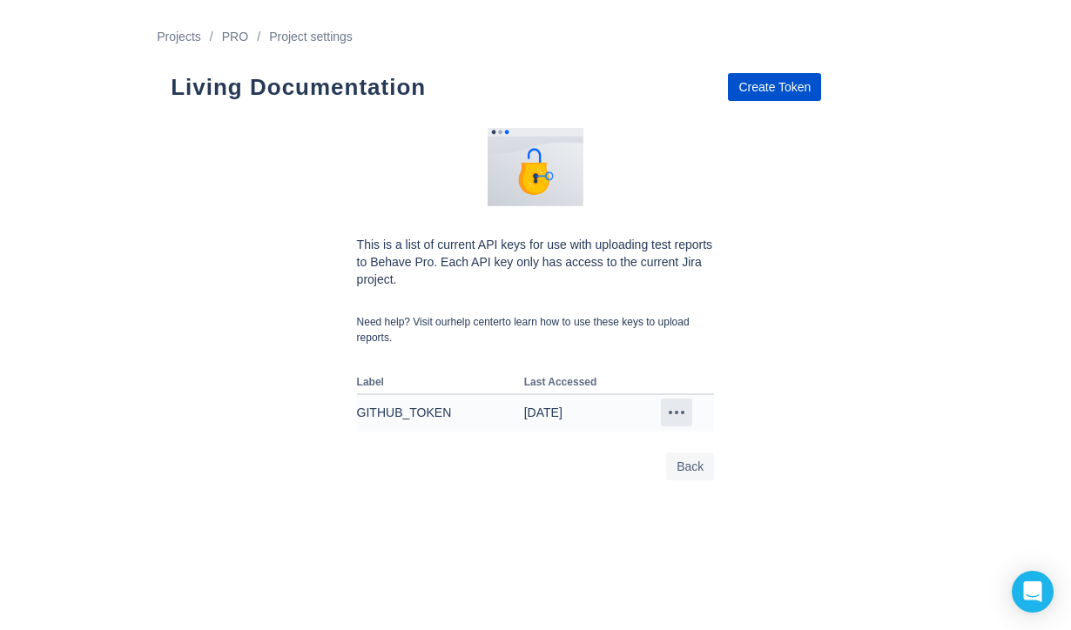
click at [680, 414] on span "more" at bounding box center [676, 412] width 21 height 21
click at [523, 499] on body "Projects / PRO / Project settings Living Documentation Create Token This is a l…" at bounding box center [535, 315] width 1071 height 630
